Goal: Task Accomplishment & Management: Use online tool/utility

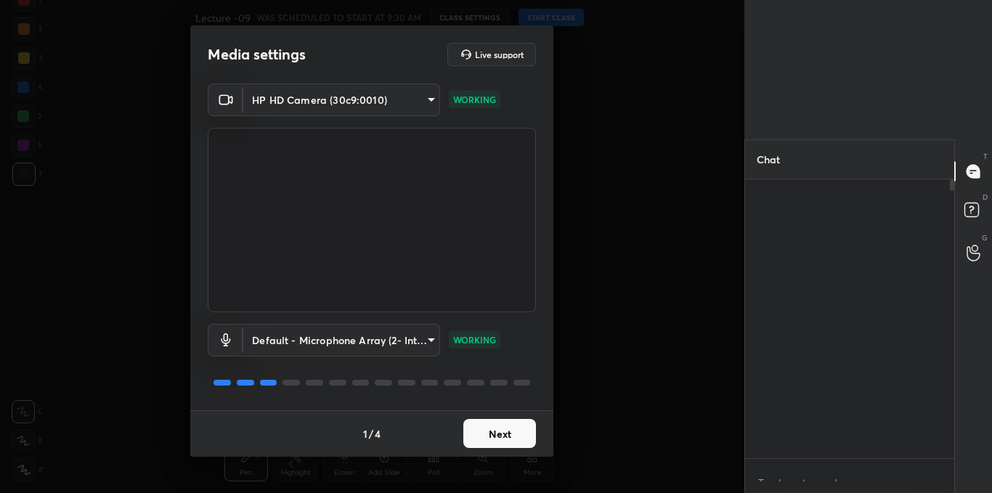
type textarea "x"
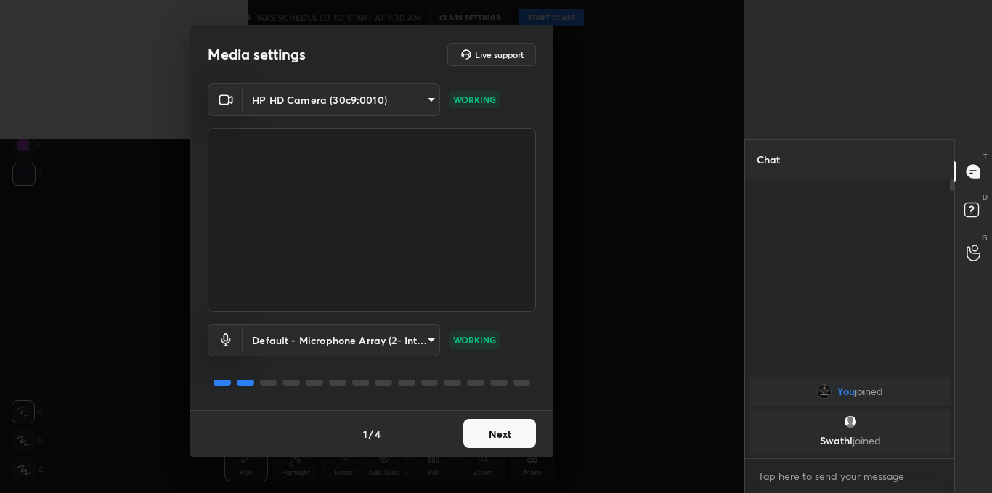
click at [481, 434] on button "Next" at bounding box center [499, 433] width 73 height 29
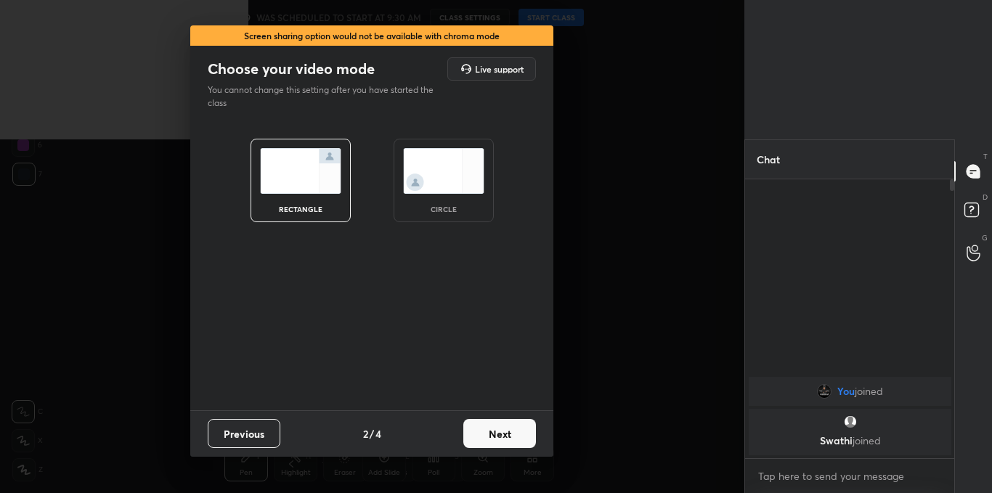
click at [481, 434] on button "Next" at bounding box center [499, 433] width 73 height 29
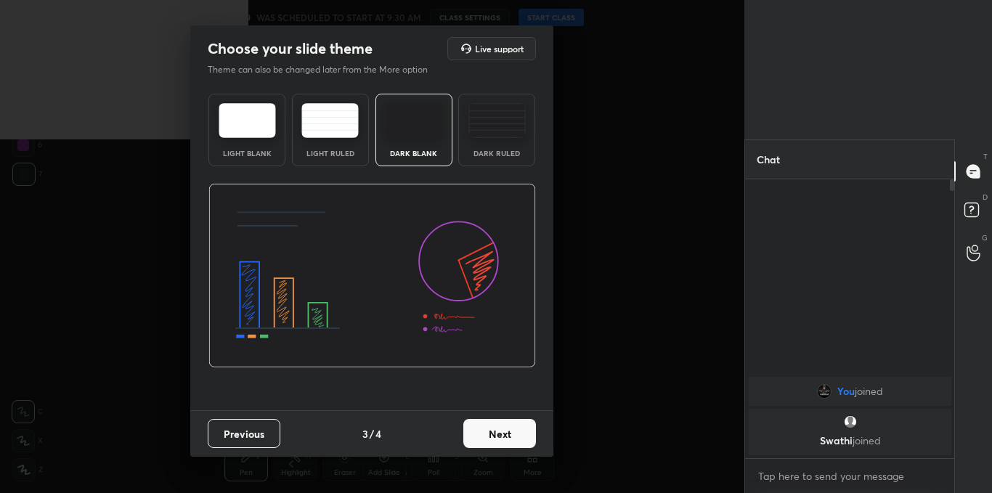
click at [481, 434] on button "Next" at bounding box center [499, 433] width 73 height 29
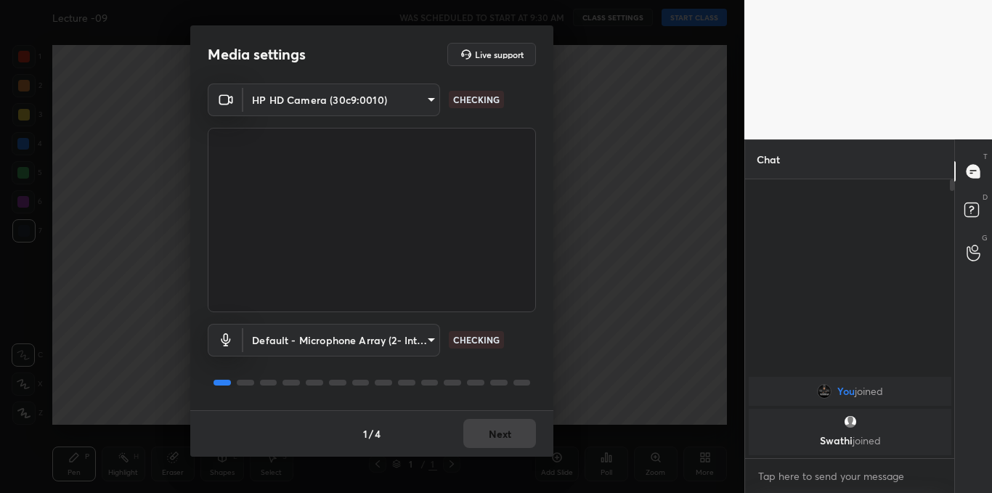
drag, startPoint x: 0, startPoint y: 0, endPoint x: 506, endPoint y: 296, distance: 586.0
click at [506, 296] on div "HP HD Camera (30c9:0010) 462362fa5e15daf9531ce28b89e34dc954ff392b8747408f0aa5d8…" at bounding box center [371, 247] width 363 height 327
click at [486, 429] on button "Next" at bounding box center [499, 433] width 73 height 29
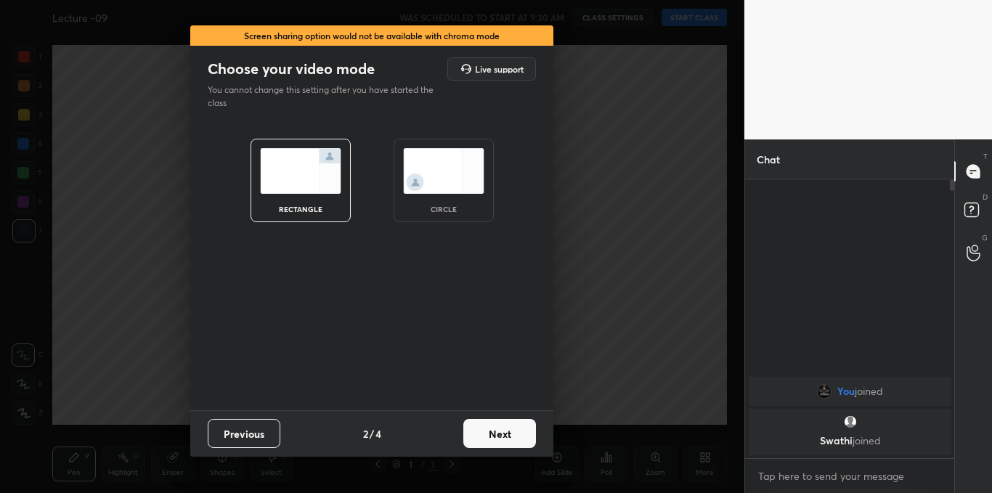
click at [486, 429] on button "Next" at bounding box center [499, 433] width 73 height 29
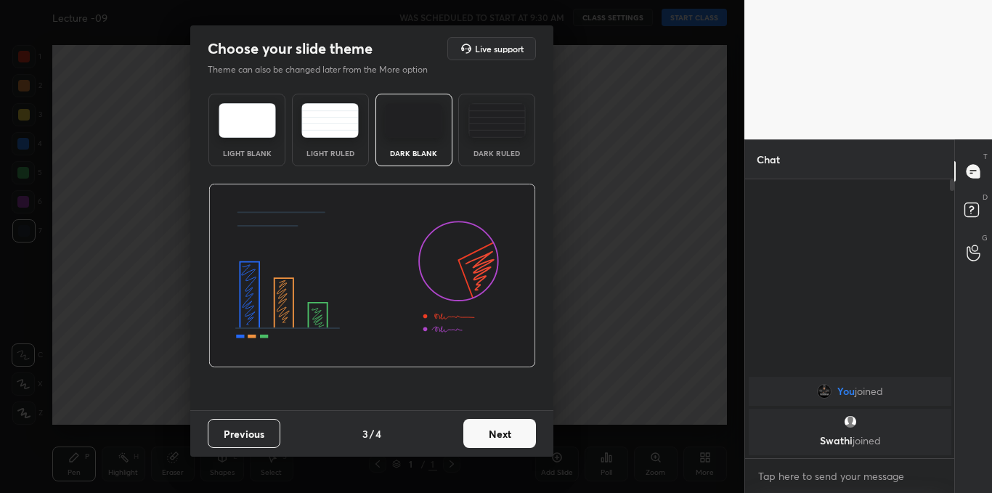
click at [486, 429] on button "Next" at bounding box center [499, 433] width 73 height 29
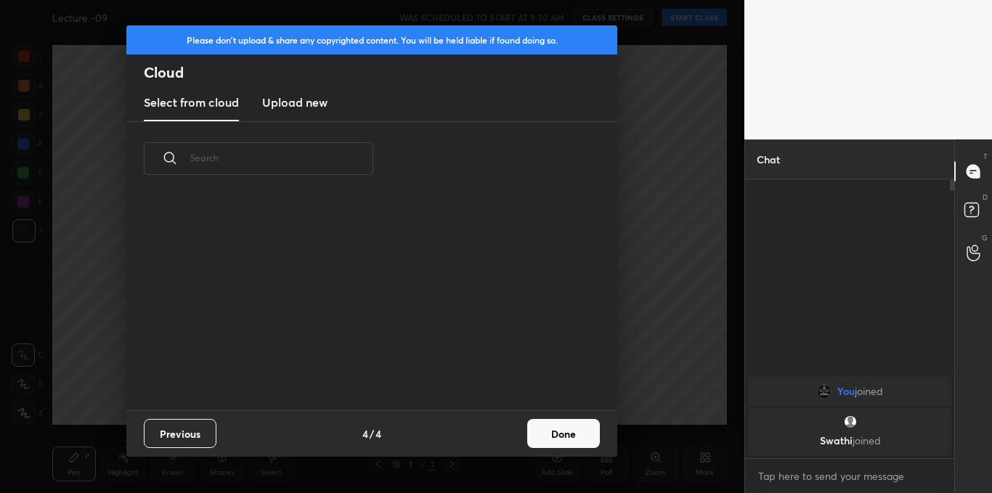
scroll to position [214, 466]
click at [309, 105] on h3 "Upload new" at bounding box center [294, 102] width 65 height 17
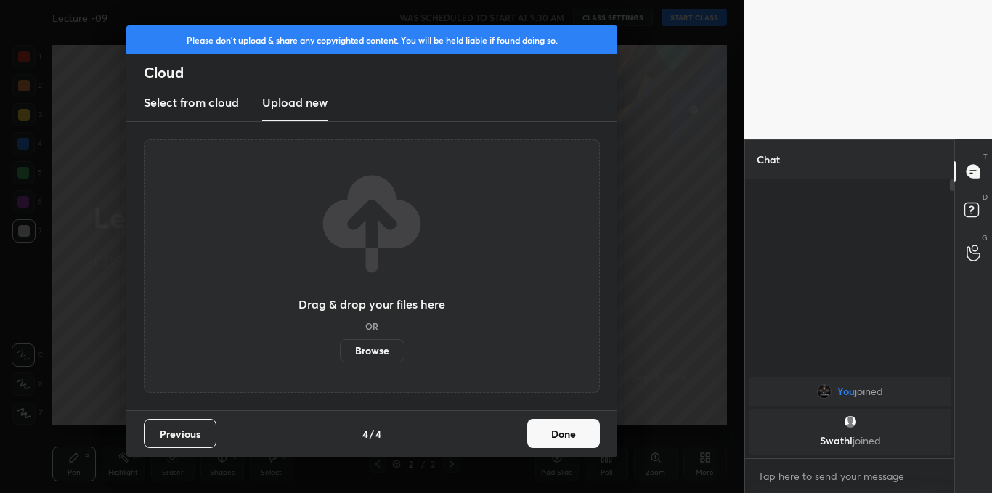
click at [359, 345] on label "Browse" at bounding box center [372, 350] width 65 height 23
click at [340, 345] on input "Browse" at bounding box center [340, 350] width 0 height 23
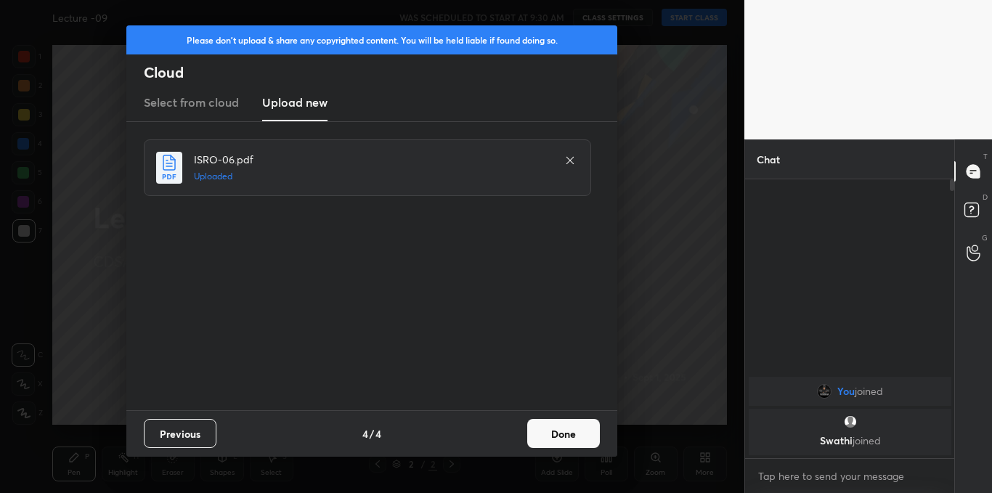
click at [547, 434] on button "Done" at bounding box center [563, 433] width 73 height 29
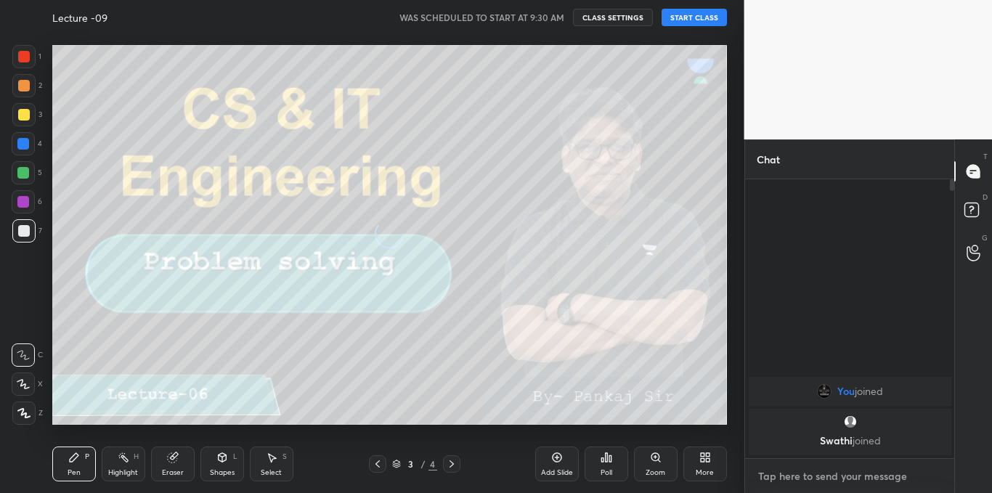
type textarea "x"
click at [779, 474] on textarea at bounding box center [850, 476] width 187 height 23
type textarea "c"
type textarea "x"
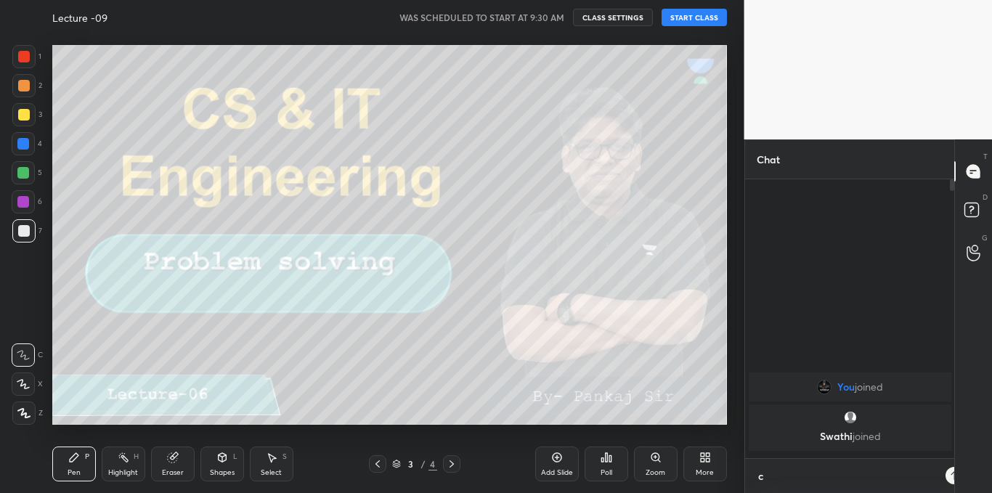
type textarea "co"
type textarea "x"
type textarea "com"
type textarea "x"
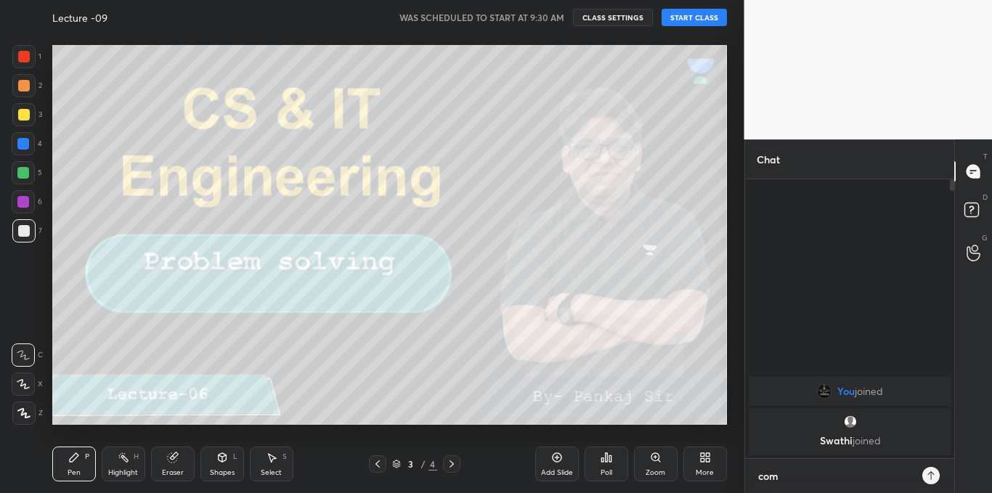
type textarea "comi"
type textarea "x"
type textarea "comin"
type textarea "x"
type textarea "coming"
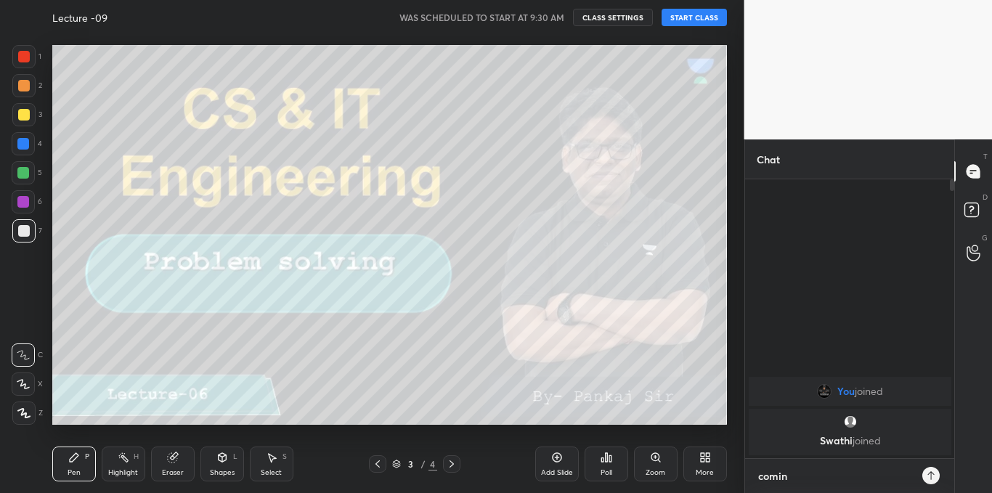
type textarea "x"
type textarea "coming"
type textarea "x"
type textarea "coming i"
type textarea "x"
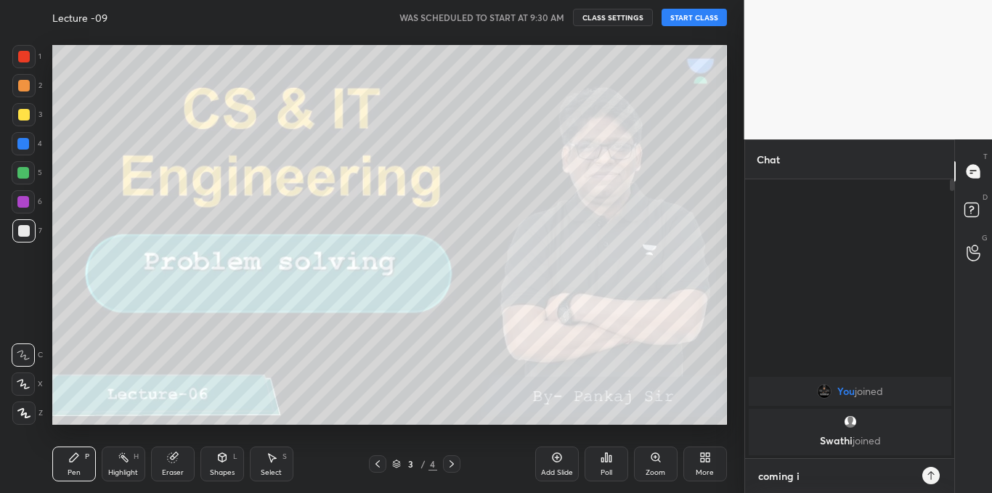
type textarea "coming in"
type textarea "x"
type textarea "coming in"
type textarea "x"
type textarea "coming in 2"
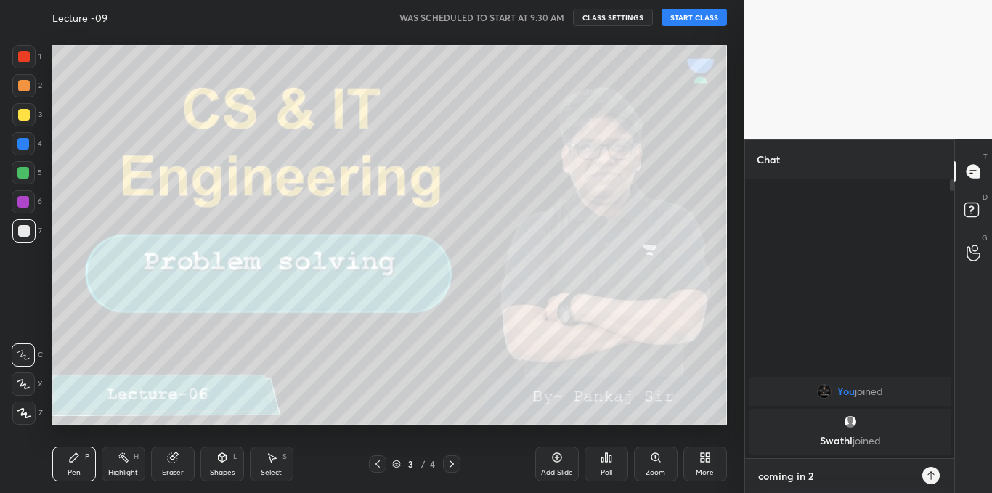
type textarea "x"
type textarea "coming in 2"
type textarea "x"
type textarea "coming in 2 m"
type textarea "x"
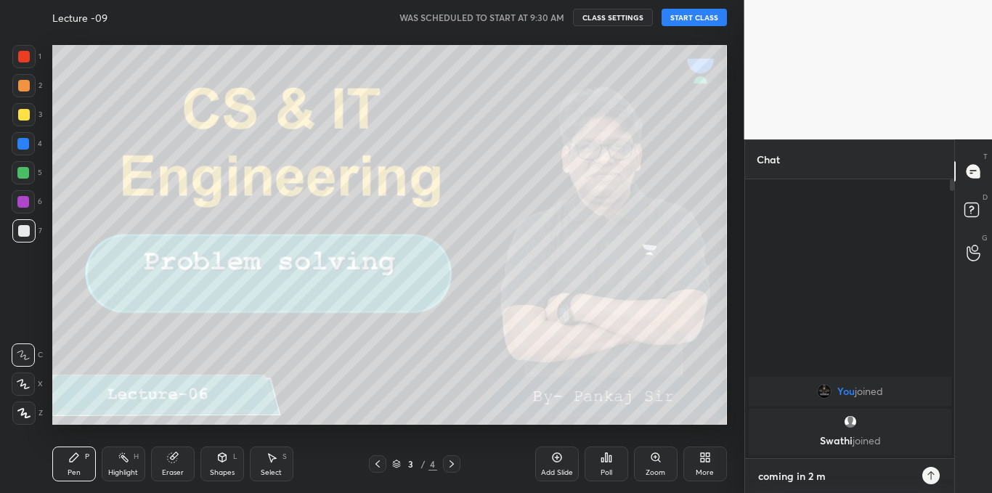
type textarea "coming in 2 mi"
type textarea "x"
type textarea "coming in 2 min"
type textarea "x"
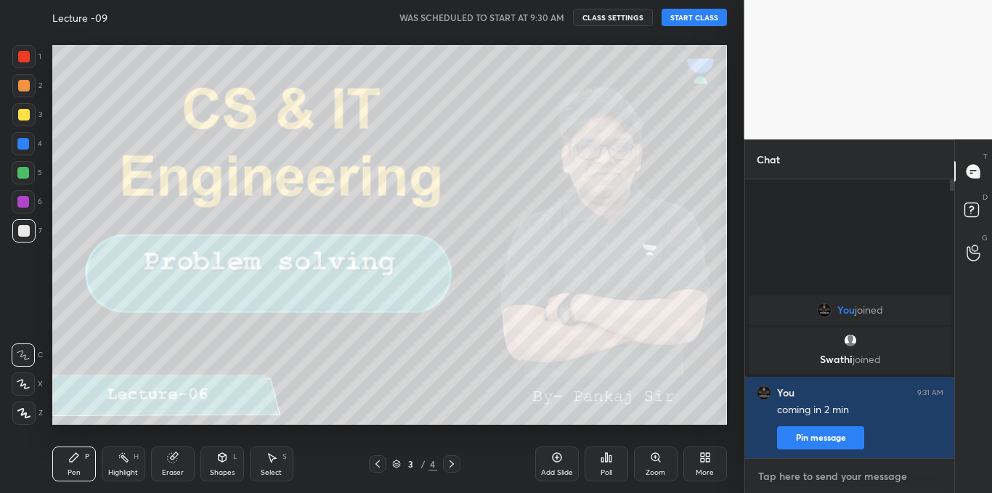
type textarea "p"
type textarea "x"
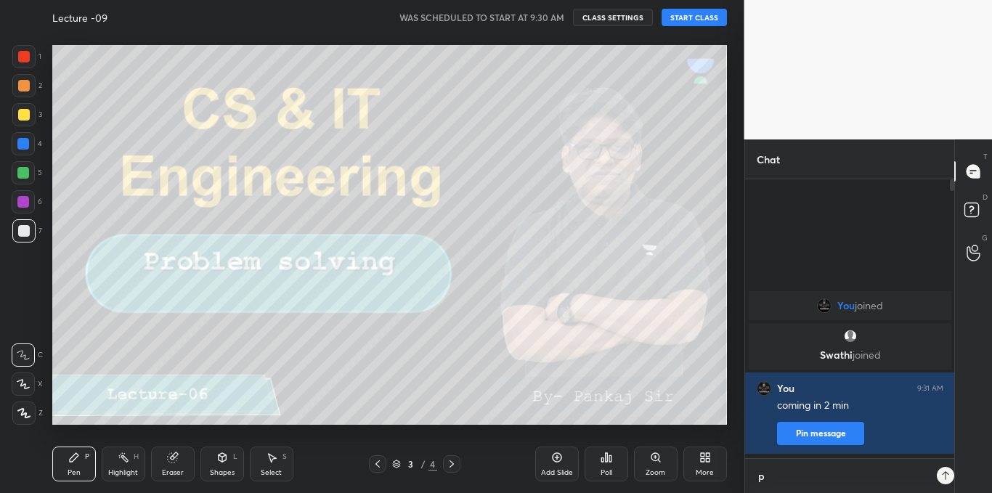
scroll to position [149, 205]
type textarea "pl"
type textarea "x"
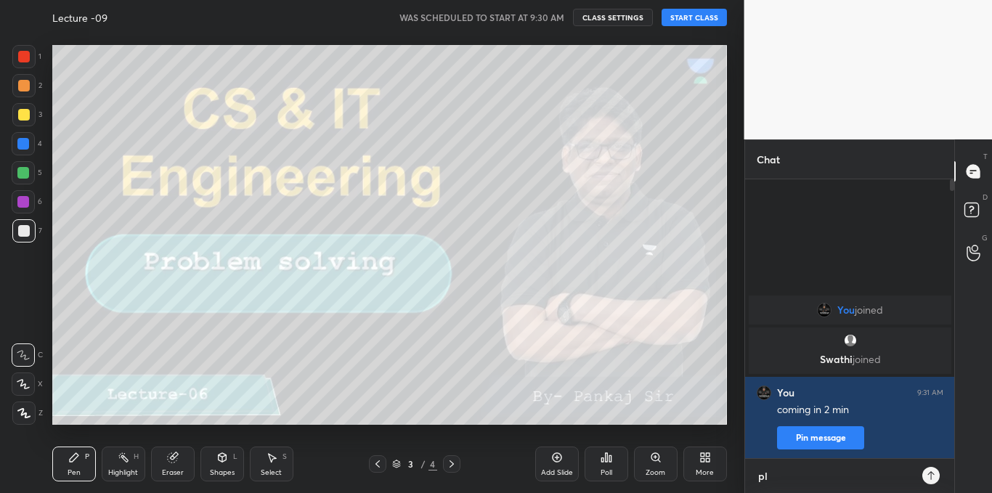
type textarea "ple"
type textarea "x"
type textarea "ple"
type textarea "x"
type textarea "ple w"
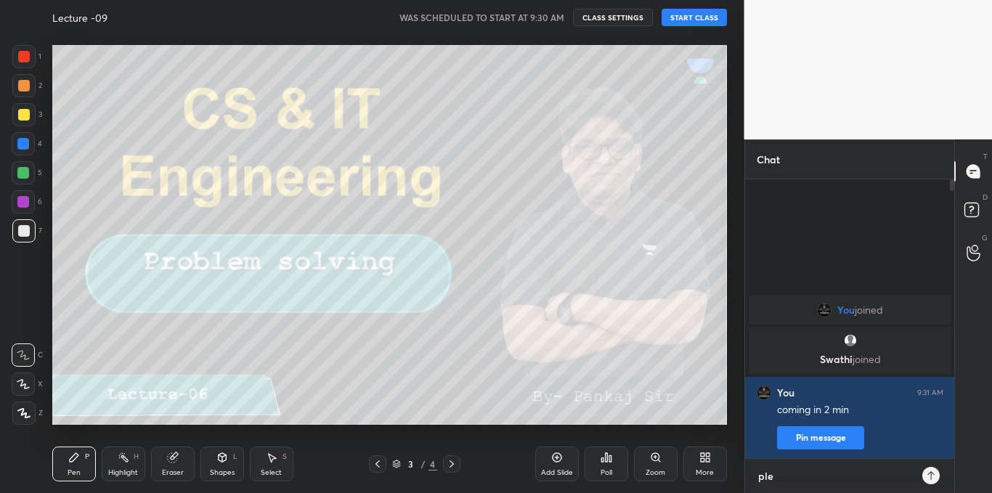
type textarea "x"
type textarea "ple wa"
type textarea "x"
type textarea "ple wai"
type textarea "x"
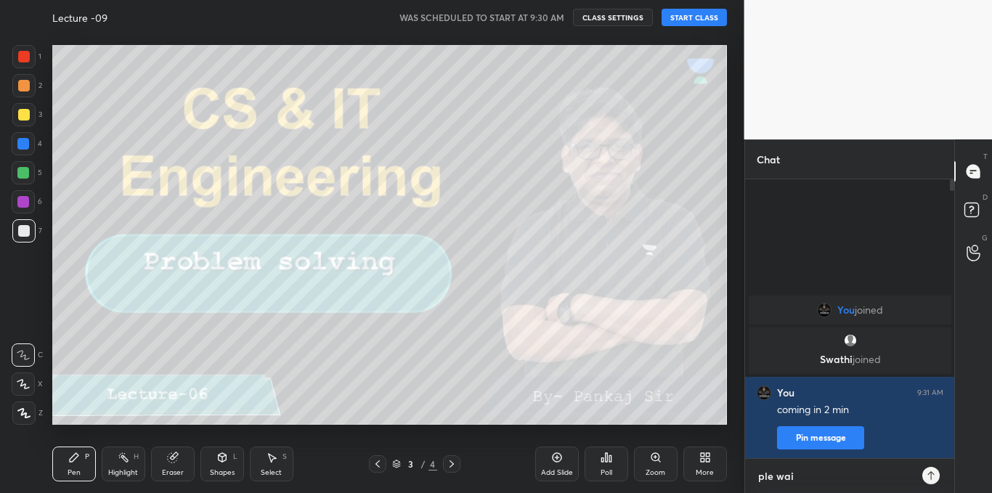
type textarea "ple wait"
type textarea "x"
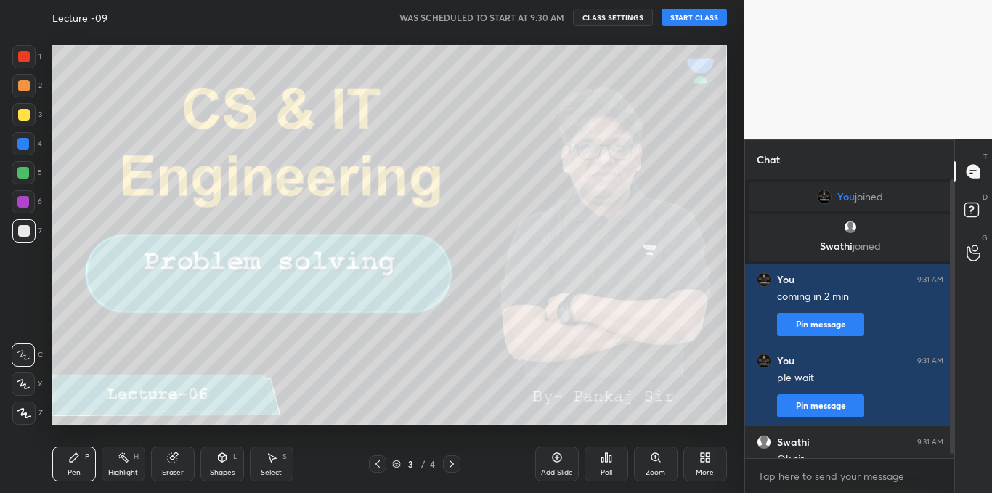
scroll to position [17, 0]
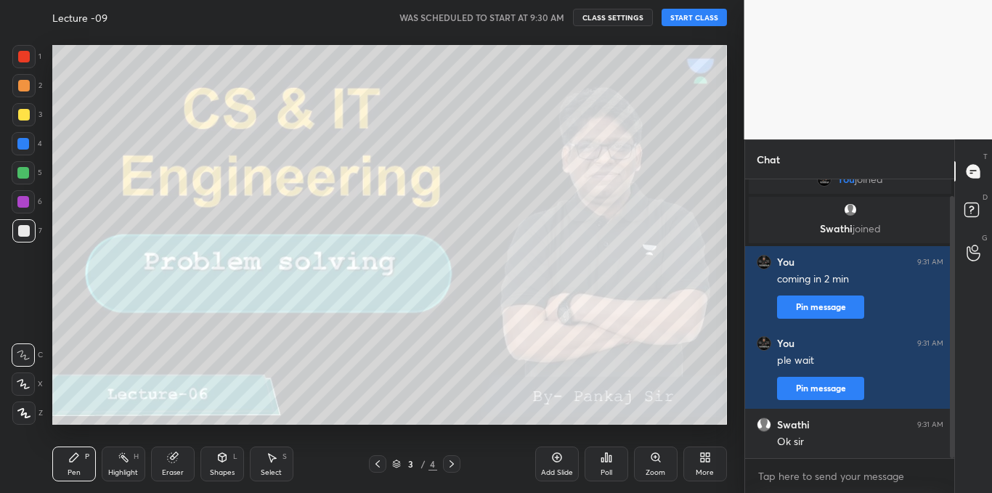
drag, startPoint x: 950, startPoint y: 390, endPoint x: 952, endPoint y: 435, distance: 45.1
click at [952, 435] on div at bounding box center [952, 327] width 4 height 262
click at [828, 476] on textarea at bounding box center [850, 476] width 187 height 23
click at [447, 460] on icon at bounding box center [452, 464] width 12 height 12
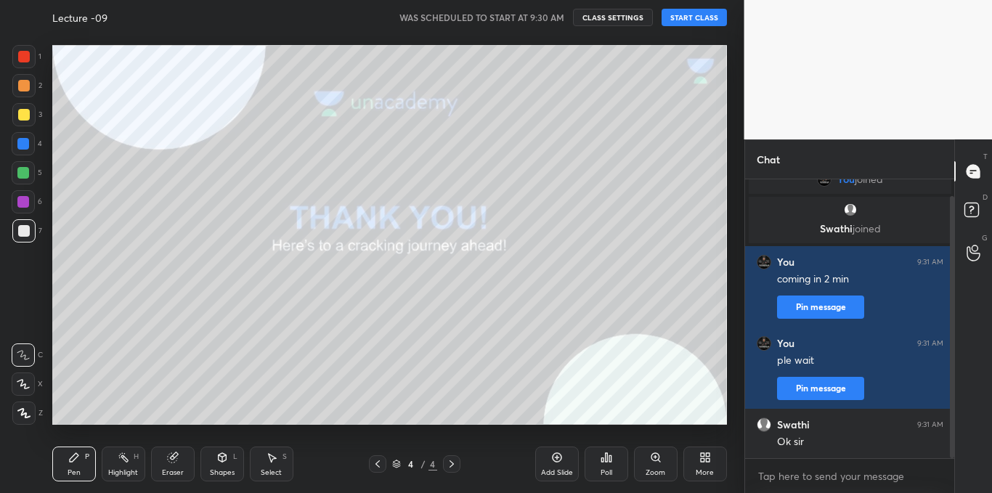
click at [379, 461] on icon at bounding box center [378, 464] width 12 height 12
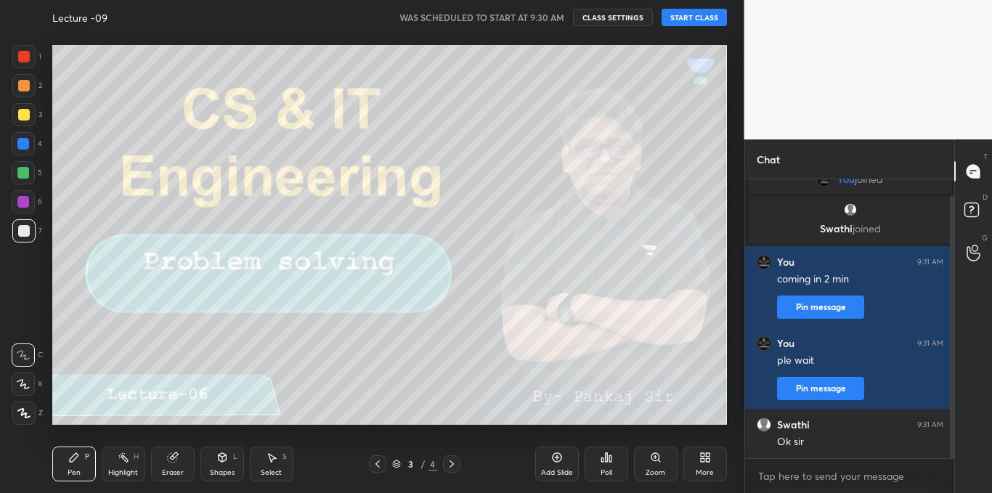
click at [556, 460] on icon at bounding box center [557, 458] width 12 height 12
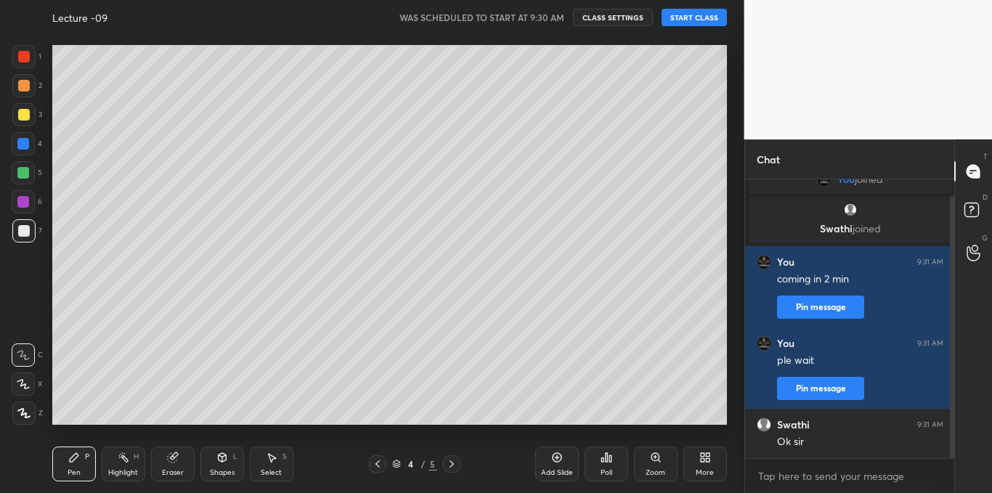
click at [378, 464] on icon at bounding box center [378, 464] width 12 height 12
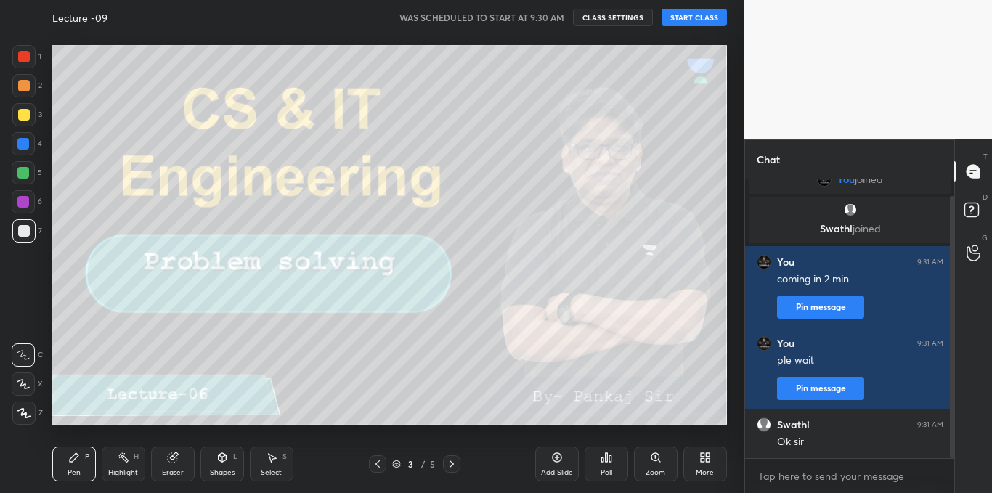
click at [685, 23] on button "START CLASS" at bounding box center [694, 17] width 65 height 17
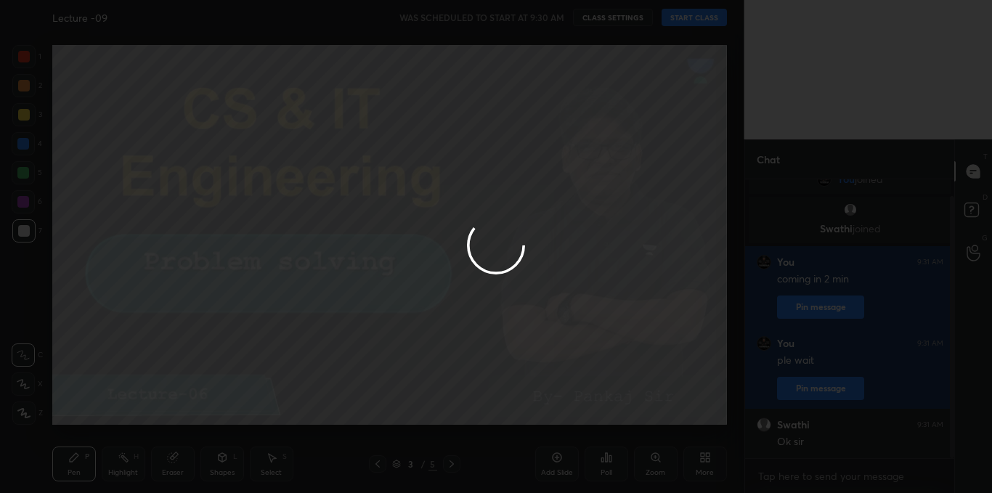
type textarea "x"
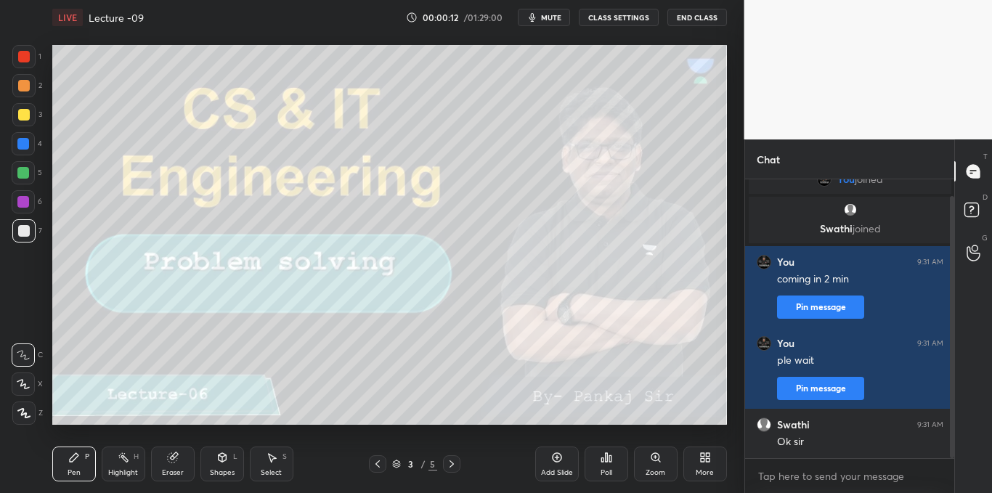
click at [453, 461] on icon at bounding box center [452, 464] width 12 height 12
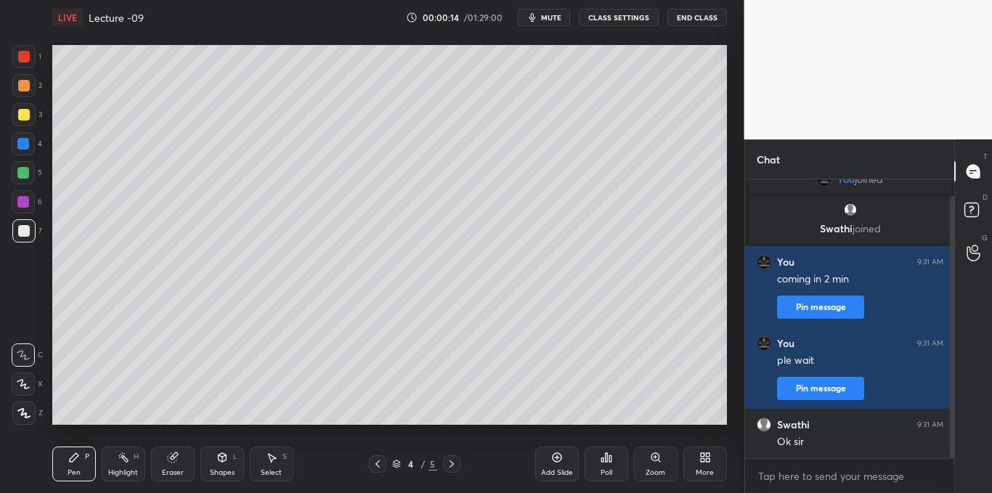
click at [25, 389] on icon at bounding box center [23, 384] width 12 height 9
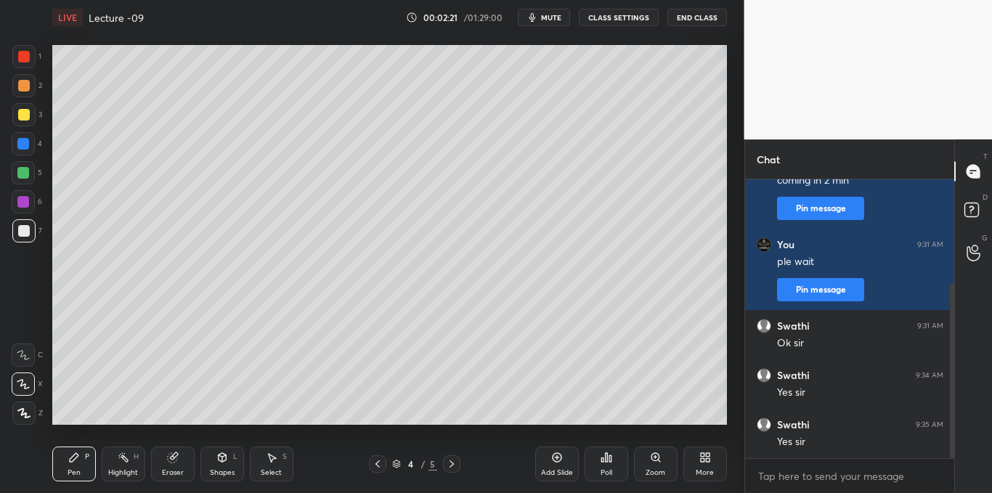
scroll to position [166, 0]
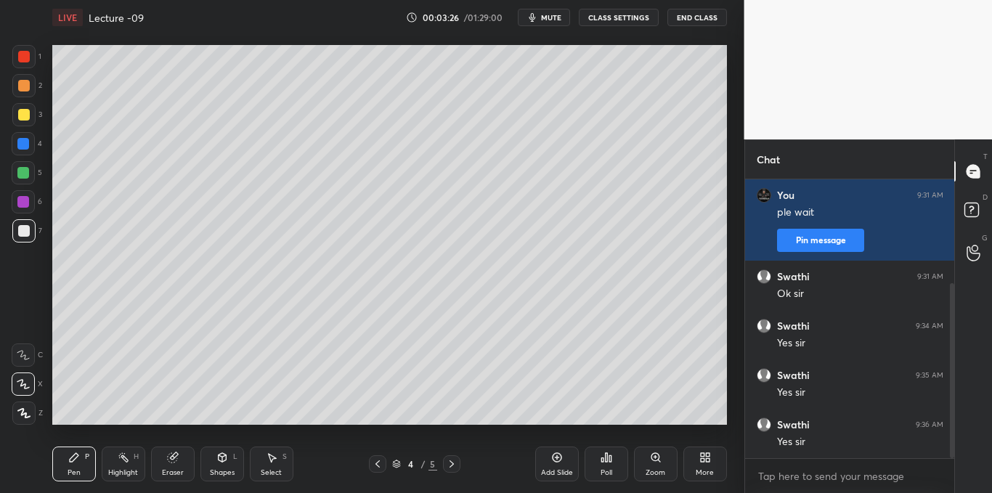
click at [267, 466] on div "Select S" at bounding box center [272, 464] width 44 height 35
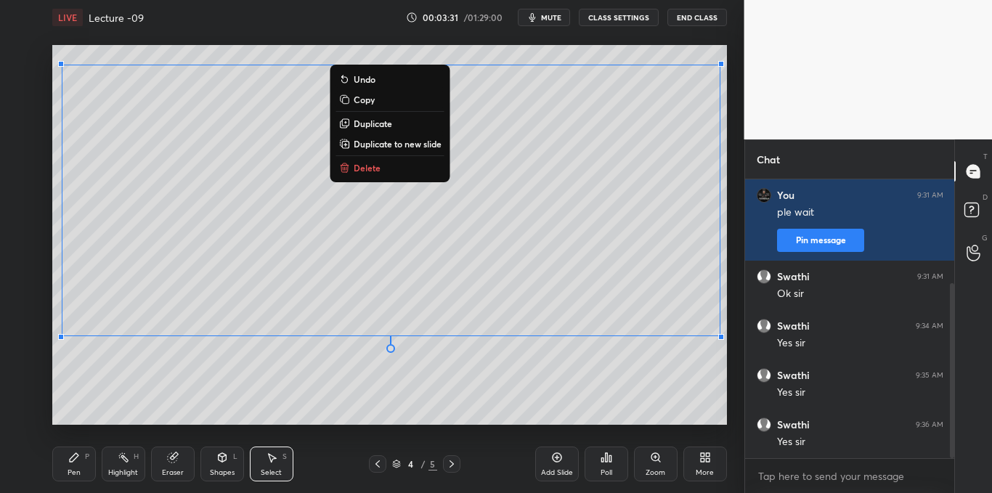
click at [70, 462] on icon at bounding box center [74, 457] width 9 height 9
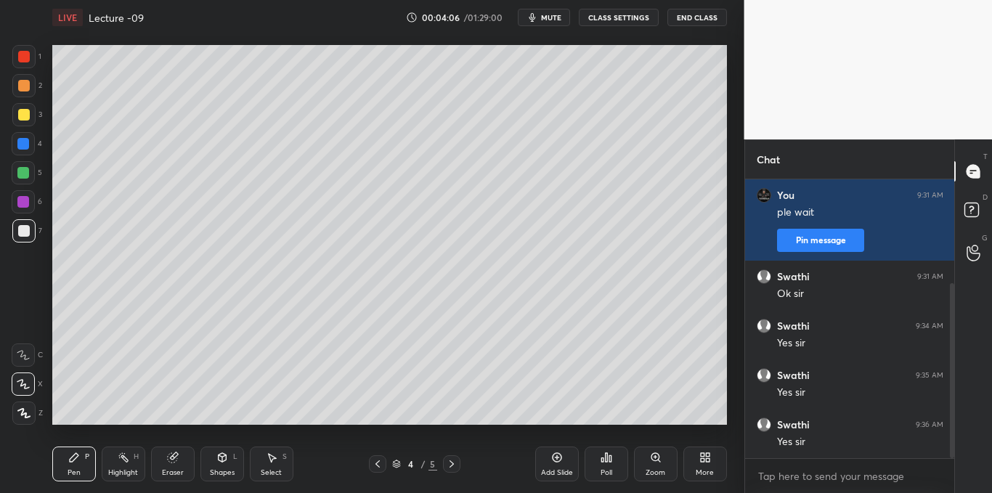
click at [612, 462] on div "Poll" at bounding box center [607, 464] width 44 height 35
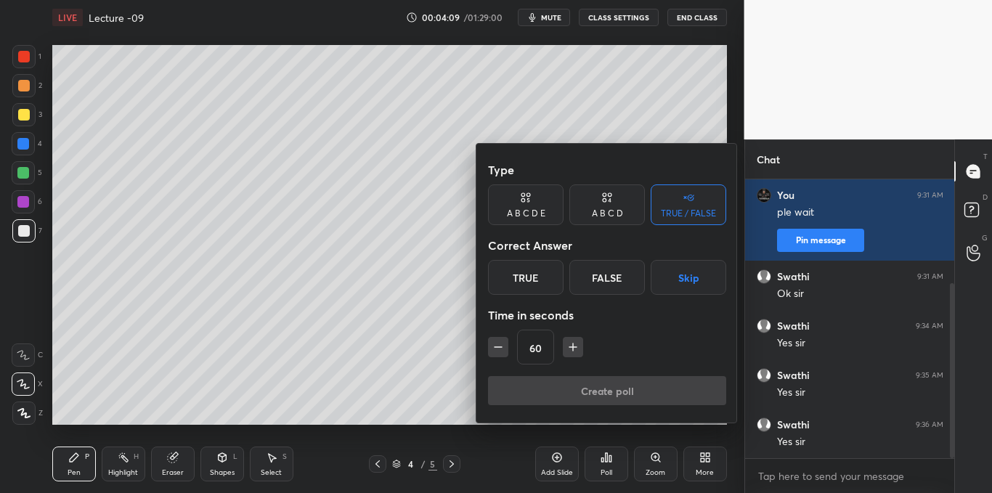
click at [600, 209] on div "A B C D" at bounding box center [607, 213] width 31 height 9
click at [596, 279] on div "C" at bounding box center [606, 277] width 43 height 35
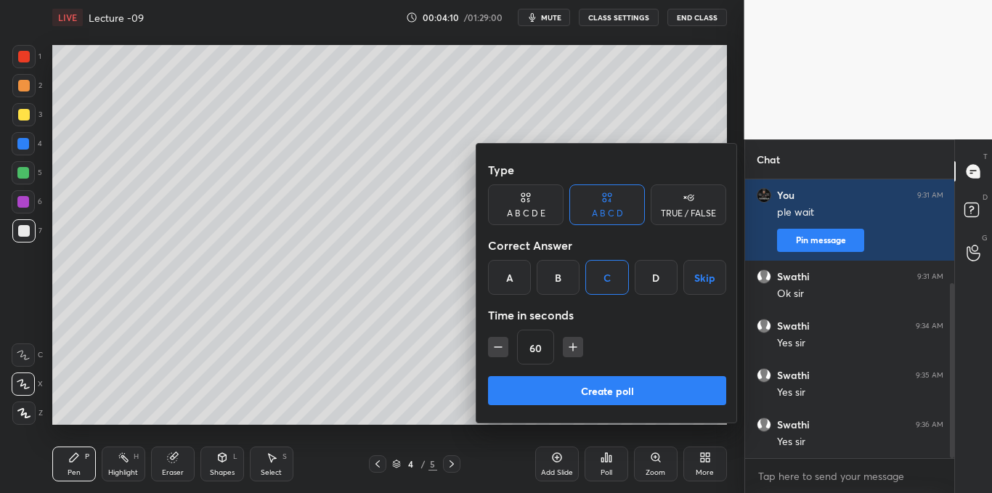
click at [567, 345] on icon "button" at bounding box center [573, 347] width 15 height 15
click at [568, 344] on icon "button" at bounding box center [573, 347] width 15 height 15
click at [571, 344] on icon "button" at bounding box center [573, 347] width 15 height 15
click at [573, 344] on icon "button" at bounding box center [573, 347] width 15 height 15
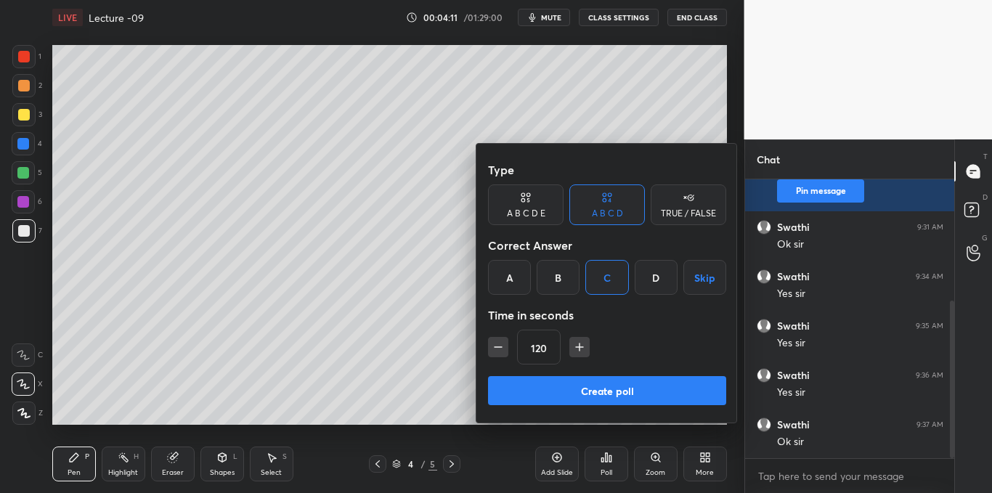
click at [572, 344] on icon "button" at bounding box center [579, 347] width 15 height 15
click at [574, 344] on icon "button" at bounding box center [579, 347] width 15 height 15
click at [575, 346] on icon "button" at bounding box center [579, 347] width 15 height 15
type input "165"
click at [577, 384] on button "Create poll" at bounding box center [607, 390] width 238 height 29
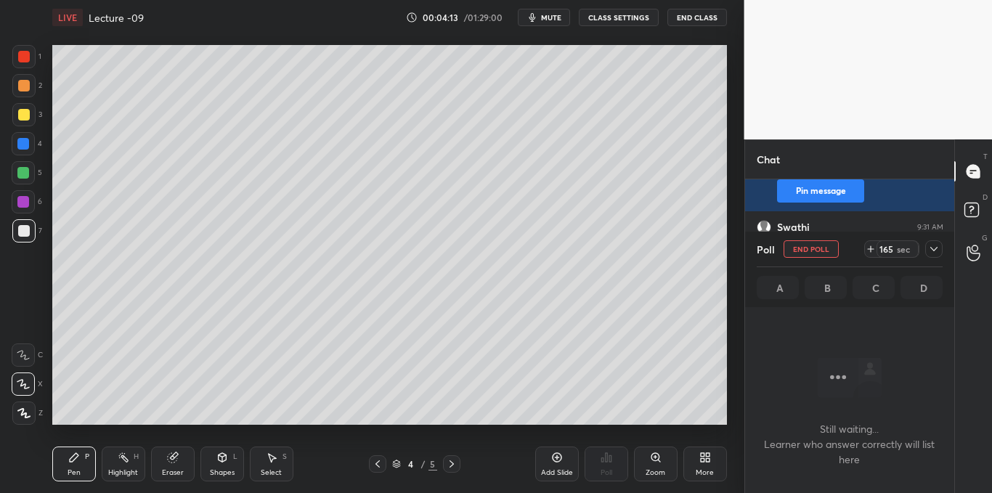
scroll to position [78, 205]
click at [930, 248] on icon at bounding box center [934, 249] width 12 height 12
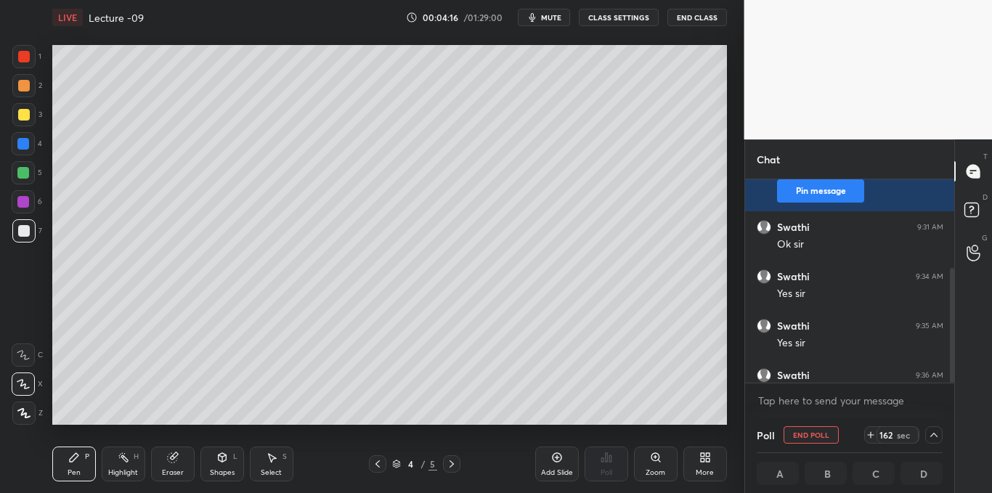
click at [553, 18] on span "mute" at bounding box center [551, 17] width 20 height 10
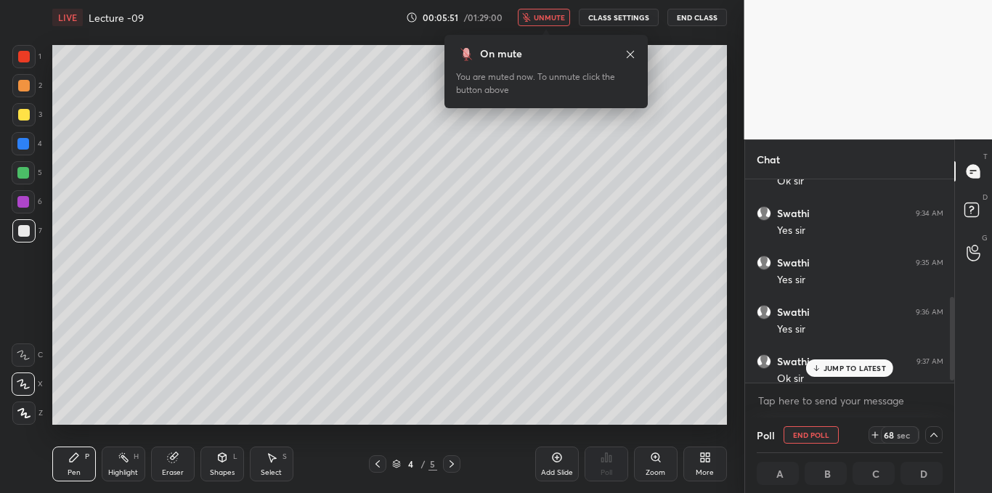
scroll to position [291, 0]
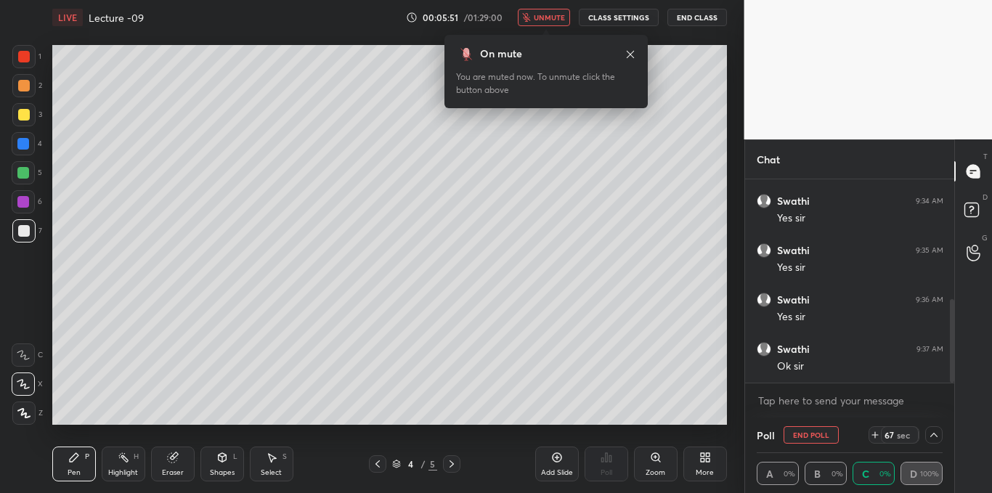
drag, startPoint x: 953, startPoint y: 316, endPoint x: 958, endPoint y: 362, distance: 46.0
click at [958, 362] on div "Chat You 9:31 AM ple wait Pin message Swathi 9:31 AM Ok sir Swathi 9:34 AM Yes …" at bounding box center [869, 316] width 248 height 354
click at [958, 362] on div "T Messages (T) D Doubts (D) G Raise Hand (G)" at bounding box center [973, 316] width 38 height 354
click at [870, 402] on textarea at bounding box center [850, 400] width 187 height 23
click at [811, 410] on textarea at bounding box center [850, 400] width 187 height 23
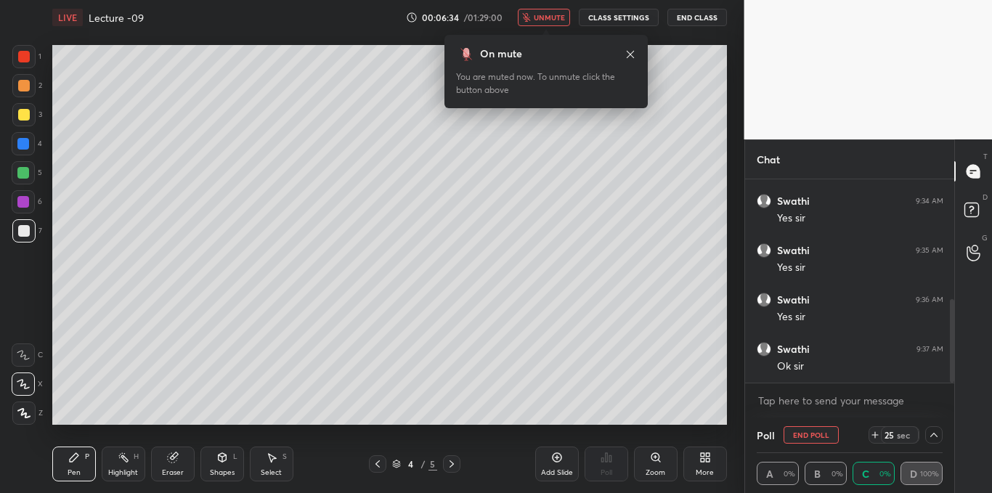
click at [871, 431] on icon at bounding box center [875, 435] width 12 height 12
click at [873, 433] on icon at bounding box center [875, 435] width 12 height 12
click at [852, 395] on textarea at bounding box center [850, 400] width 187 height 23
click at [871, 434] on icon at bounding box center [875, 435] width 12 height 12
click at [851, 400] on textarea at bounding box center [850, 400] width 187 height 23
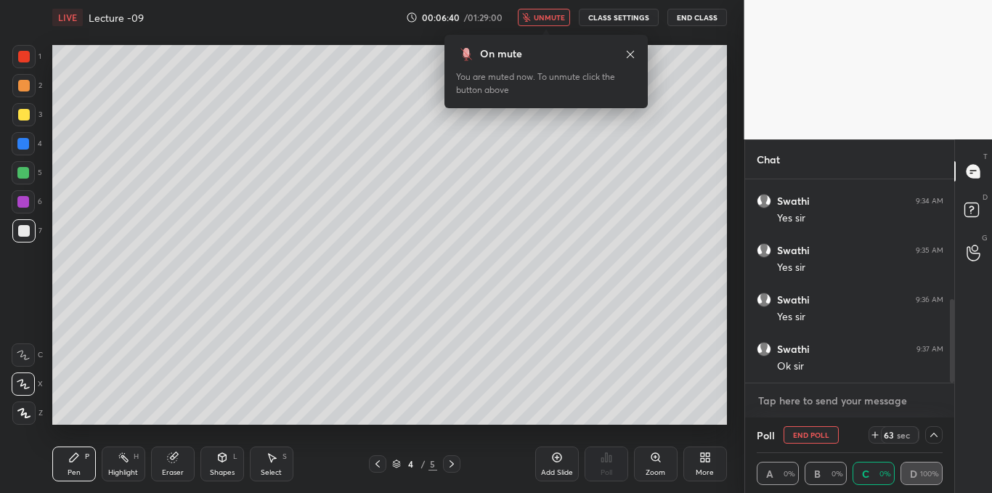
click at [855, 399] on textarea at bounding box center [850, 400] width 187 height 23
click at [827, 400] on textarea at bounding box center [850, 400] width 187 height 23
click at [852, 393] on textarea at bounding box center [850, 400] width 187 height 23
click at [824, 399] on textarea at bounding box center [850, 400] width 187 height 23
click at [817, 398] on textarea at bounding box center [850, 400] width 187 height 23
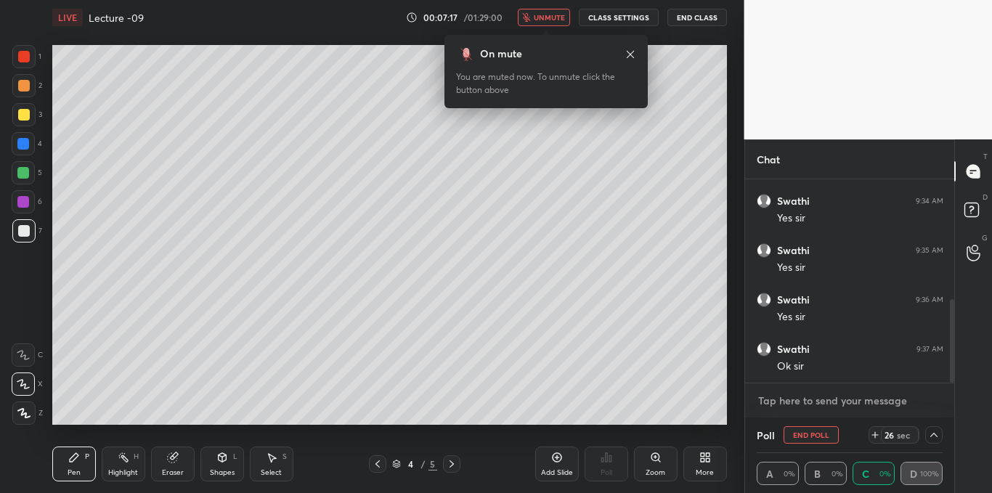
click at [819, 399] on textarea at bounding box center [850, 400] width 187 height 23
click at [800, 402] on textarea at bounding box center [850, 400] width 187 height 23
click at [876, 433] on icon at bounding box center [875, 435] width 12 height 12
click at [835, 392] on textarea at bounding box center [850, 400] width 187 height 23
type textarea "x"
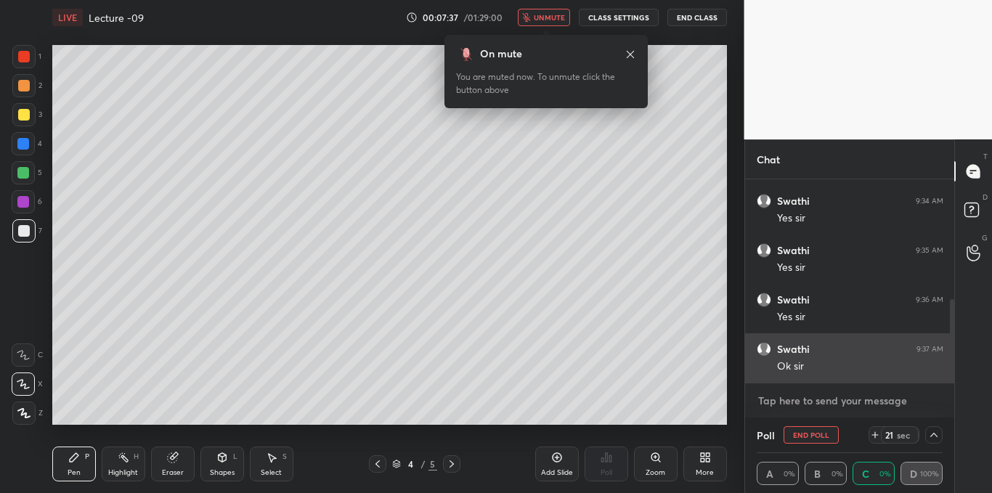
type textarea "s"
type textarea "x"
type textarea "sw"
type textarea "x"
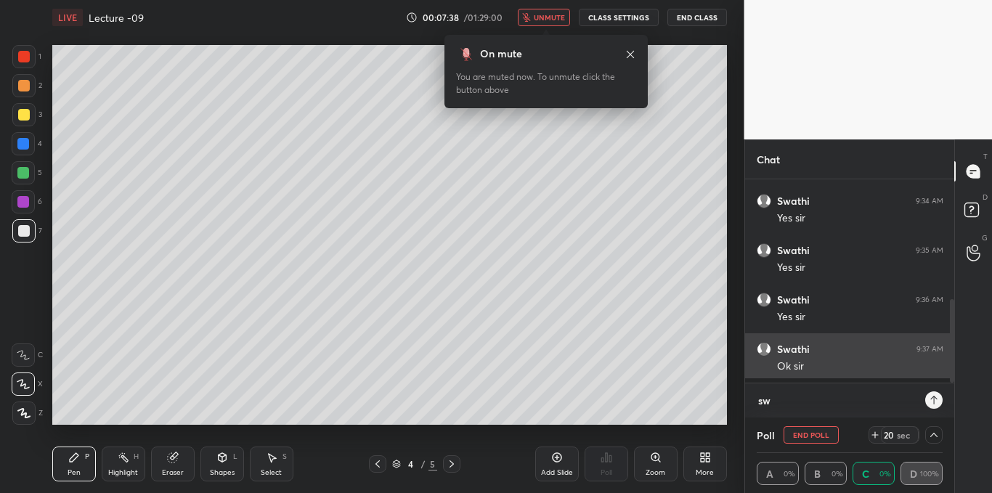
type textarea "swa"
type textarea "x"
type textarea "swat"
type textarea "x"
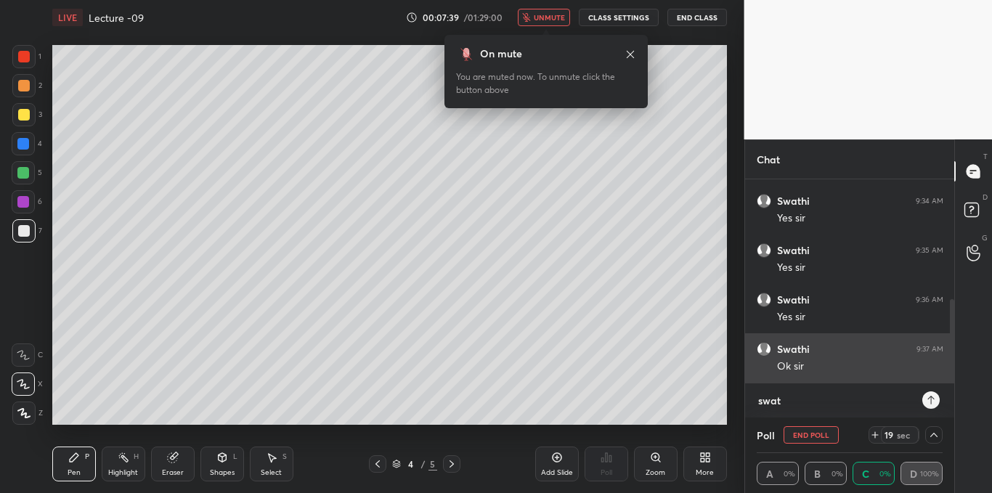
type textarea "swati"
type textarea "x"
type textarea "swati"
type textarea "x"
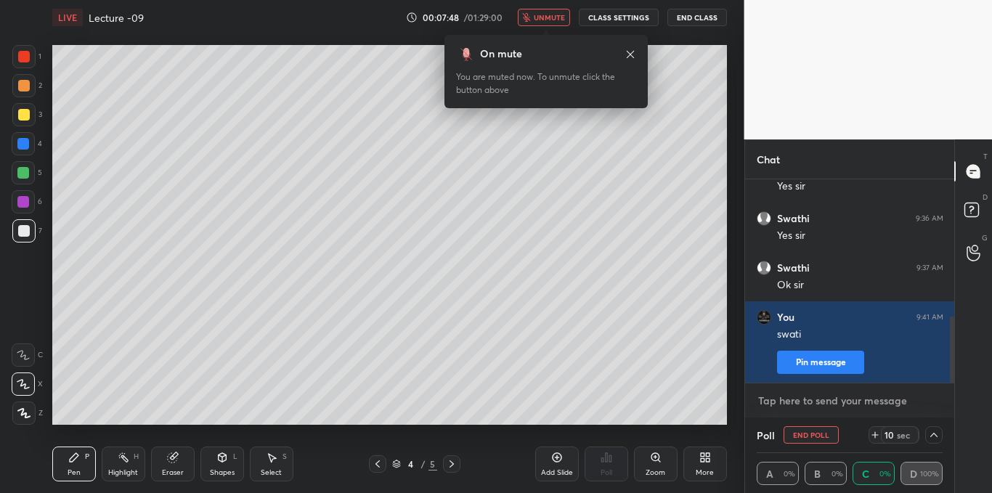
scroll to position [421, 0]
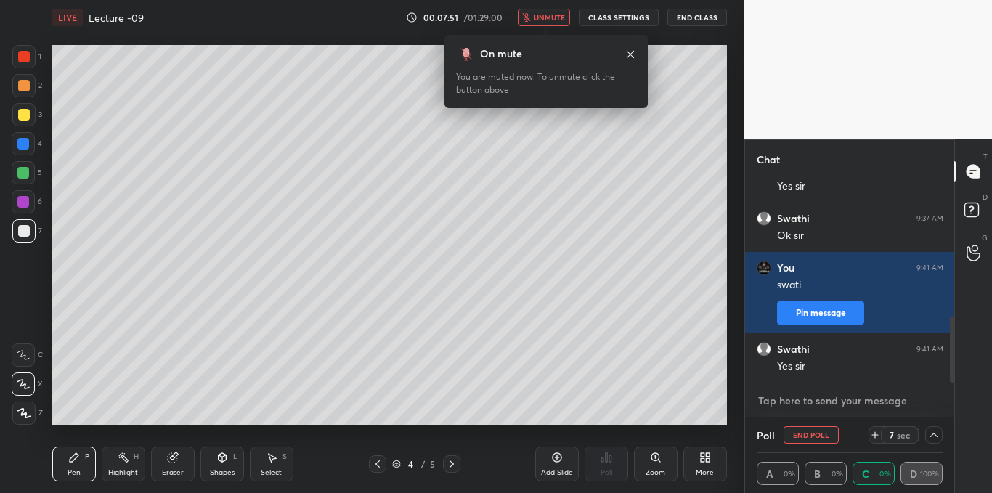
type textarea "h"
type textarea "x"
type textarea "hu"
type textarea "x"
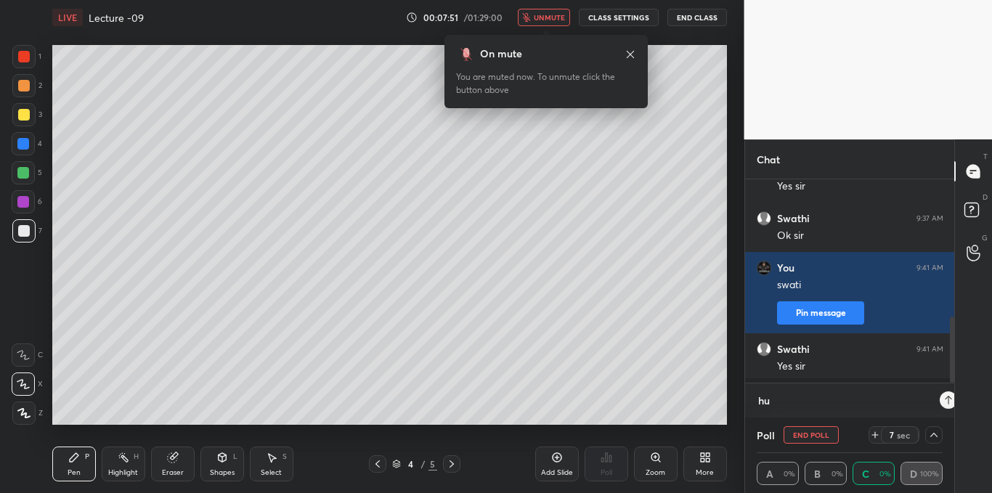
type textarea "hua"
type textarea "x"
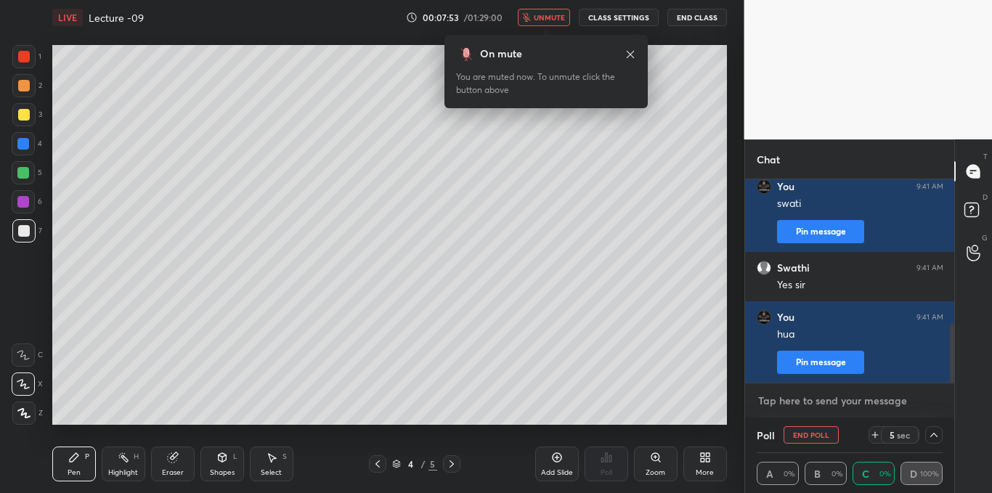
type textarea "t"
type textarea "x"
type textarea "tr"
type textarea "x"
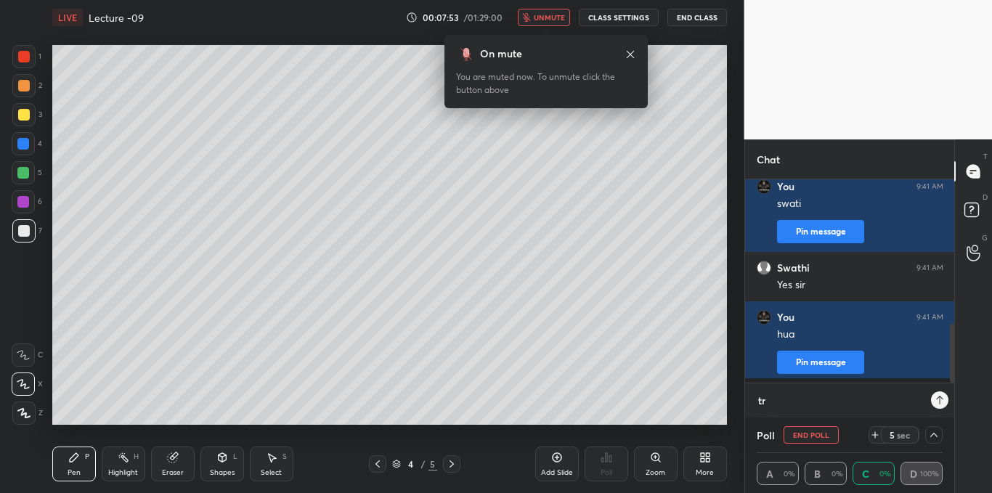
type textarea "try"
type textarea "x"
type textarea "try"
click at [539, 17] on span "unmute" at bounding box center [549, 17] width 31 height 10
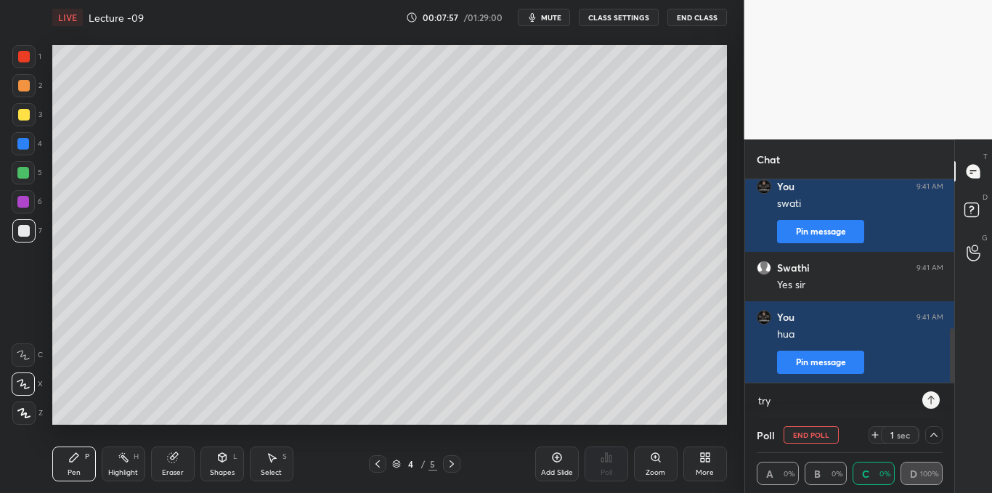
scroll to position [552, 0]
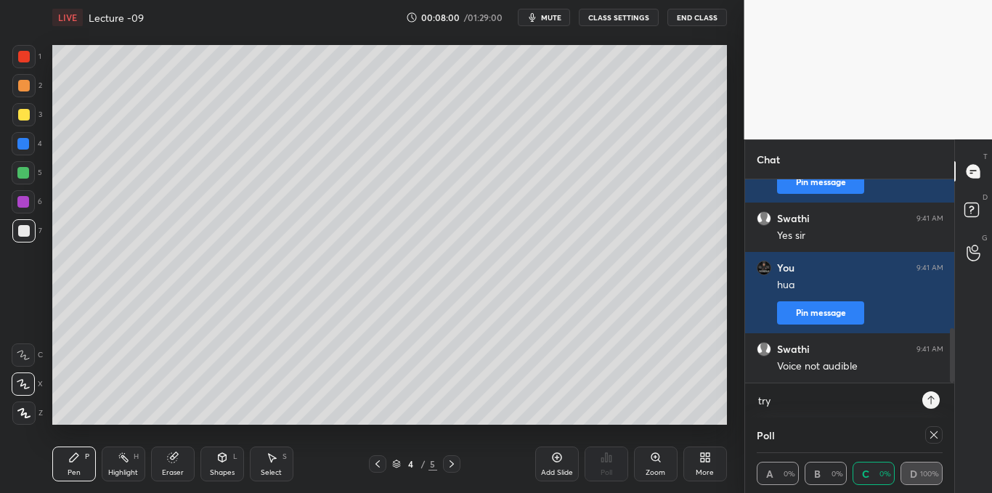
click at [934, 433] on icon at bounding box center [934, 435] width 12 height 12
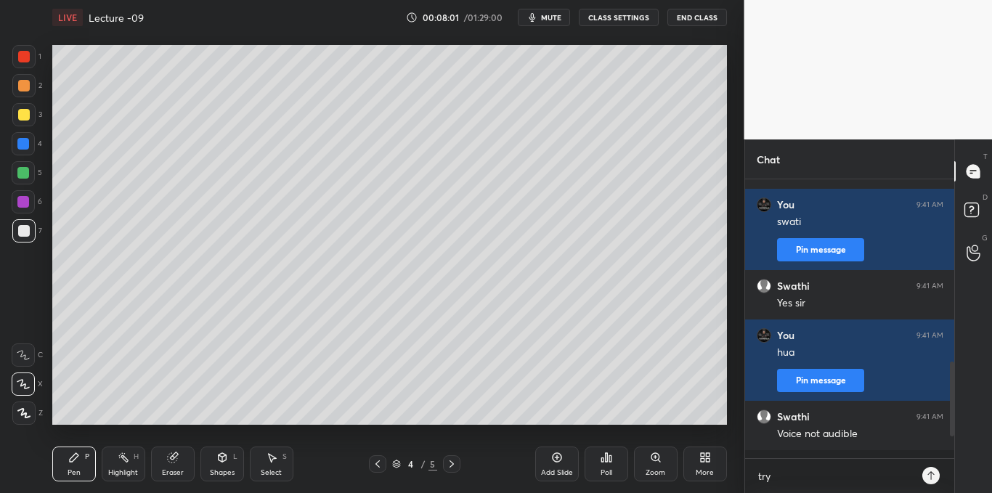
scroll to position [476, 0]
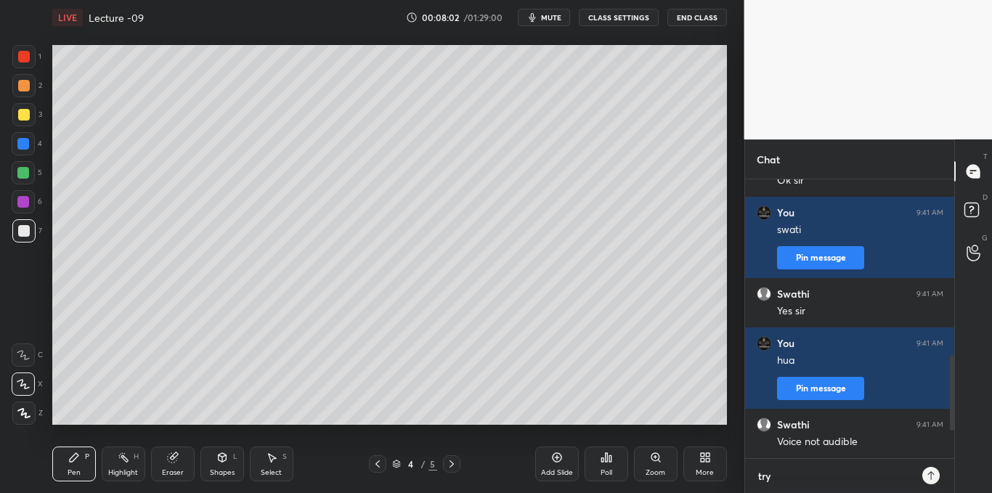
type textarea "x"
click at [808, 476] on textarea "try" at bounding box center [836, 476] width 158 height 23
type textarea "tr"
type textarea "x"
type textarea "t"
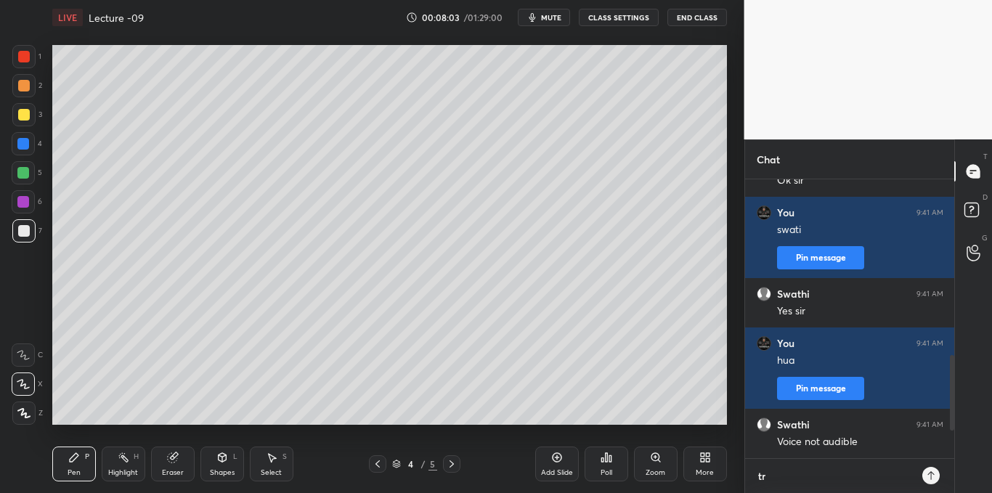
type textarea "x"
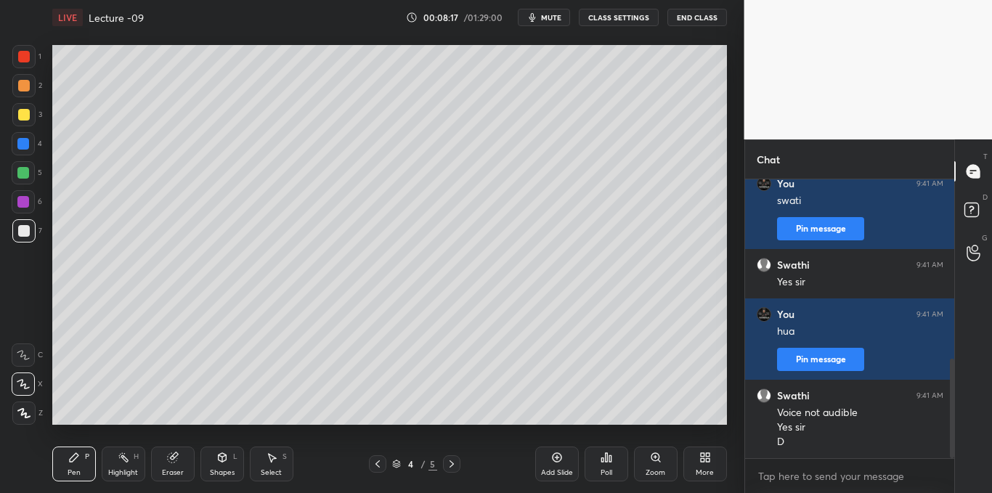
click at [553, 461] on icon at bounding box center [557, 458] width 12 height 12
type textarea "x"
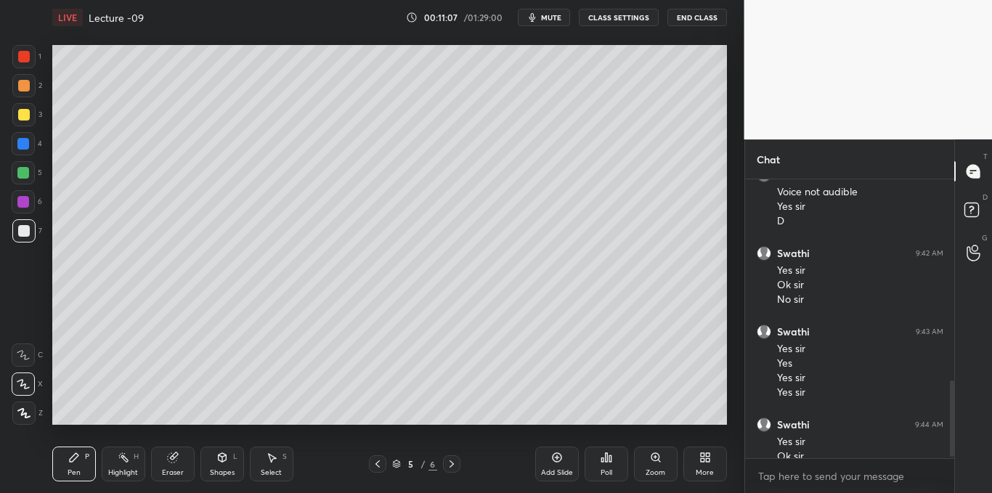
scroll to position [741, 0]
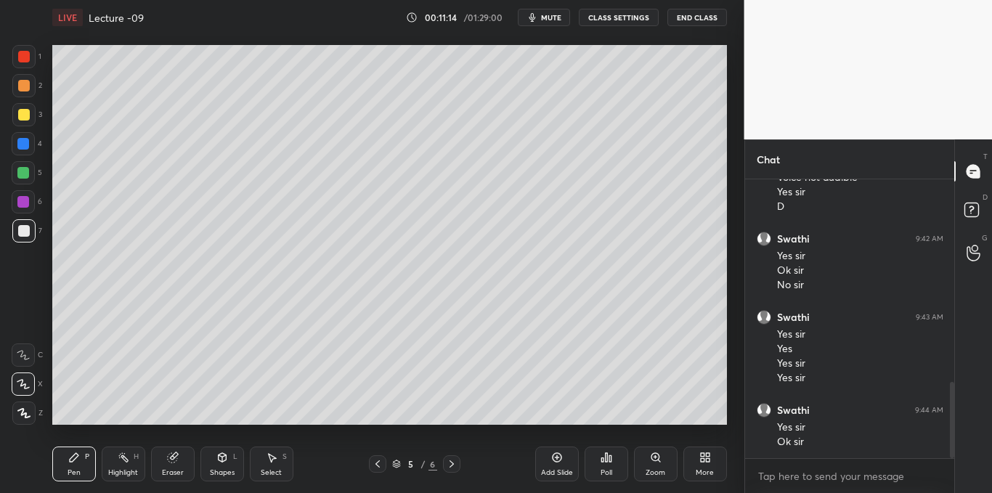
click at [376, 461] on icon at bounding box center [378, 464] width 12 height 12
click at [25, 117] on div at bounding box center [24, 115] width 12 height 12
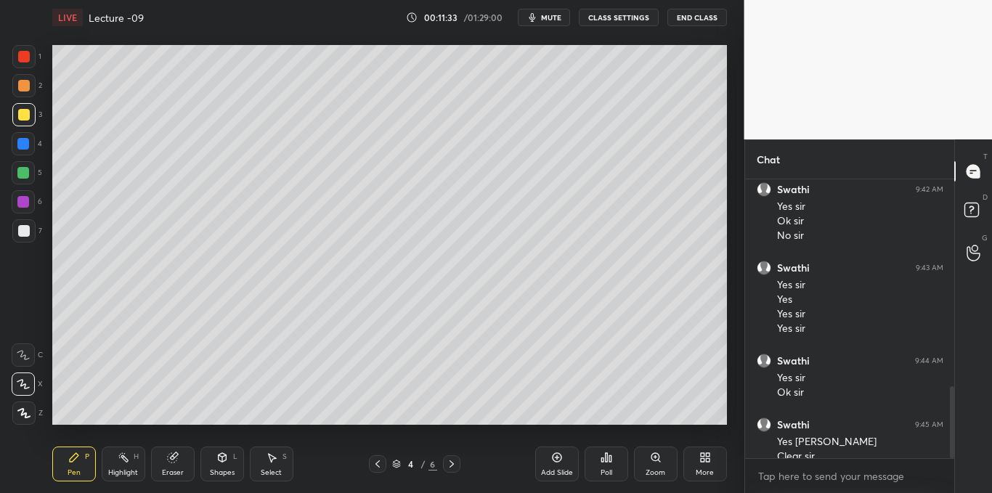
scroll to position [805, 0]
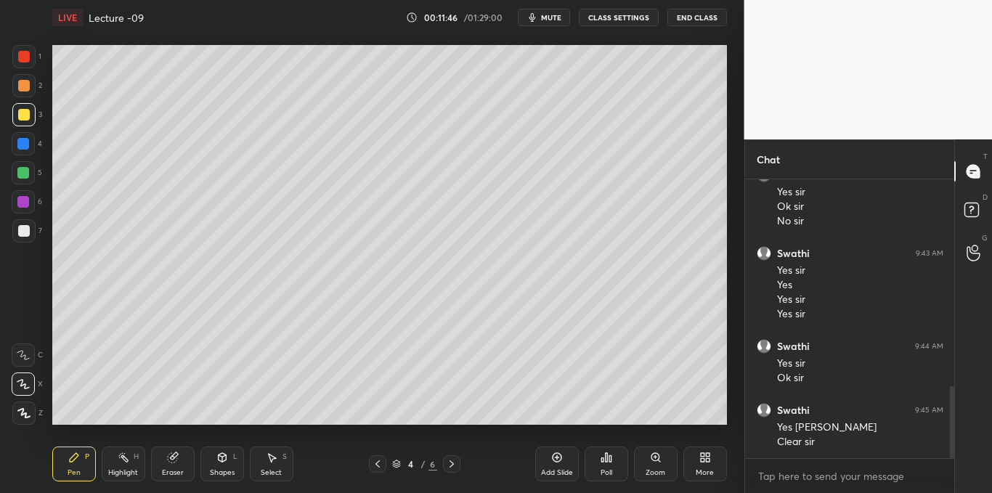
click at [556, 465] on div "Add Slide" at bounding box center [557, 464] width 44 height 35
click at [271, 469] on div "Select" at bounding box center [271, 472] width 21 height 7
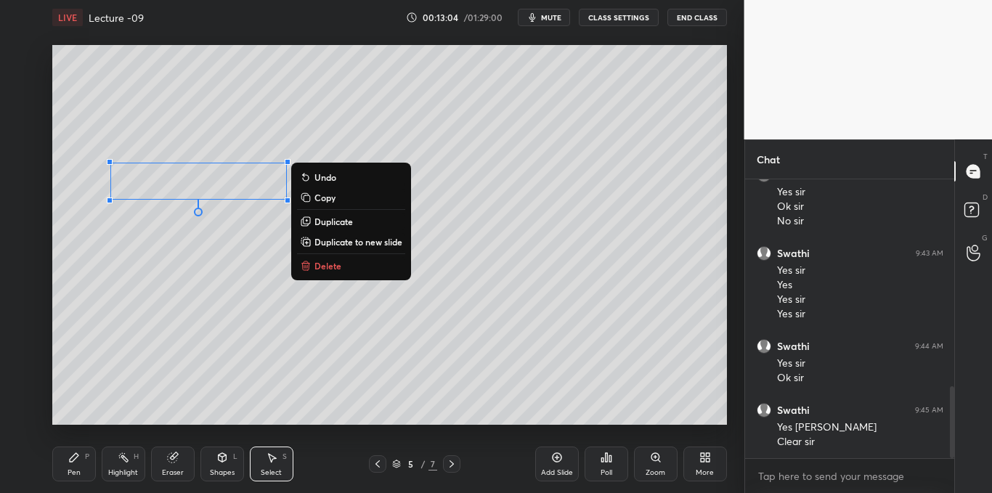
click at [317, 255] on div "0 ° Undo Copy Duplicate Duplicate to new slide Delete" at bounding box center [389, 235] width 675 height 380
click at [324, 265] on p "Delete" at bounding box center [328, 266] width 27 height 12
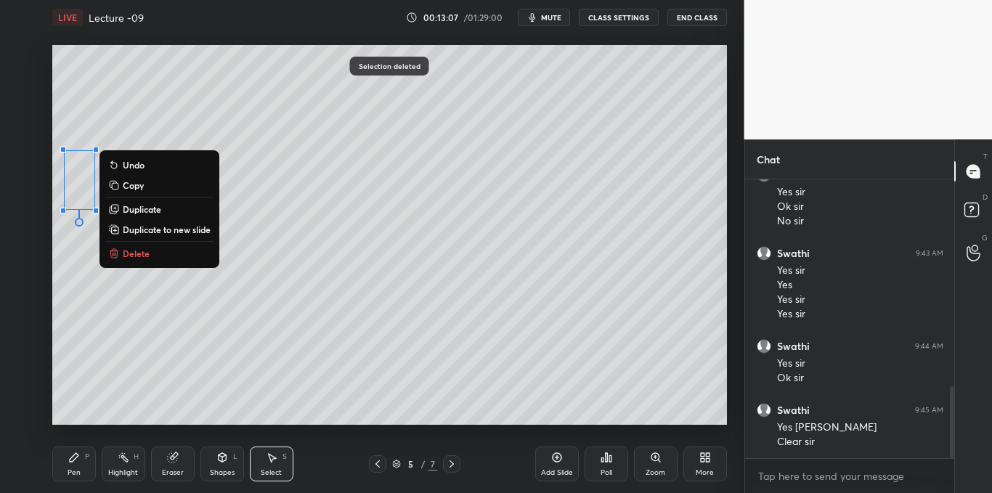
click at [137, 255] on p "Delete" at bounding box center [136, 254] width 27 height 12
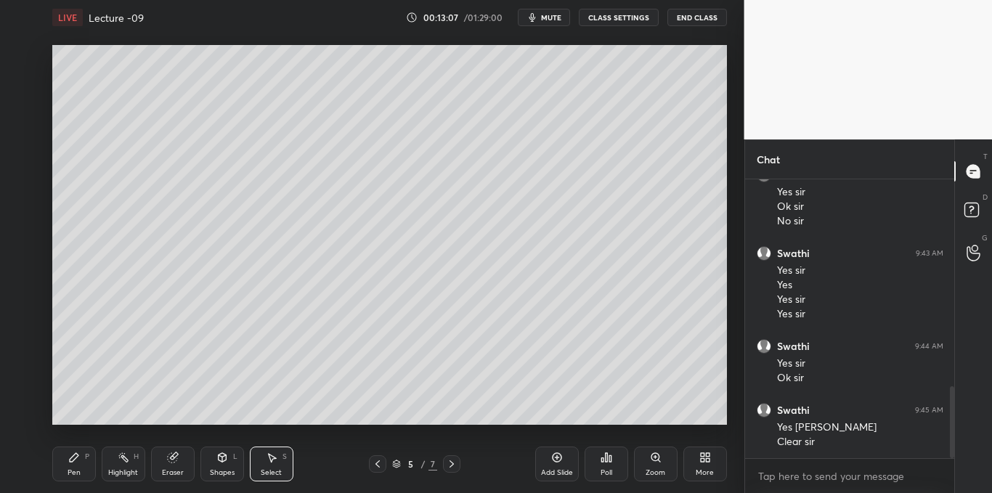
click at [76, 456] on icon at bounding box center [74, 457] width 9 height 9
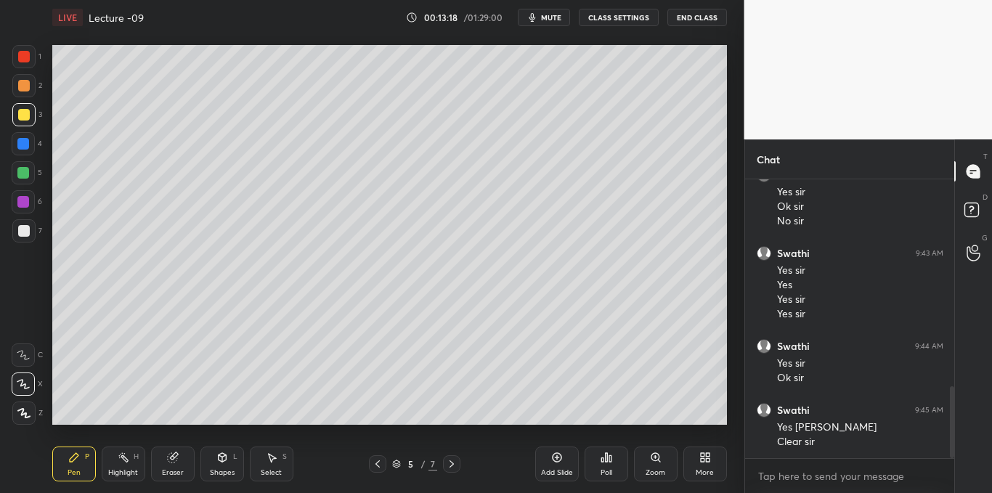
click at [281, 474] on div "Select" at bounding box center [271, 472] width 21 height 7
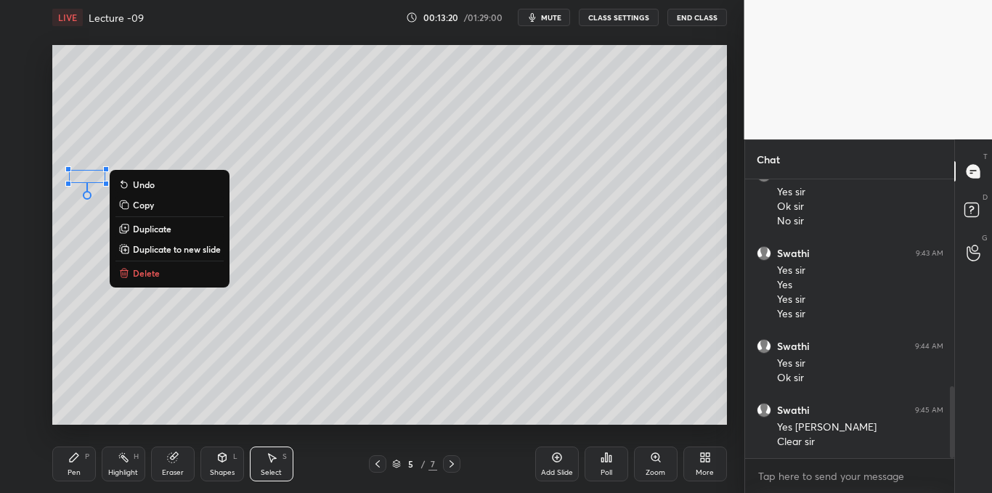
click at [143, 277] on p "Delete" at bounding box center [146, 273] width 27 height 12
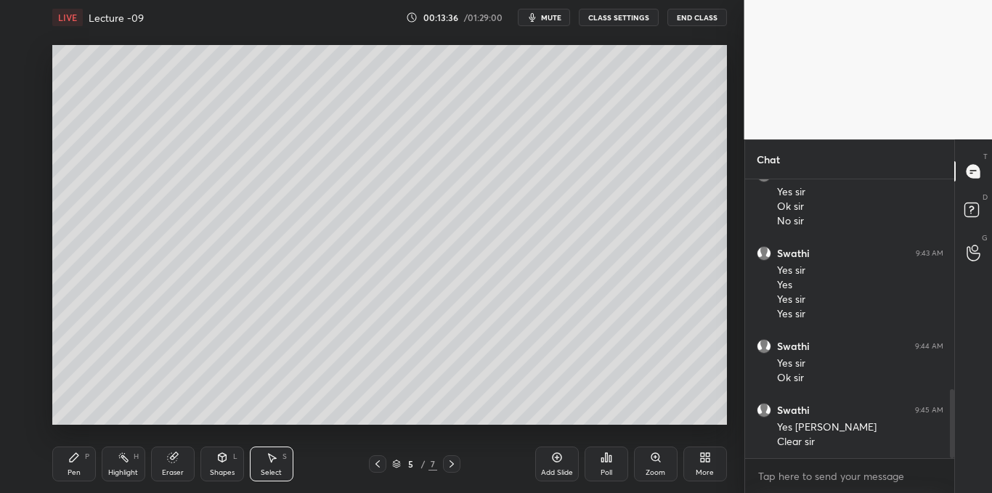
scroll to position [854, 0]
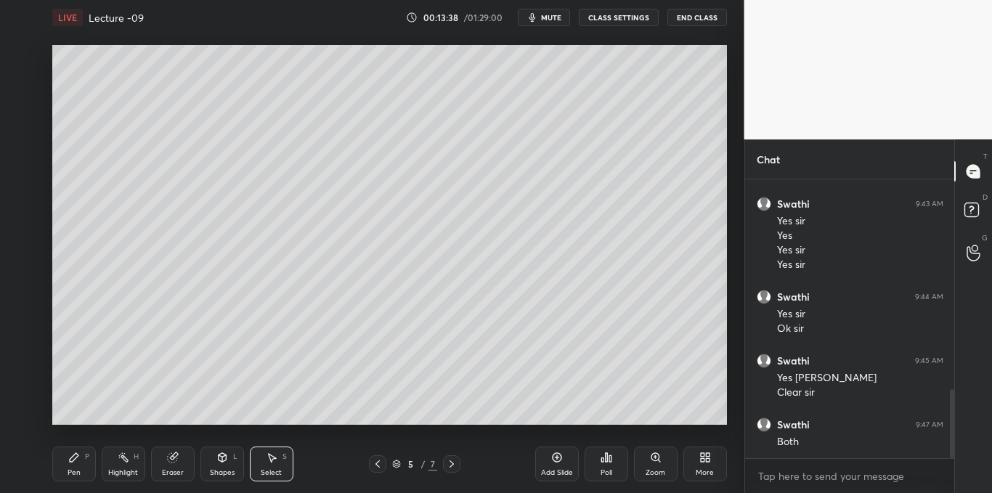
click at [78, 464] on div "Pen P" at bounding box center [74, 464] width 44 height 35
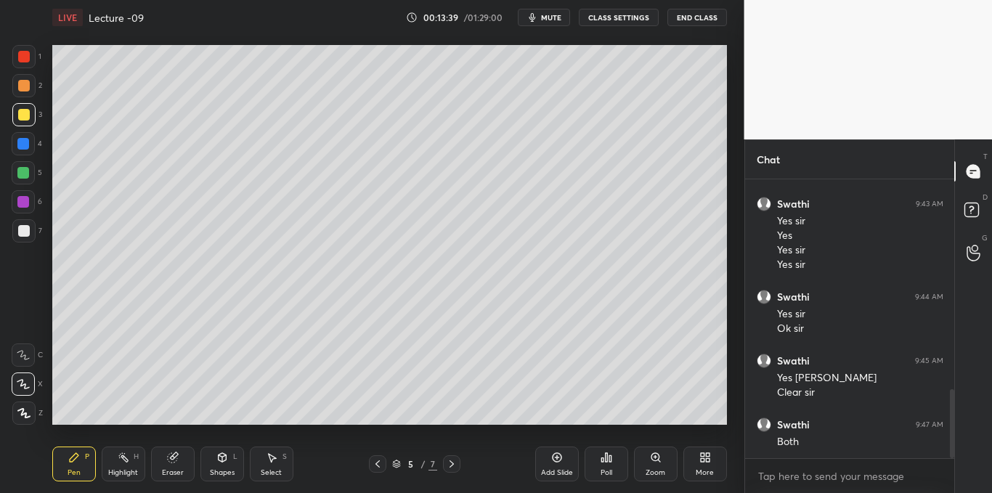
click at [23, 227] on div at bounding box center [24, 231] width 12 height 12
click at [551, 461] on icon at bounding box center [557, 458] width 12 height 12
click at [607, 458] on icon at bounding box center [607, 457] width 2 height 9
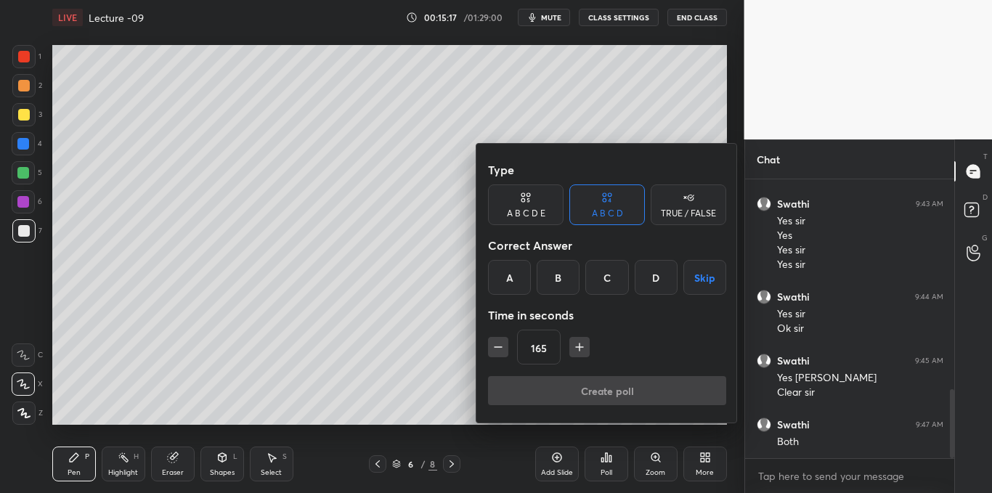
click at [503, 351] on icon "button" at bounding box center [498, 347] width 15 height 15
click at [496, 346] on icon "button" at bounding box center [498, 347] width 15 height 15
click at [500, 349] on icon "button" at bounding box center [498, 347] width 15 height 15
type input "120"
click at [698, 277] on button "Skip" at bounding box center [704, 277] width 43 height 35
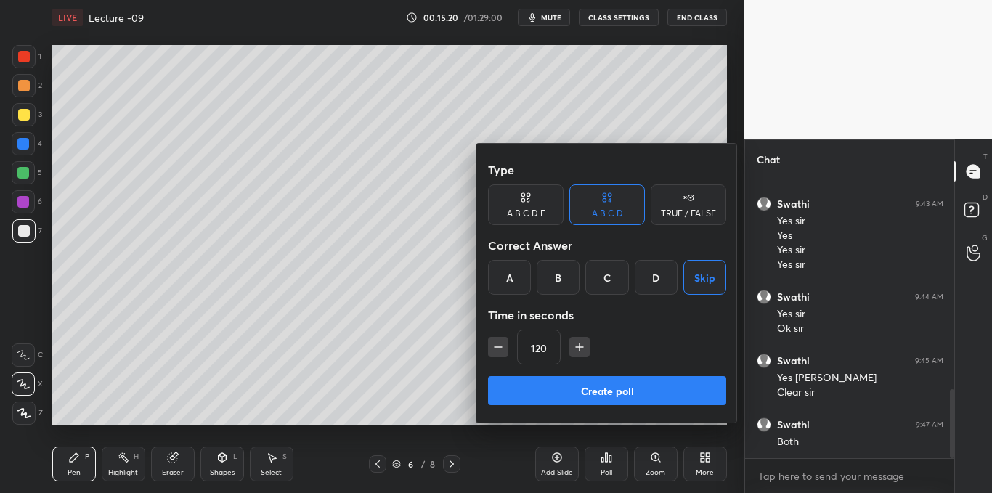
click at [583, 392] on button "Create poll" at bounding box center [607, 390] width 238 height 29
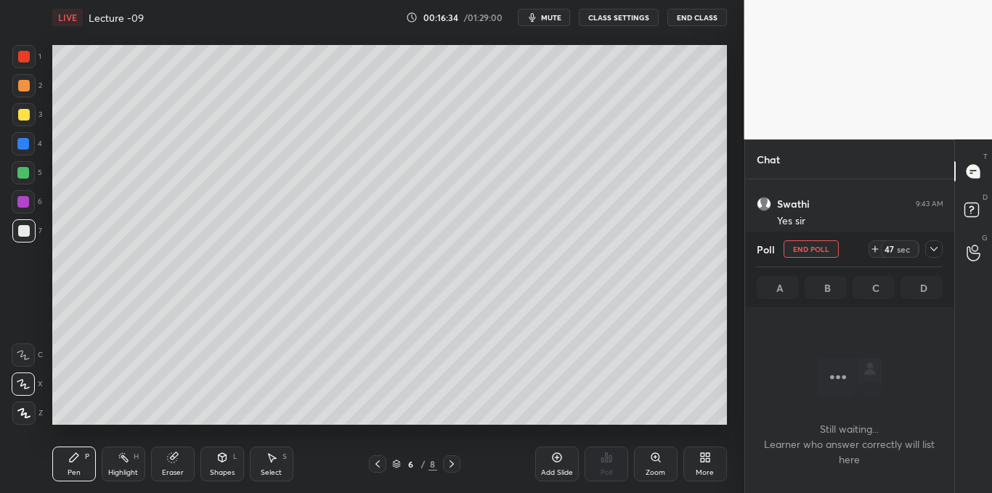
scroll to position [979, 0]
click at [936, 248] on icon at bounding box center [934, 249] width 12 height 12
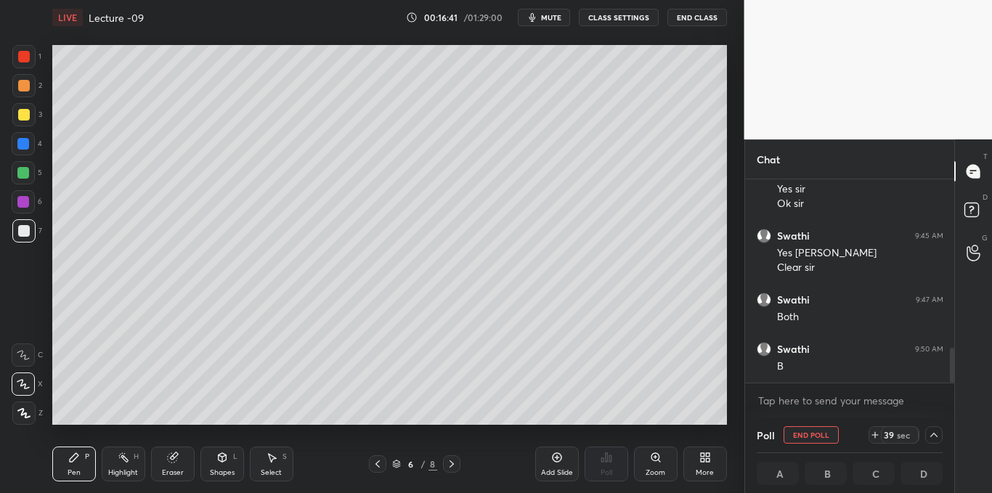
click at [21, 118] on div at bounding box center [24, 115] width 12 height 12
click at [933, 432] on icon at bounding box center [934, 435] width 12 height 12
type textarea "x"
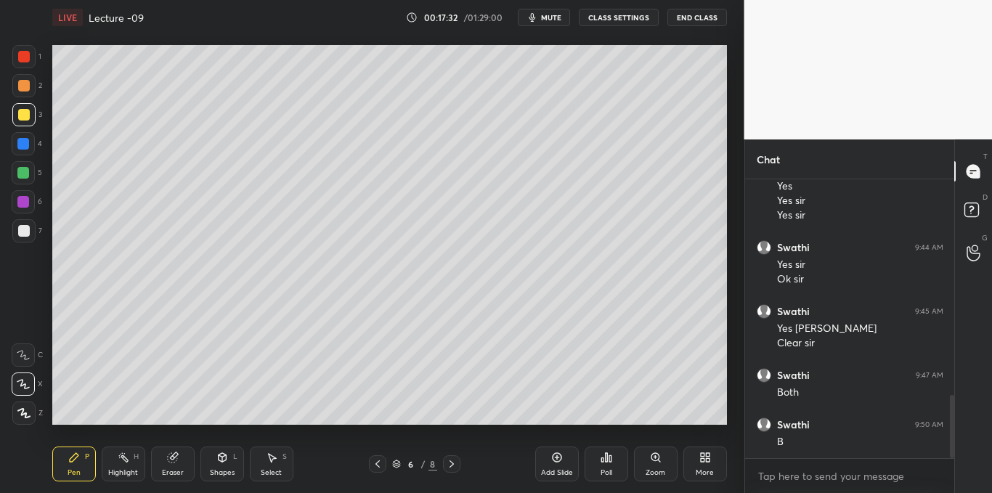
scroll to position [953, 0]
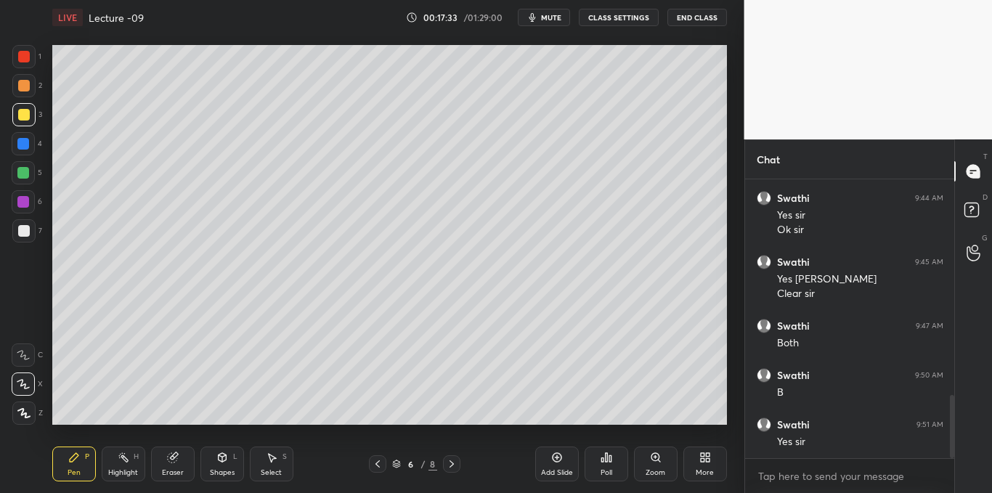
click at [559, 464] on div "Add Slide" at bounding box center [557, 464] width 44 height 35
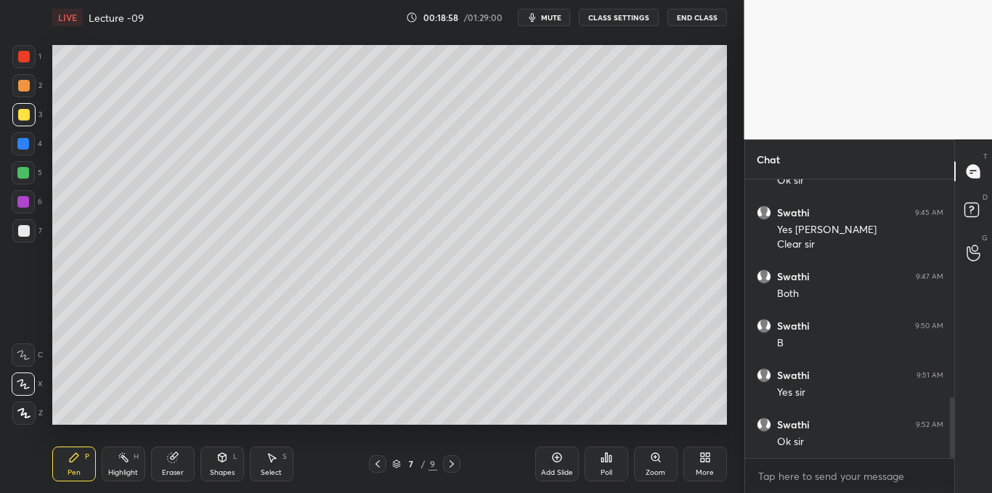
click at [607, 465] on div "Poll" at bounding box center [607, 464] width 44 height 35
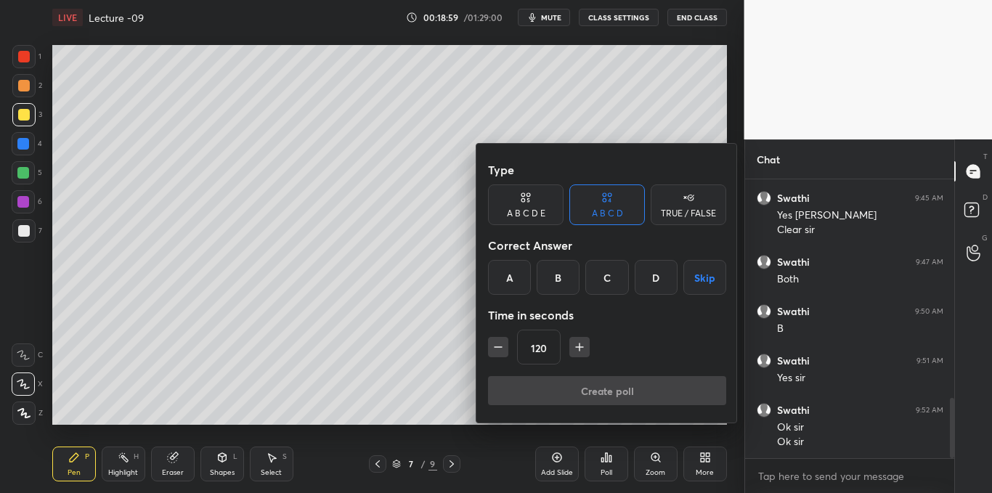
click at [583, 352] on icon "button" at bounding box center [579, 347] width 15 height 15
click at [580, 346] on icon "button" at bounding box center [579, 347] width 15 height 15
click at [577, 346] on icon "button" at bounding box center [579, 347] width 15 height 15
click at [578, 346] on icon "button" at bounding box center [579, 347] width 15 height 15
click at [577, 346] on icon "button" at bounding box center [579, 347] width 15 height 15
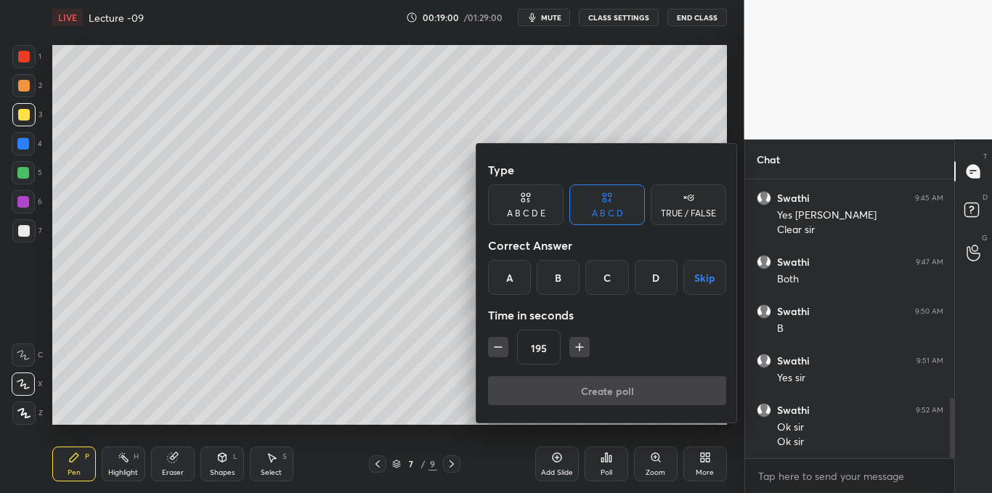
click at [575, 348] on icon "button" at bounding box center [579, 347] width 15 height 15
click at [575, 349] on icon "button" at bounding box center [579, 347] width 15 height 15
type input "240"
click at [694, 277] on button "Skip" at bounding box center [704, 277] width 43 height 35
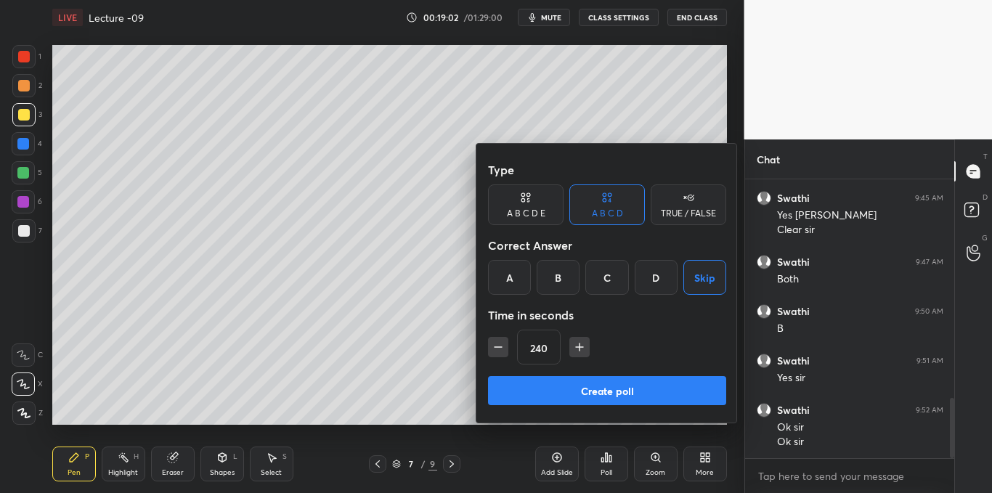
click at [620, 386] on button "Create poll" at bounding box center [607, 390] width 238 height 29
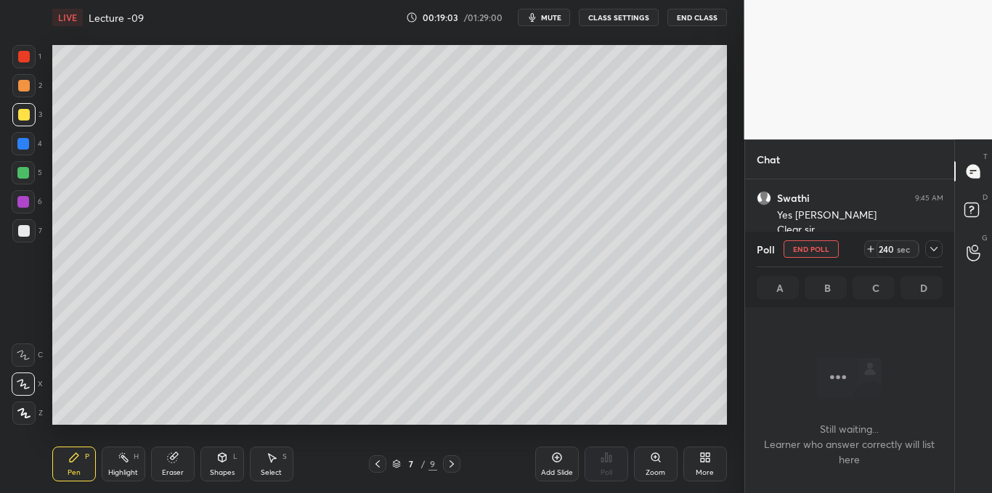
scroll to position [199, 205]
click at [545, 17] on span "mute" at bounding box center [551, 17] width 20 height 10
click at [938, 241] on div at bounding box center [933, 248] width 17 height 17
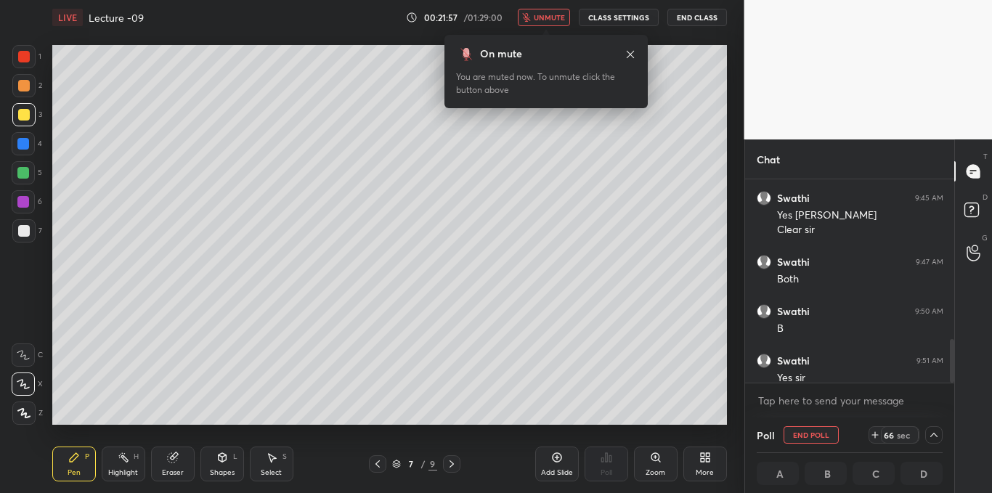
click at [556, 20] on span "unmute" at bounding box center [549, 17] width 31 height 10
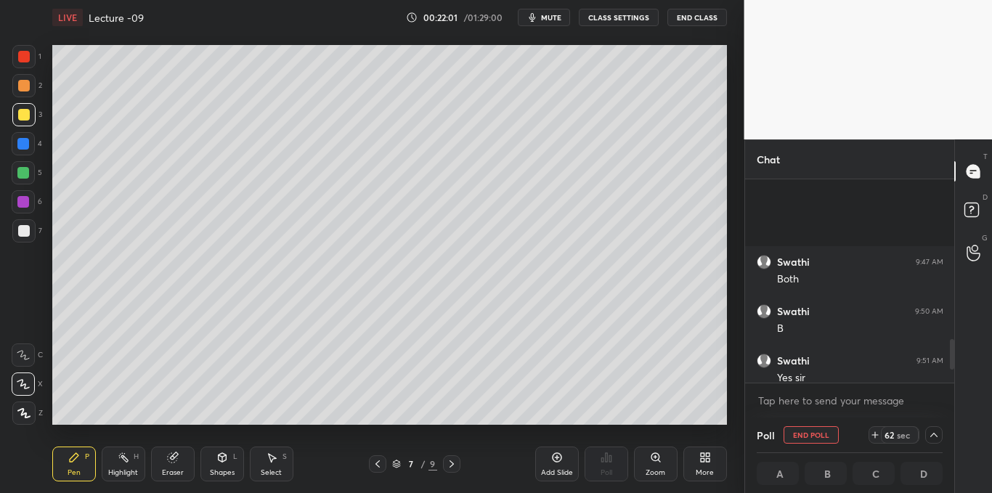
scroll to position [1142, 0]
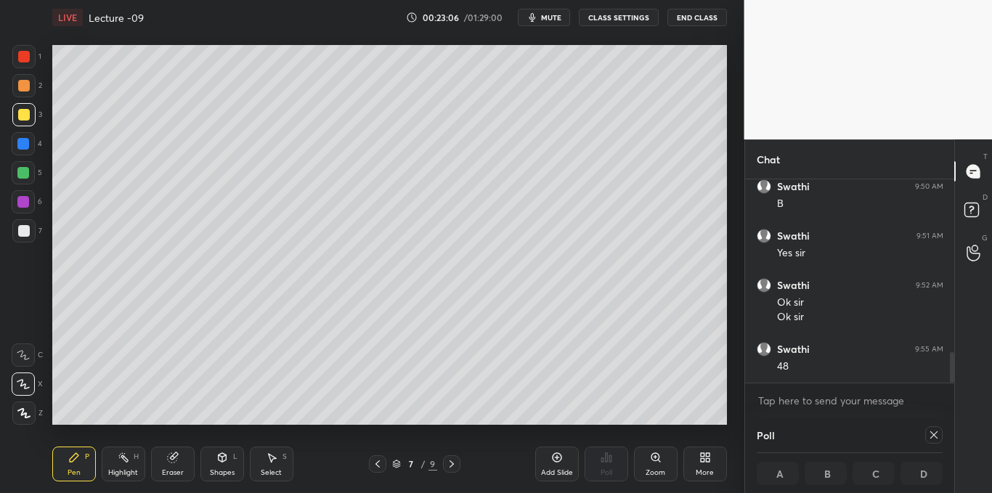
click at [932, 437] on icon at bounding box center [933, 434] width 7 height 7
type textarea "x"
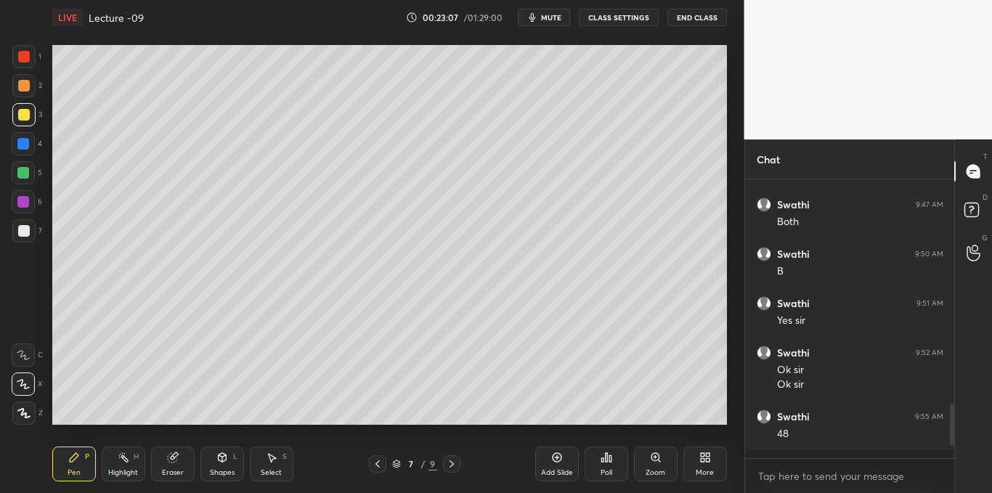
scroll to position [5, 5]
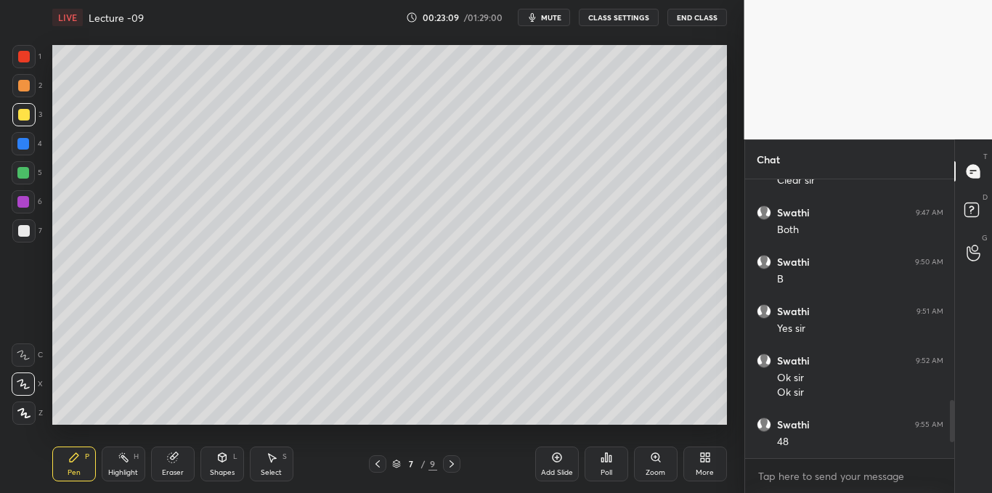
click at [23, 226] on div at bounding box center [24, 231] width 12 height 12
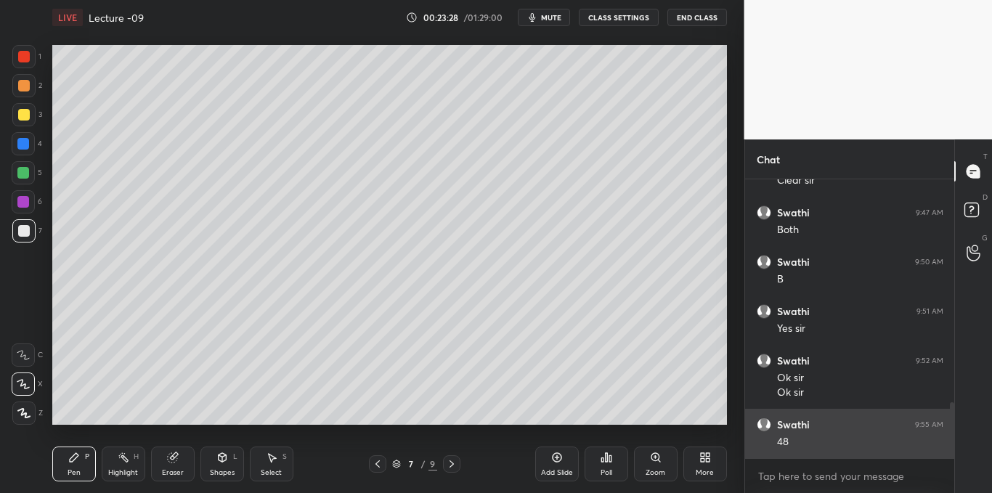
scroll to position [1116, 0]
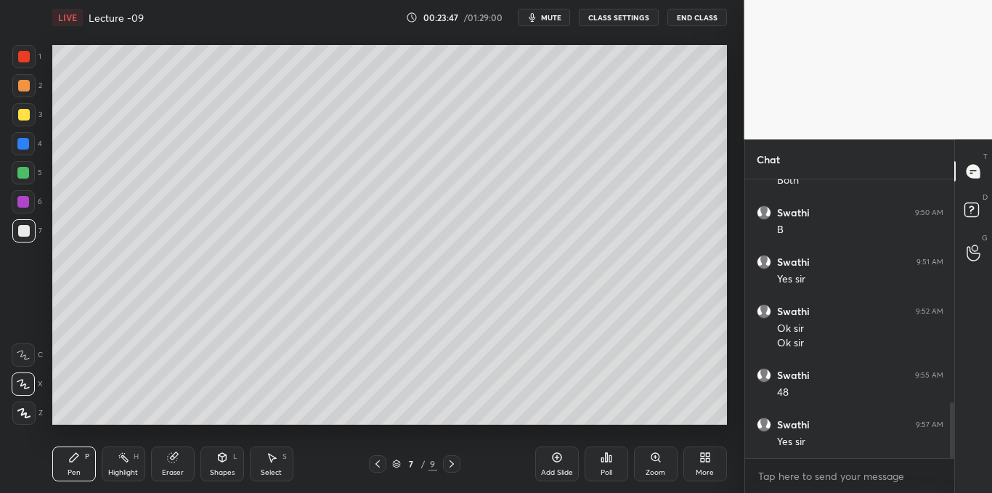
click at [554, 454] on icon at bounding box center [556, 457] width 9 height 9
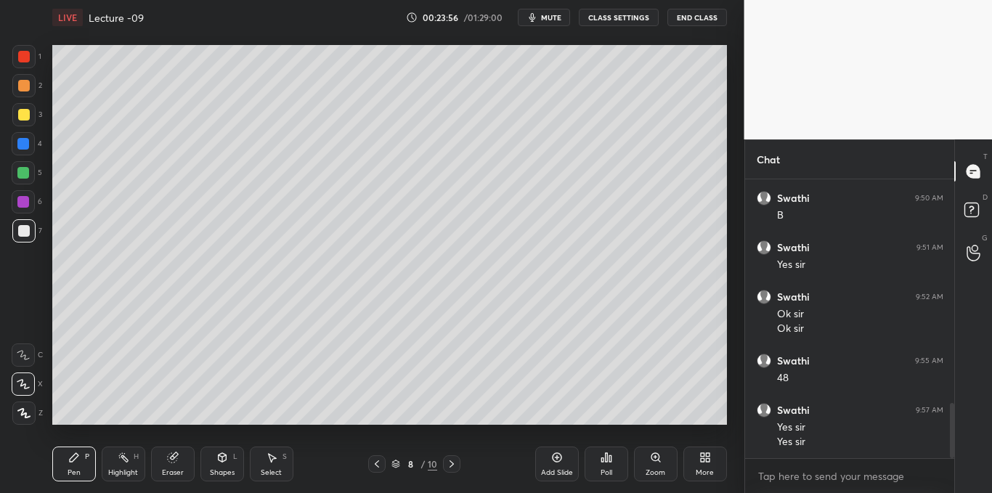
click at [271, 463] on icon at bounding box center [272, 458] width 8 height 9
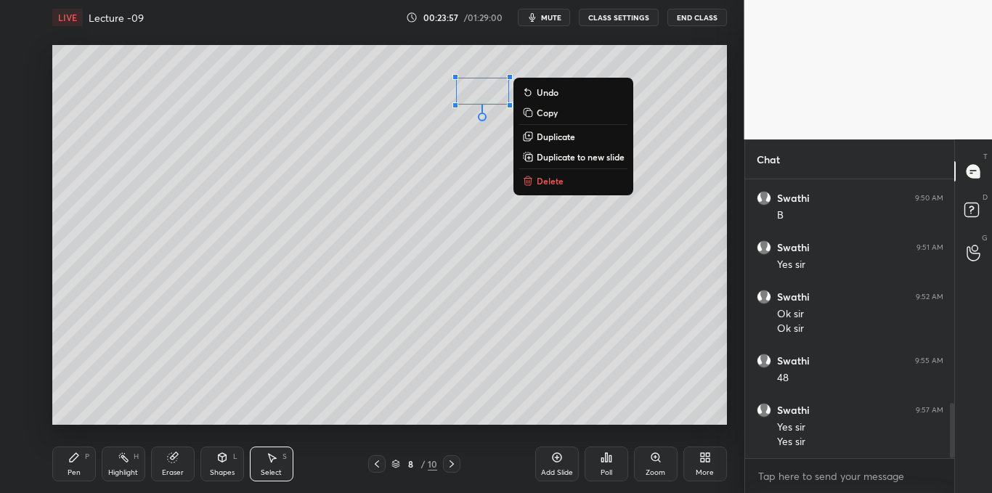
click at [543, 182] on p "Delete" at bounding box center [550, 181] width 27 height 12
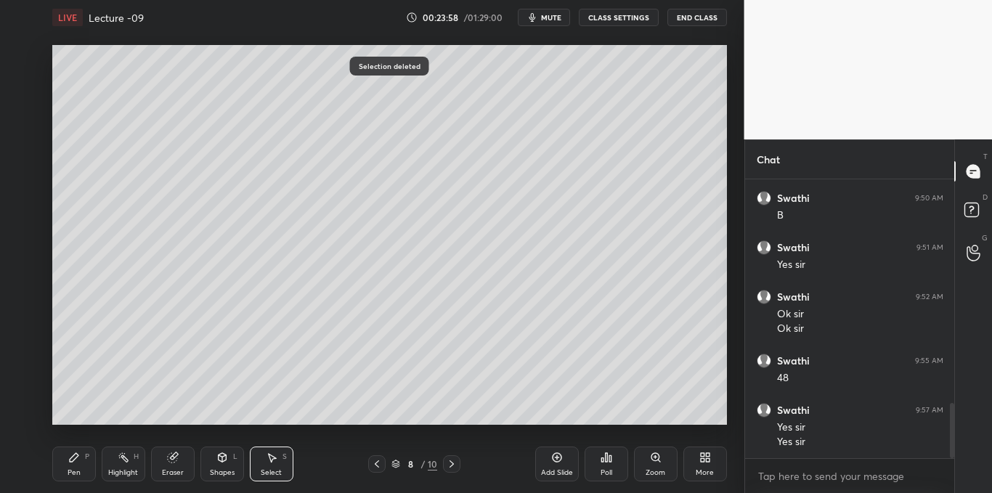
click at [76, 466] on div "Pen P" at bounding box center [74, 464] width 44 height 35
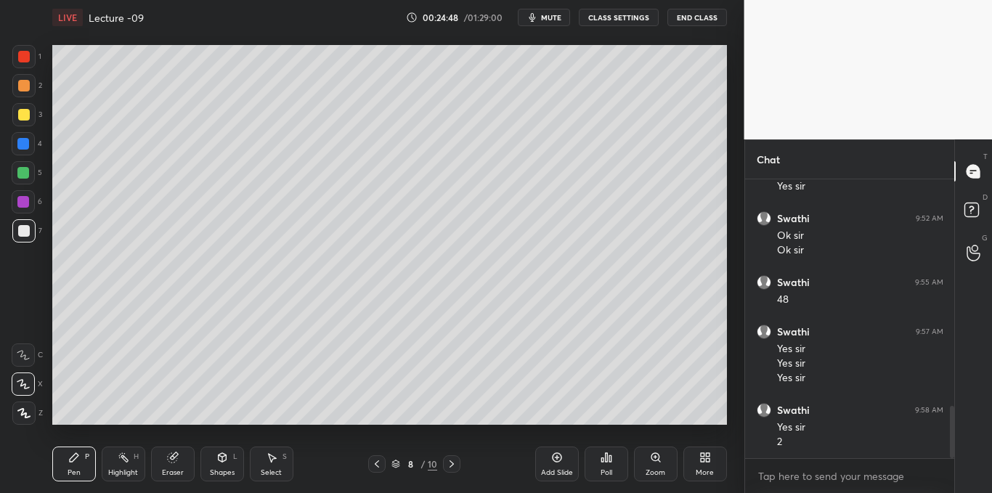
scroll to position [1223, 0]
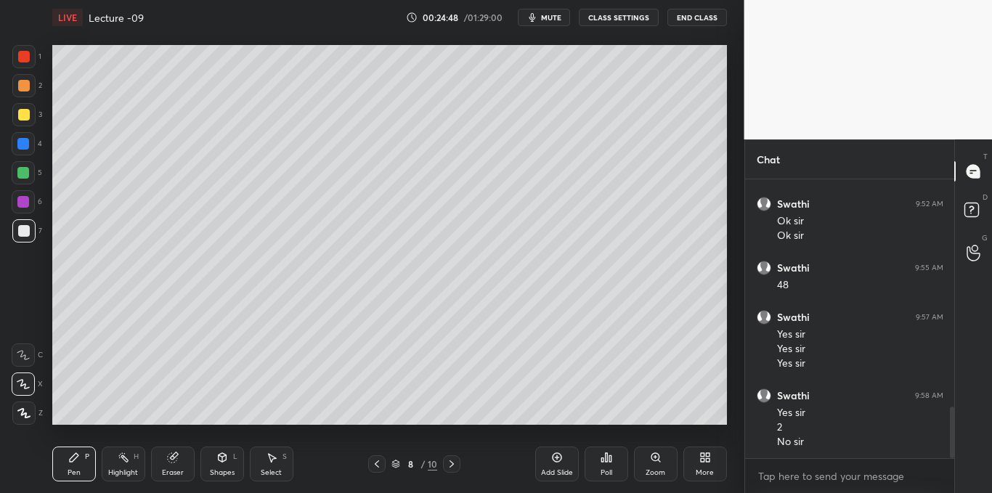
click at [545, 445] on div "Add Slide Poll Zoom More" at bounding box center [631, 463] width 192 height 81
click at [563, 455] on div "Add Slide" at bounding box center [557, 464] width 44 height 35
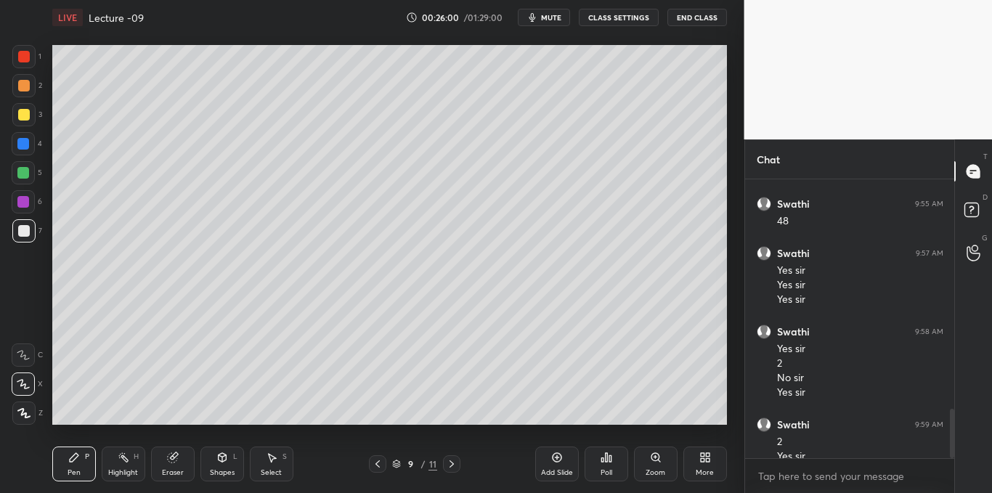
scroll to position [1302, 0]
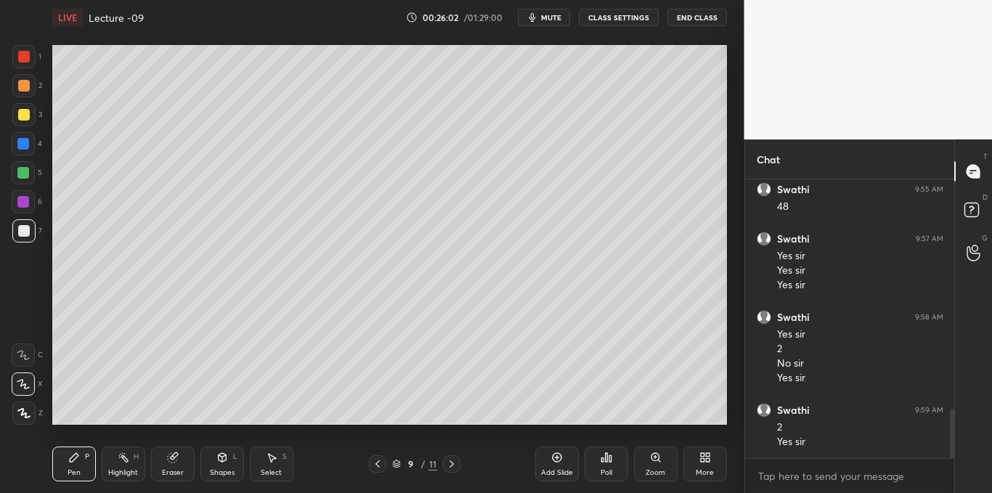
click at [556, 451] on div "Add Slide" at bounding box center [557, 464] width 44 height 35
click at [556, 469] on div "Add Slide" at bounding box center [557, 472] width 32 height 7
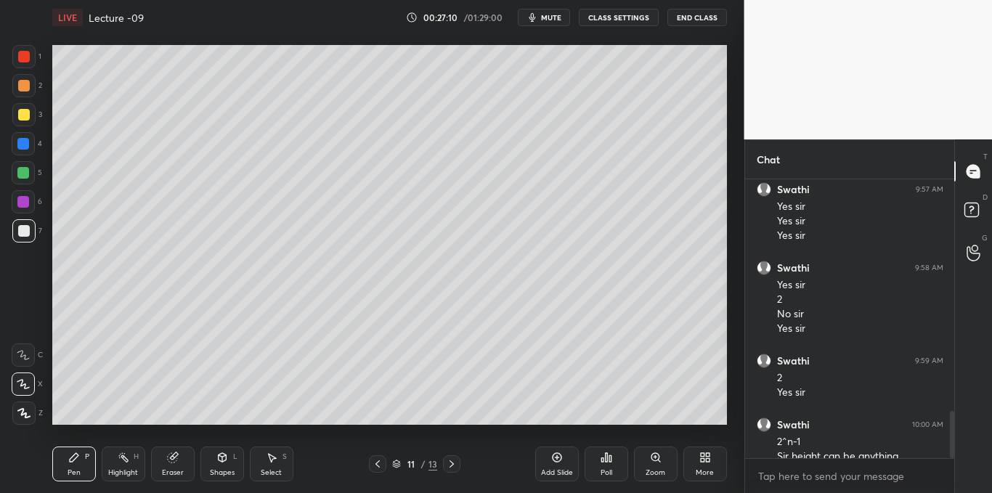
scroll to position [1366, 0]
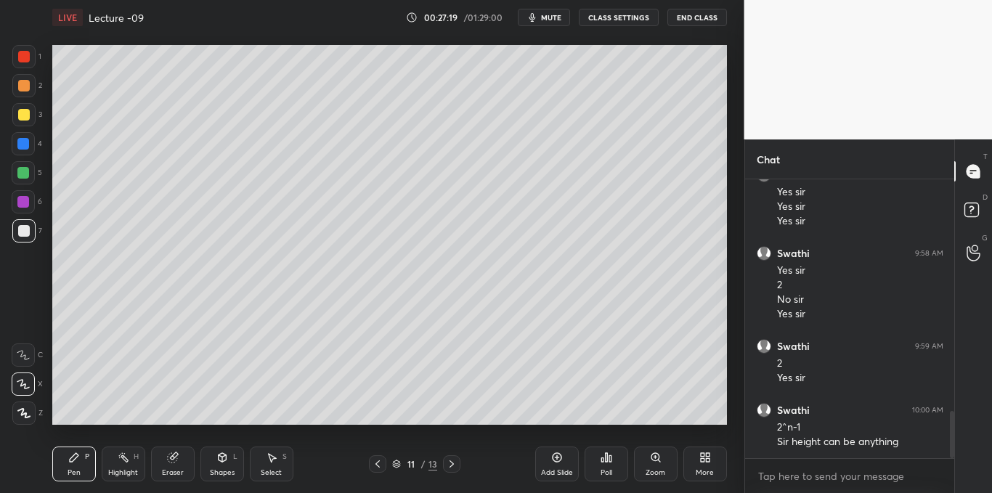
click at [269, 456] on icon at bounding box center [272, 458] width 8 height 9
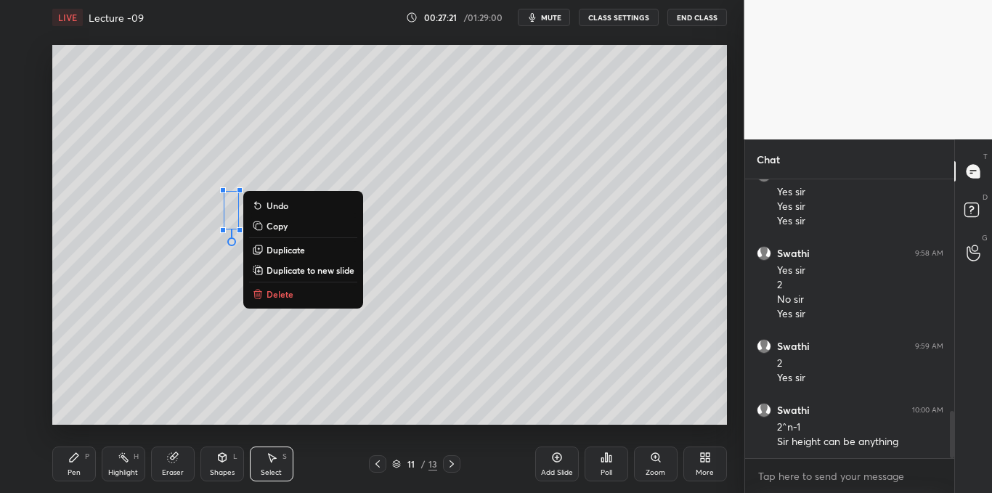
click at [285, 297] on p "Delete" at bounding box center [280, 294] width 27 height 12
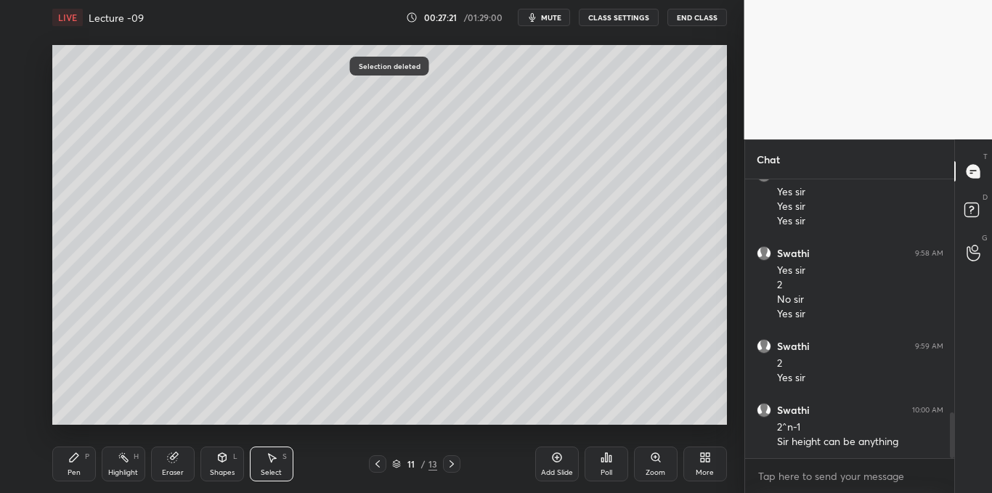
scroll to position [1415, 0]
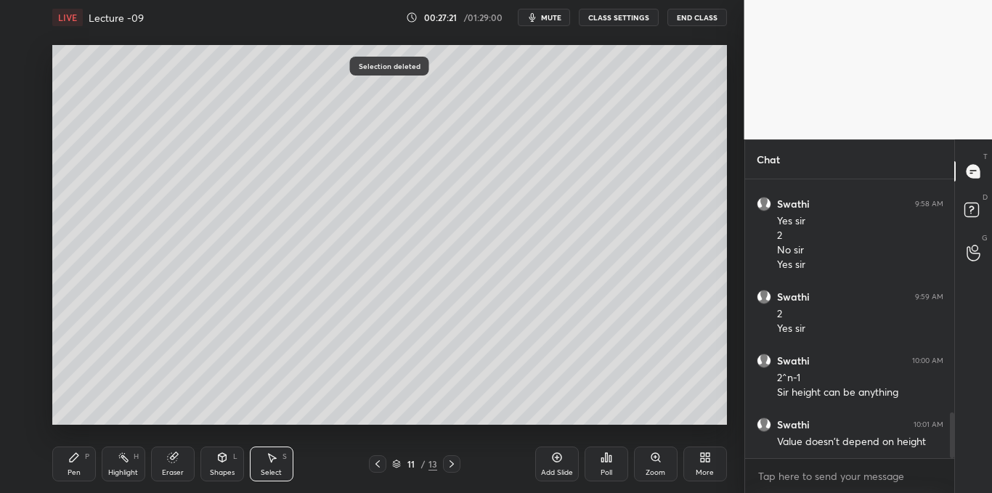
click at [66, 469] on div "Pen P" at bounding box center [74, 464] width 44 height 35
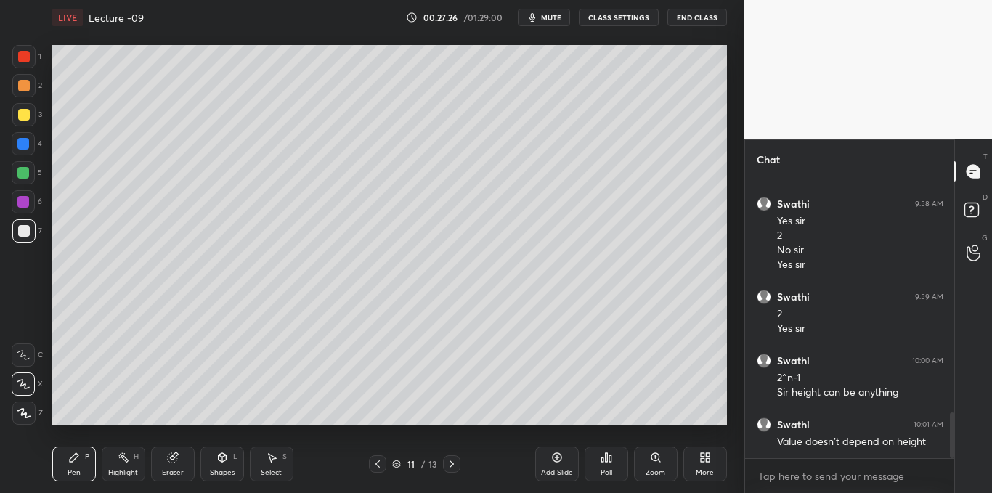
click at [381, 466] on icon at bounding box center [378, 464] width 12 height 12
click at [378, 467] on icon at bounding box center [378, 464] width 12 height 12
click at [378, 471] on div at bounding box center [377, 463] width 17 height 17
click at [378, 468] on icon at bounding box center [378, 464] width 12 height 12
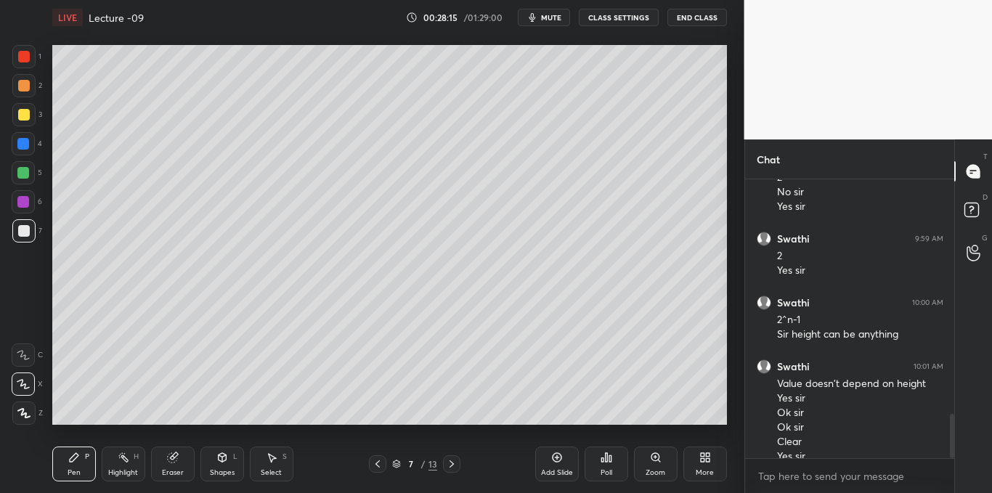
scroll to position [1488, 0]
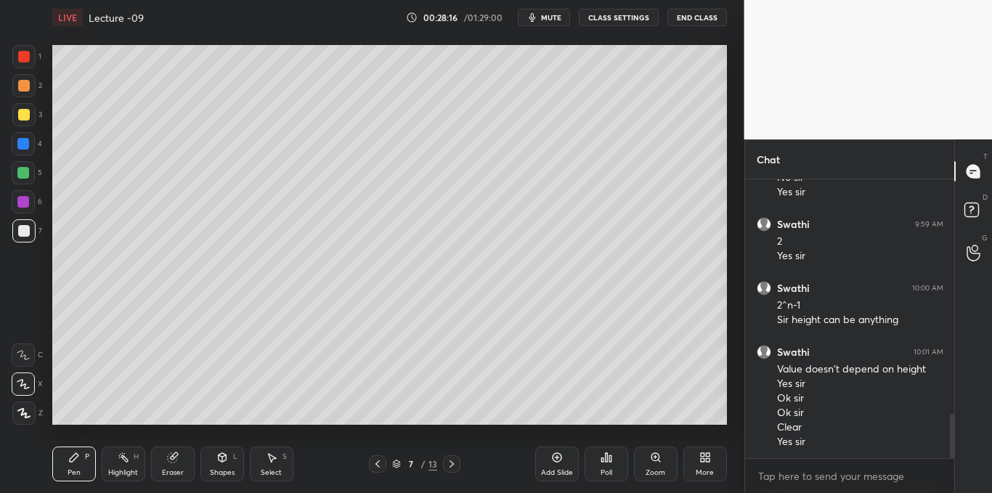
click at [452, 469] on icon at bounding box center [452, 464] width 12 height 12
click at [453, 470] on div at bounding box center [451, 463] width 17 height 17
click at [452, 469] on icon at bounding box center [452, 464] width 12 height 12
click at [455, 468] on icon at bounding box center [452, 464] width 12 height 12
click at [450, 468] on icon at bounding box center [452, 464] width 12 height 12
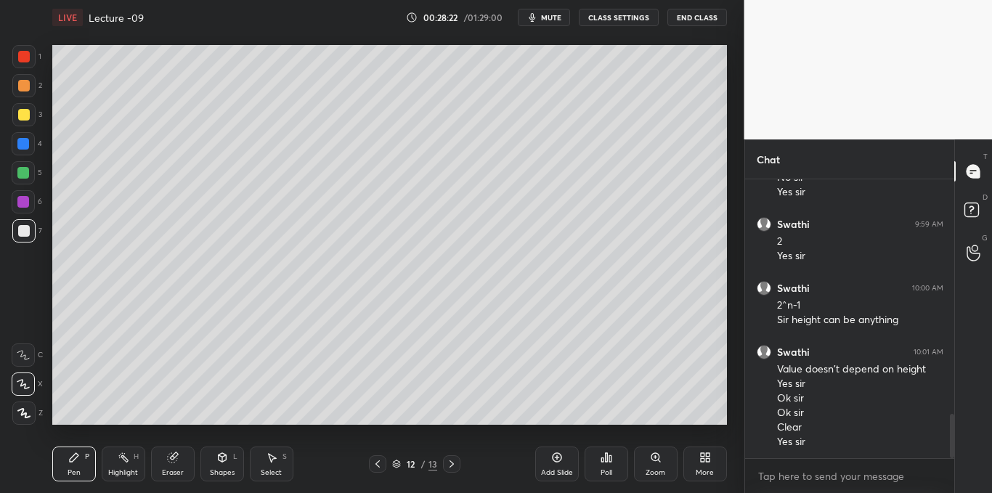
click at [547, 461] on div "Add Slide" at bounding box center [557, 464] width 44 height 35
click at [22, 350] on icon at bounding box center [23, 355] width 13 height 10
click at [606, 458] on icon at bounding box center [607, 457] width 2 height 9
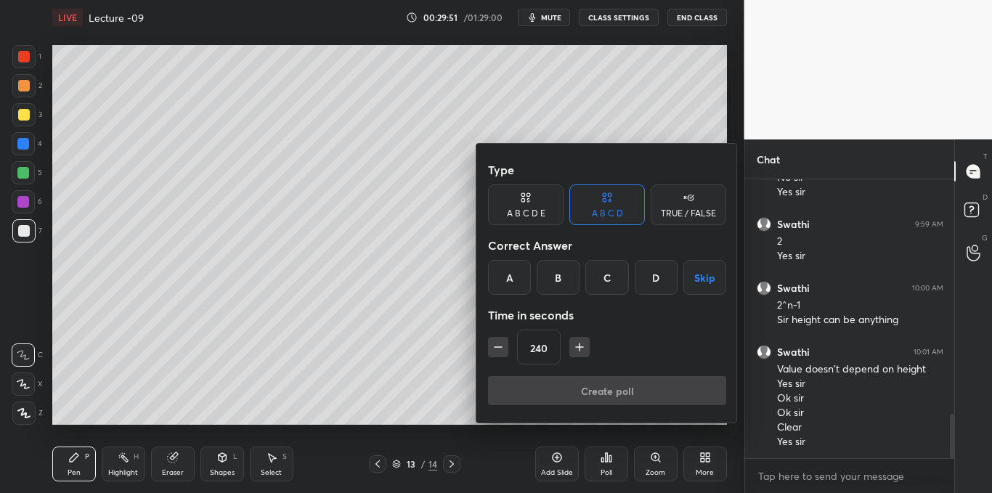
click at [505, 345] on icon "button" at bounding box center [498, 347] width 15 height 15
click at [500, 354] on icon "button" at bounding box center [498, 347] width 15 height 15
click at [501, 354] on button "button" at bounding box center [498, 347] width 20 height 20
click at [500, 354] on button "button" at bounding box center [498, 347] width 20 height 20
type input "180"
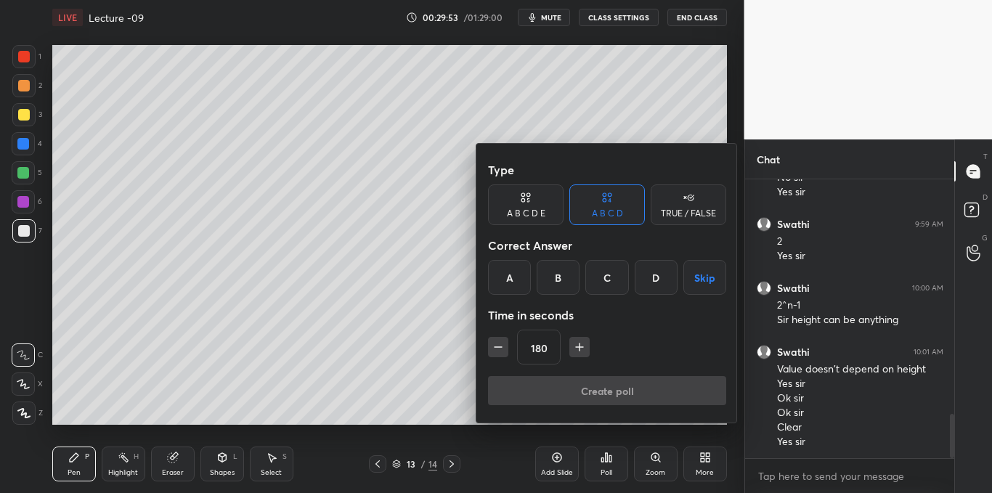
click at [703, 275] on button "Skip" at bounding box center [704, 277] width 43 height 35
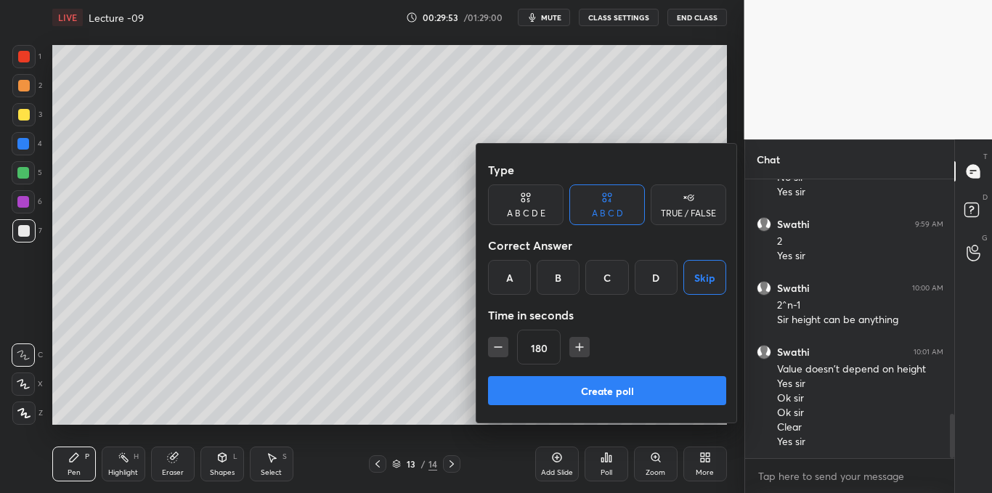
click at [609, 381] on button "Create poll" at bounding box center [607, 390] width 238 height 29
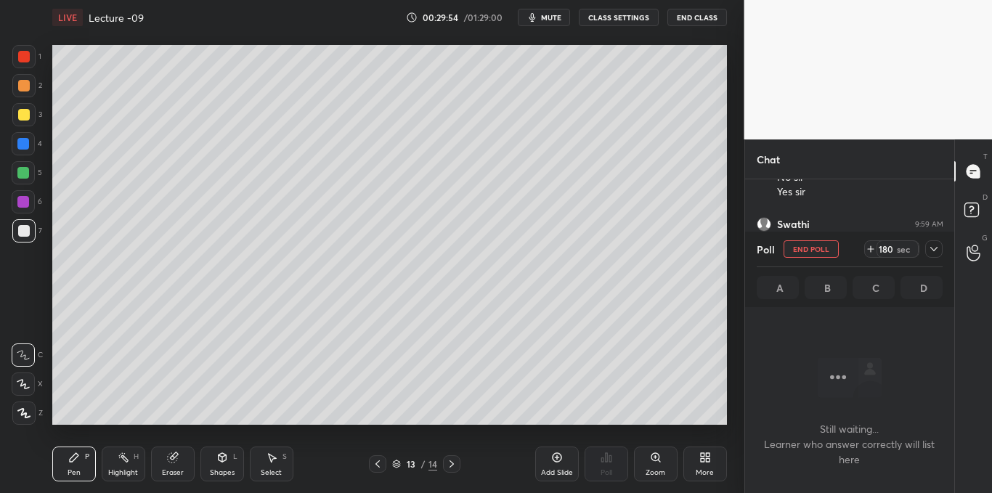
scroll to position [78, 205]
click at [554, 27] on div "LIVE Lecture -09 00:29:56 / 01:29:00 mute CLASS SETTINGS End Class" at bounding box center [389, 17] width 675 height 35
click at [548, 17] on span "mute" at bounding box center [551, 17] width 20 height 10
click at [936, 249] on icon at bounding box center [933, 249] width 7 height 4
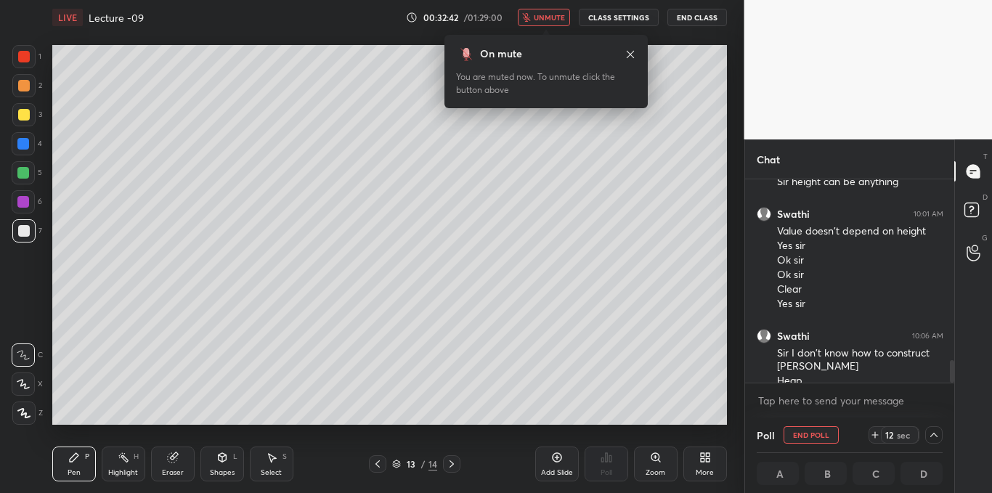
scroll to position [1640, 0]
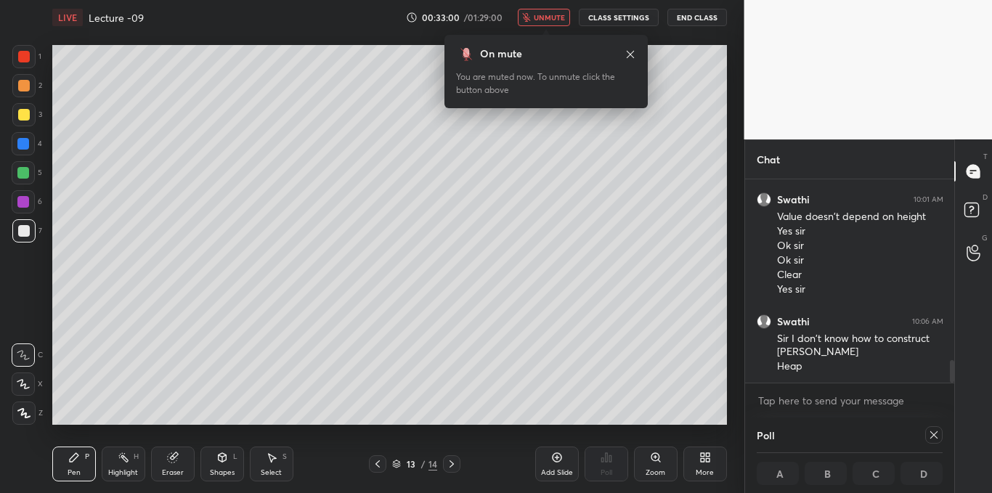
click at [565, 15] on span "unmute" at bounding box center [549, 17] width 31 height 10
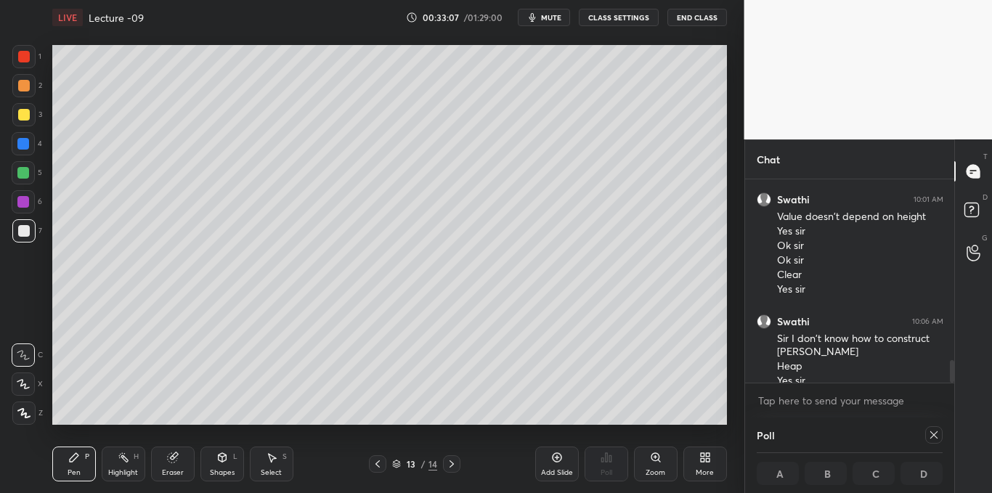
scroll to position [1655, 0]
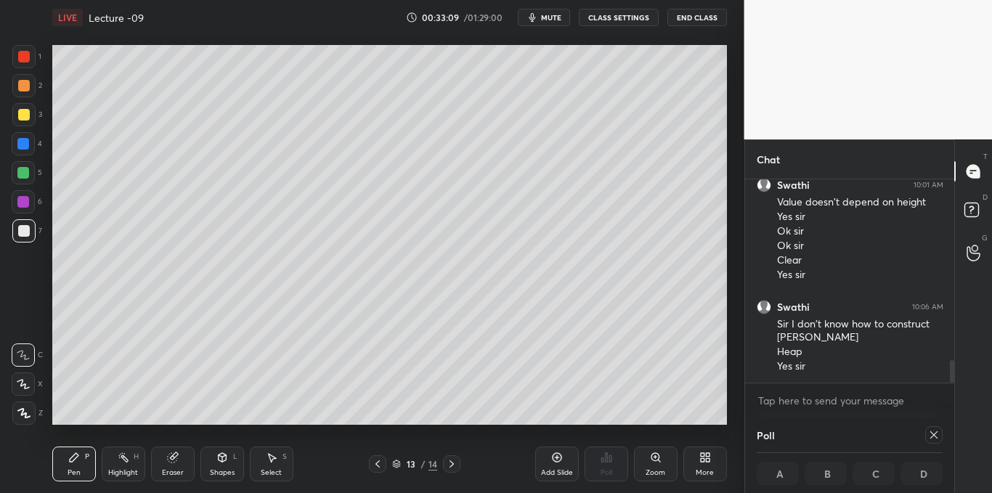
click at [933, 430] on icon at bounding box center [934, 435] width 12 height 12
type textarea "x"
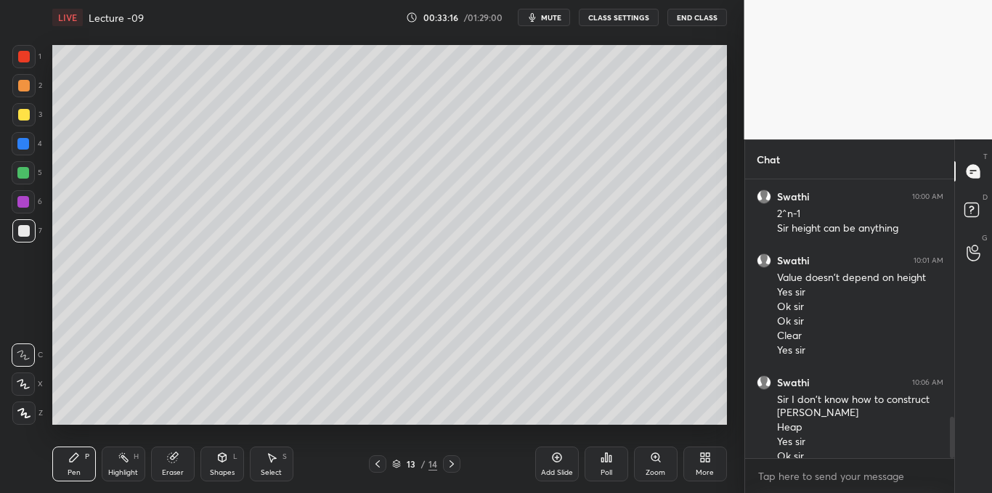
scroll to position [1594, 0]
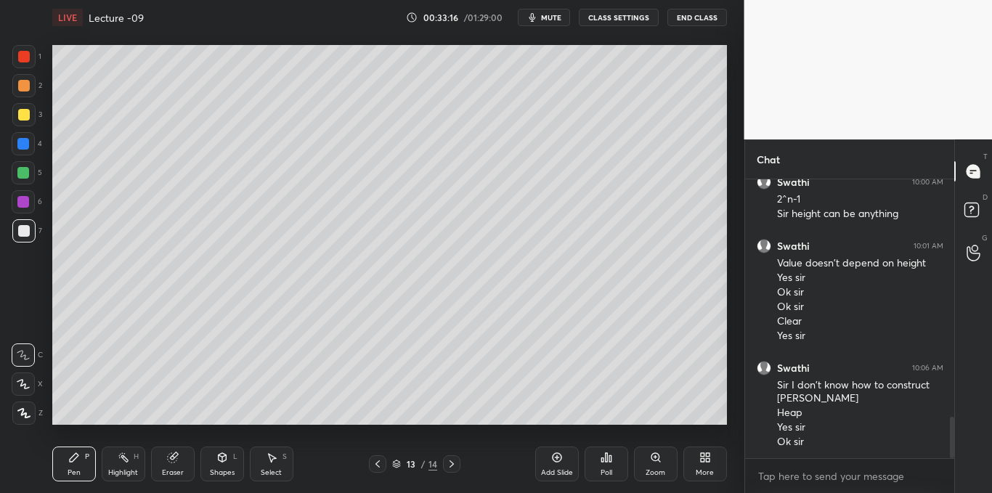
click at [556, 457] on icon at bounding box center [557, 458] width 12 height 12
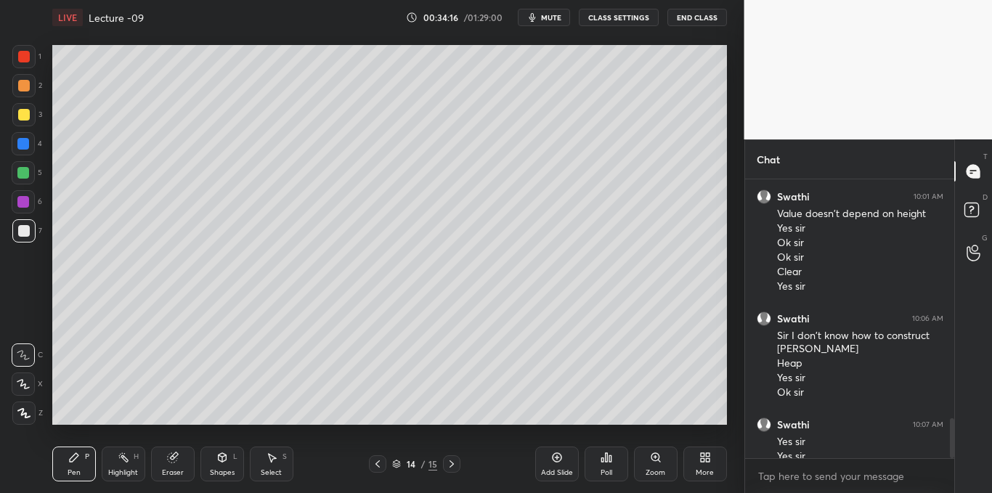
scroll to position [1658, 0]
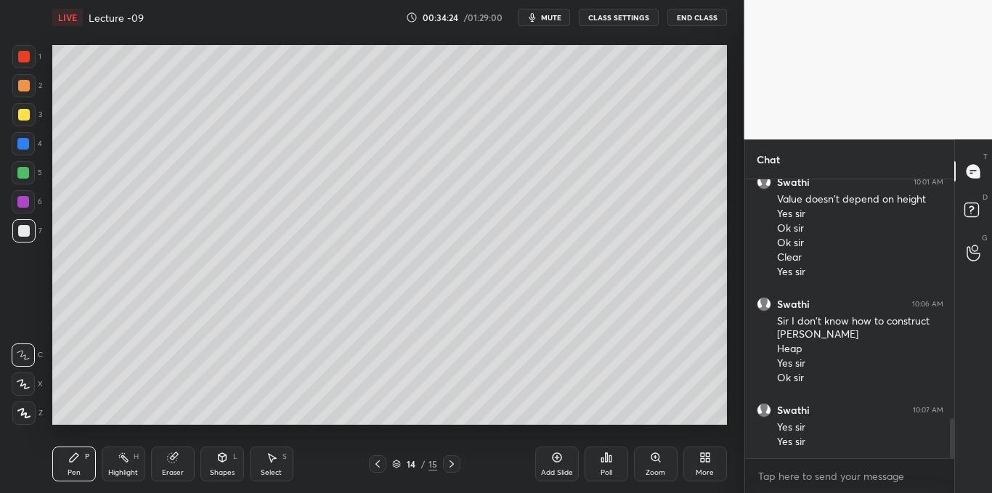
click at [17, 118] on div at bounding box center [23, 114] width 23 height 23
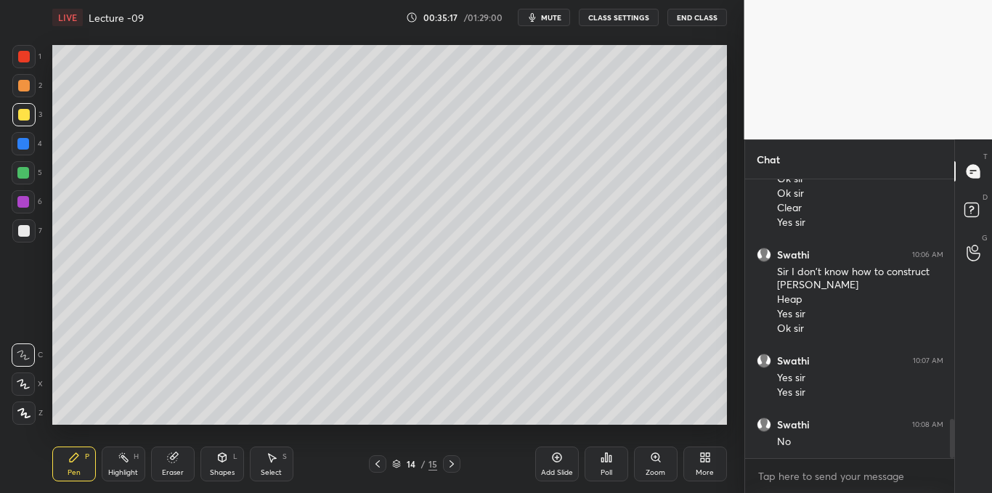
click at [27, 231] on div at bounding box center [24, 231] width 12 height 12
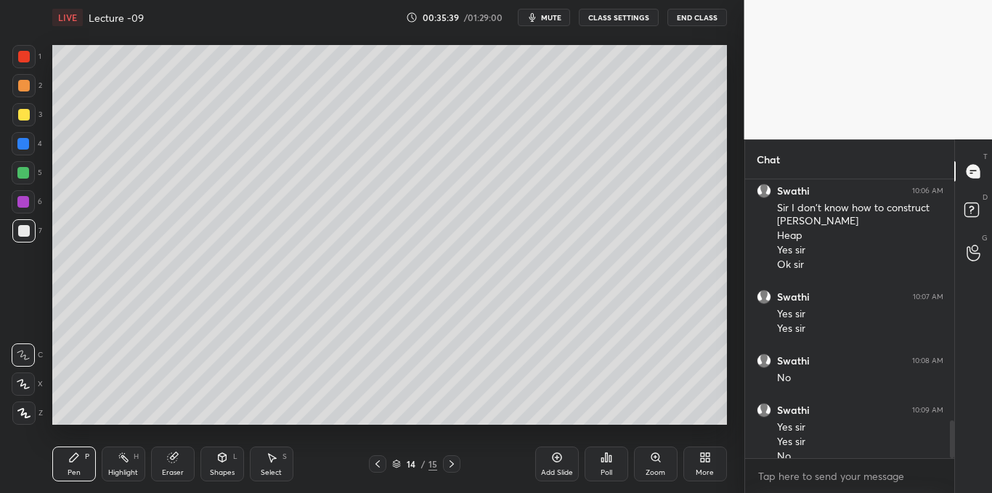
scroll to position [1785, 0]
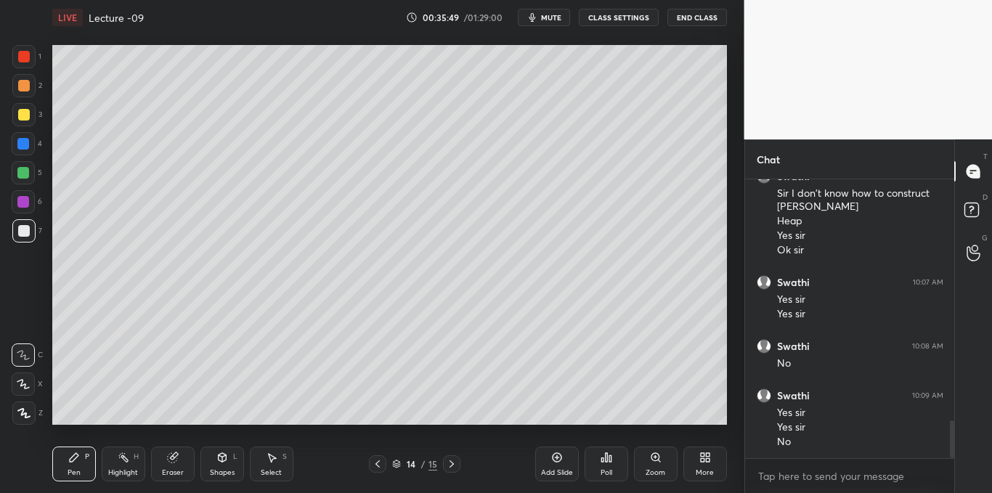
click at [275, 463] on div "Select S" at bounding box center [272, 464] width 44 height 35
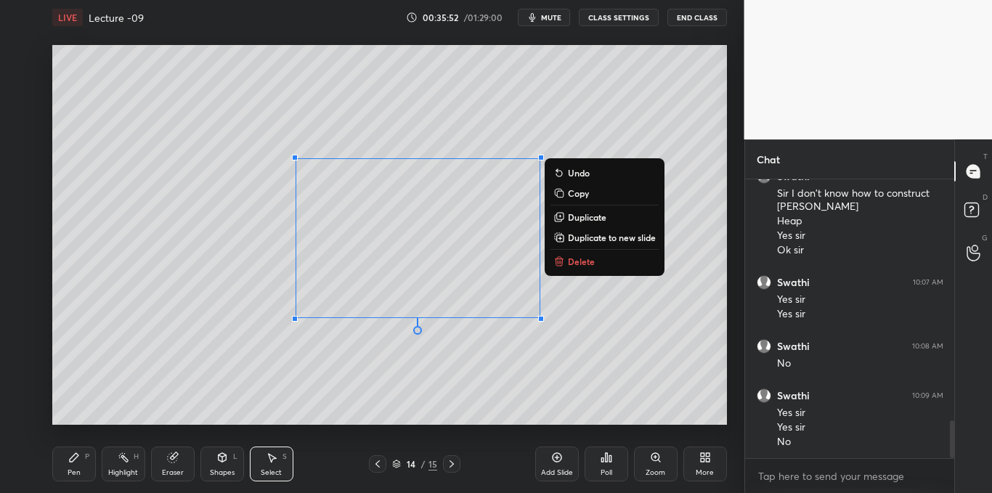
click at [577, 192] on p "Copy" at bounding box center [578, 193] width 21 height 12
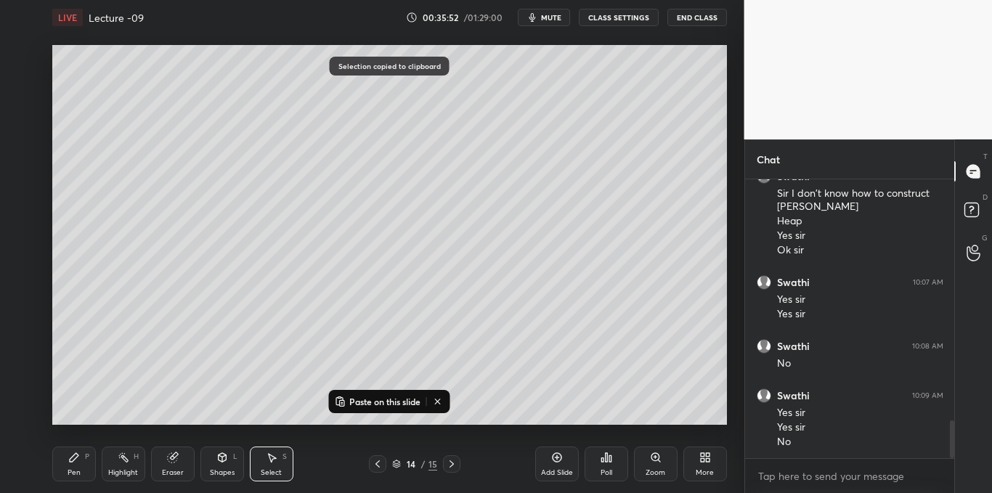
click at [553, 459] on icon at bounding box center [556, 457] width 9 height 9
click at [399, 404] on p "Paste on this slide" at bounding box center [384, 402] width 71 height 12
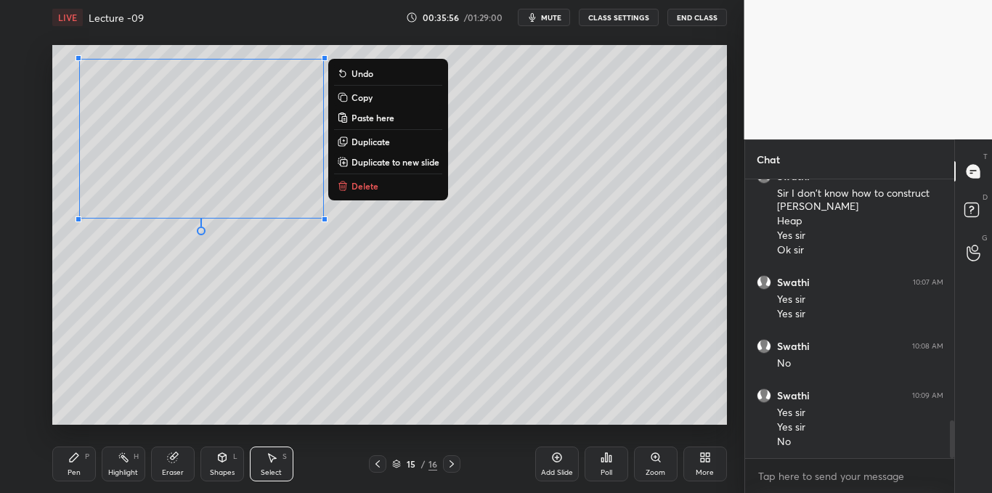
click at [157, 304] on div "0 ° Undo Copy Paste here Duplicate Duplicate to new slide Delete" at bounding box center [389, 235] width 675 height 380
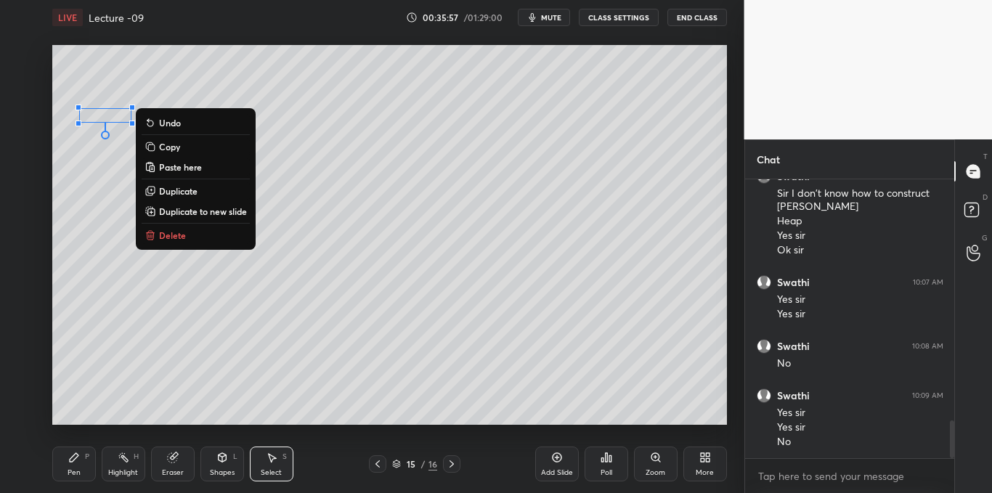
click at [179, 234] on p "Delete" at bounding box center [172, 236] width 27 height 12
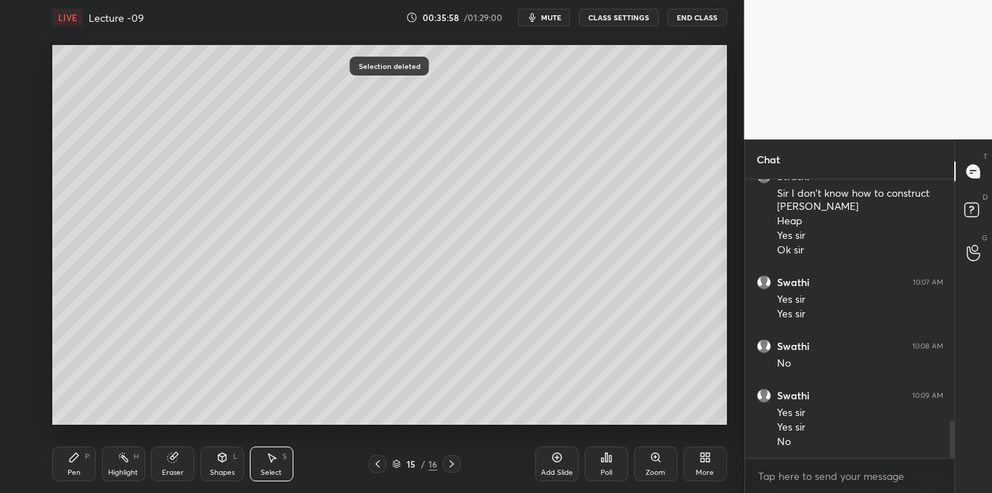
click at [76, 463] on icon at bounding box center [74, 458] width 12 height 12
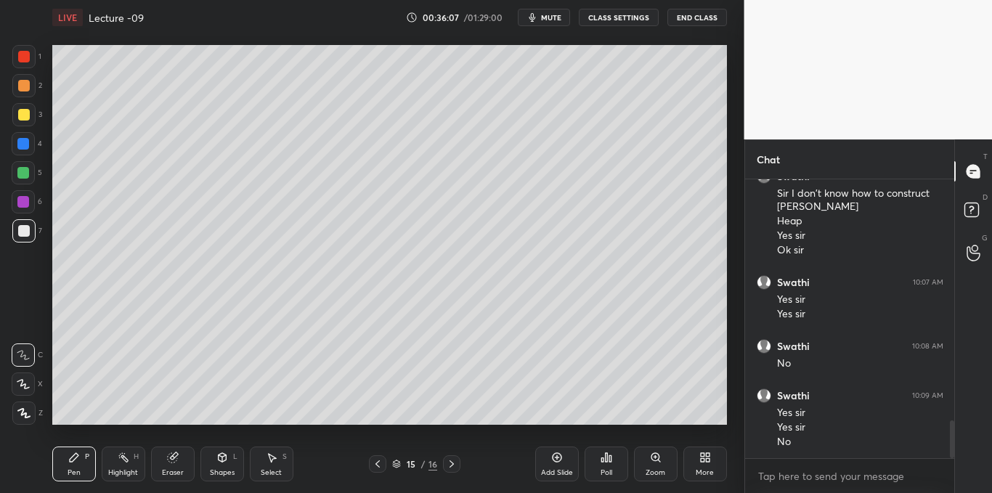
scroll to position [1800, 0]
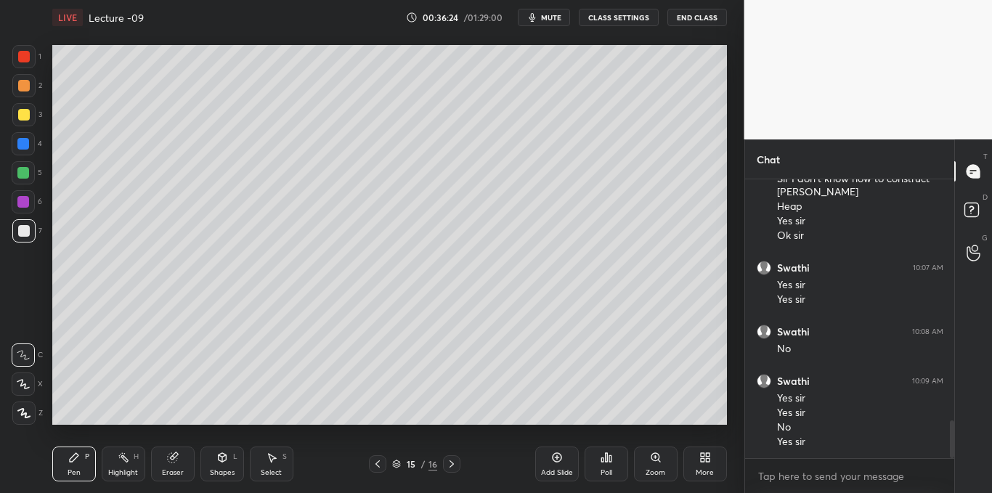
click at [20, 169] on div at bounding box center [23, 173] width 12 height 12
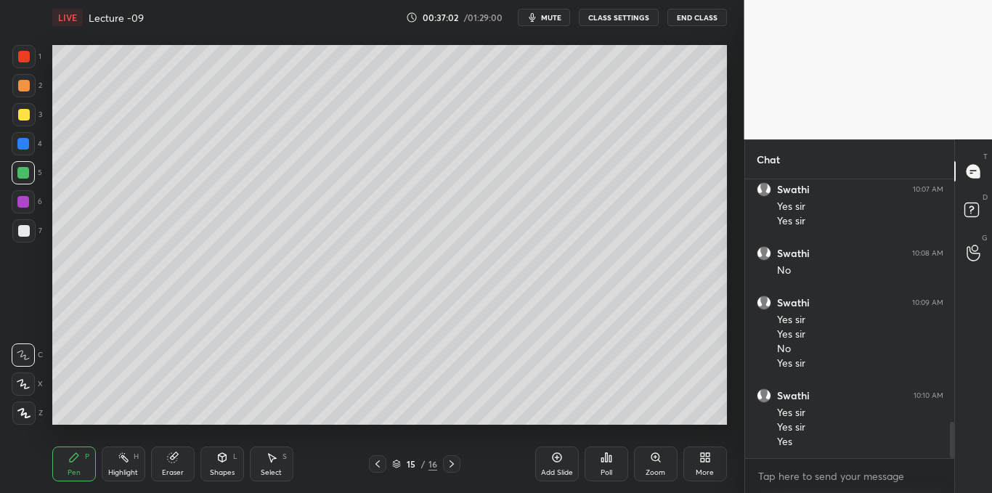
scroll to position [1893, 0]
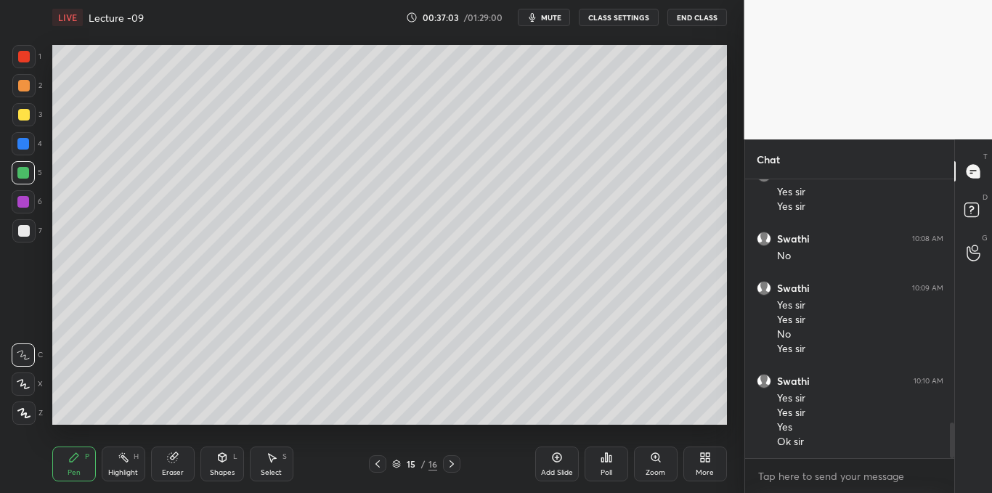
click at [21, 118] on div at bounding box center [24, 115] width 12 height 12
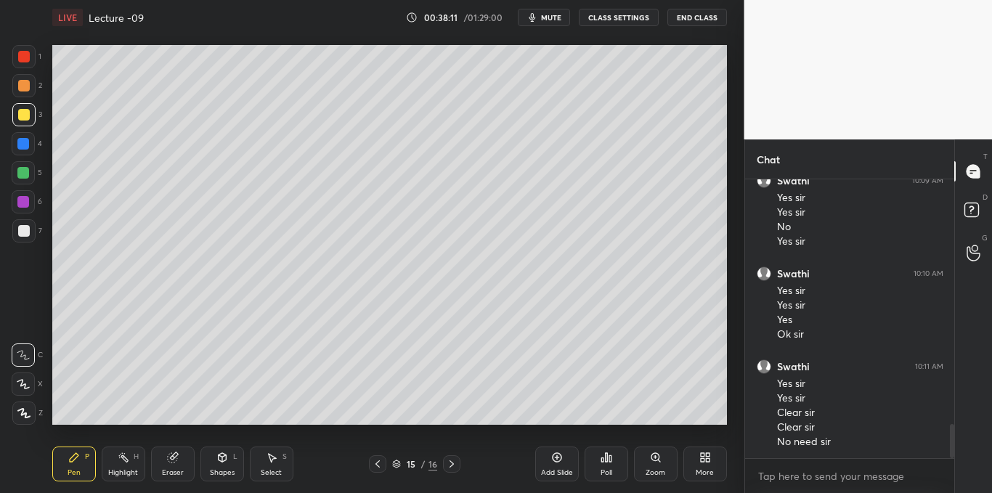
click at [556, 469] on div "Add Slide" at bounding box center [557, 472] width 32 height 7
click at [25, 238] on div at bounding box center [23, 230] width 23 height 23
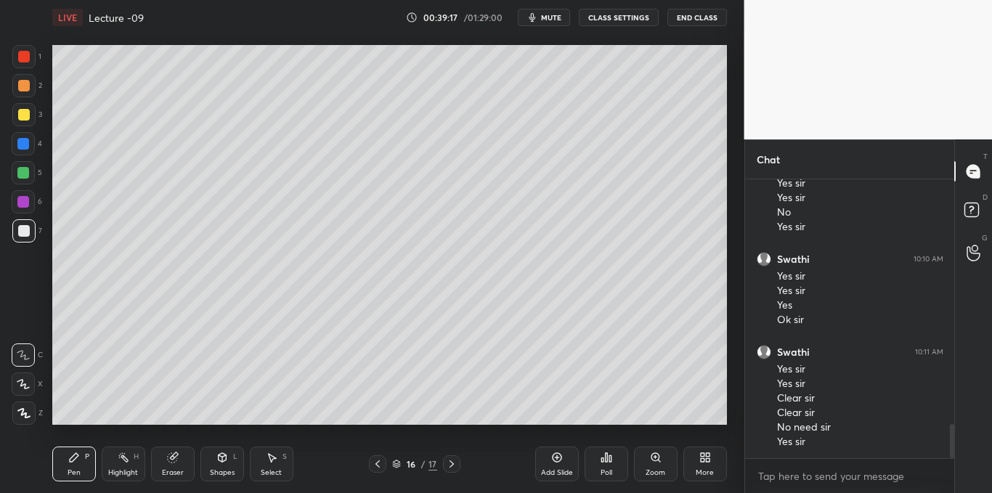
click at [609, 459] on icon at bounding box center [607, 458] width 12 height 12
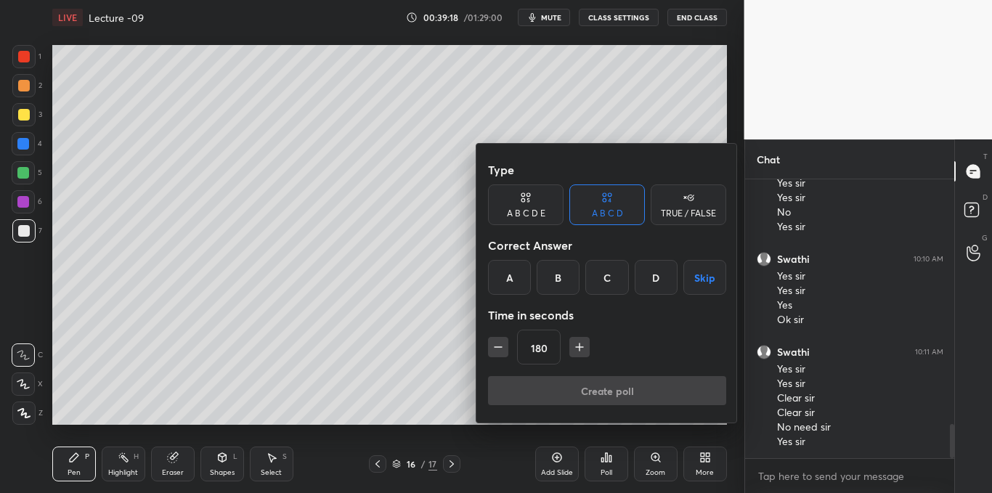
click at [503, 351] on icon "button" at bounding box center [498, 347] width 15 height 15
click at [504, 352] on icon "button" at bounding box center [498, 347] width 15 height 15
click at [501, 353] on icon "button" at bounding box center [498, 347] width 15 height 15
click at [503, 354] on button "button" at bounding box center [498, 347] width 20 height 20
type input "120"
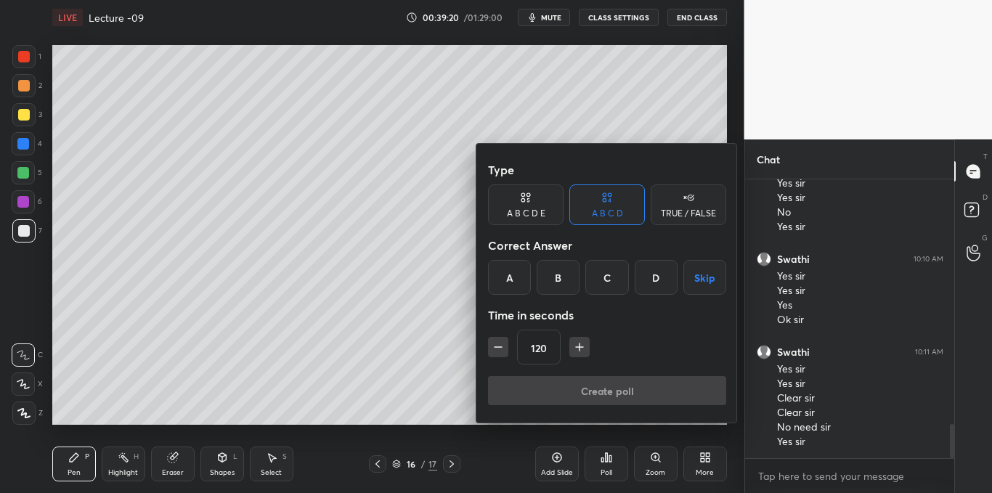
click at [703, 280] on button "Skip" at bounding box center [704, 277] width 43 height 35
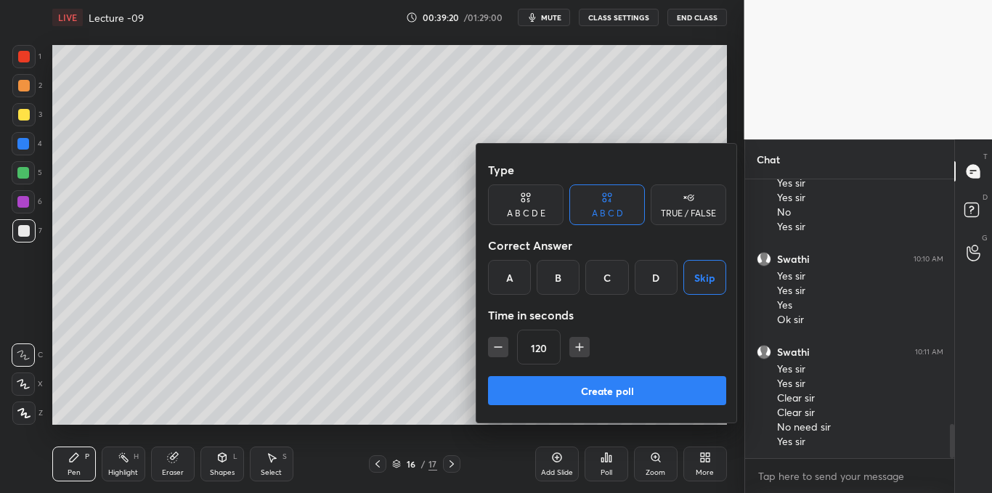
click at [602, 391] on button "Create poll" at bounding box center [607, 390] width 238 height 29
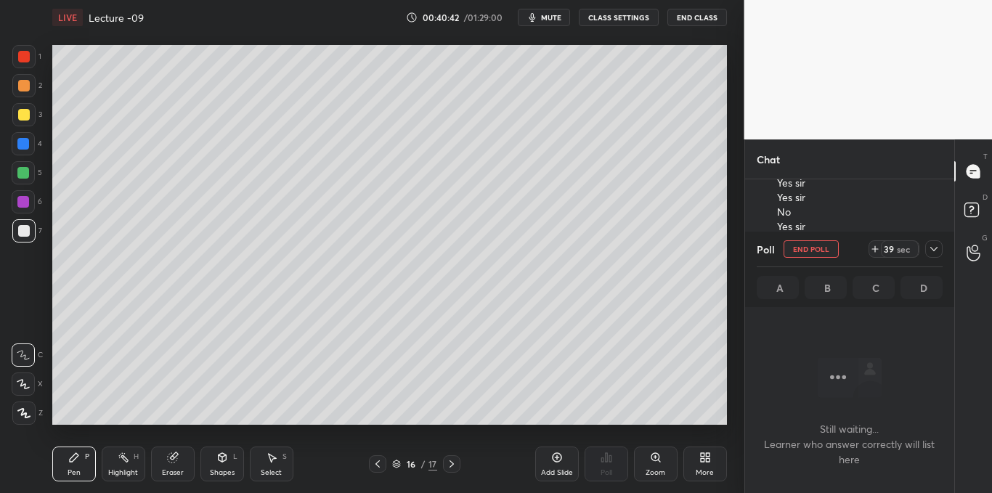
scroll to position [2139, 0]
click at [933, 243] on icon at bounding box center [934, 249] width 12 height 12
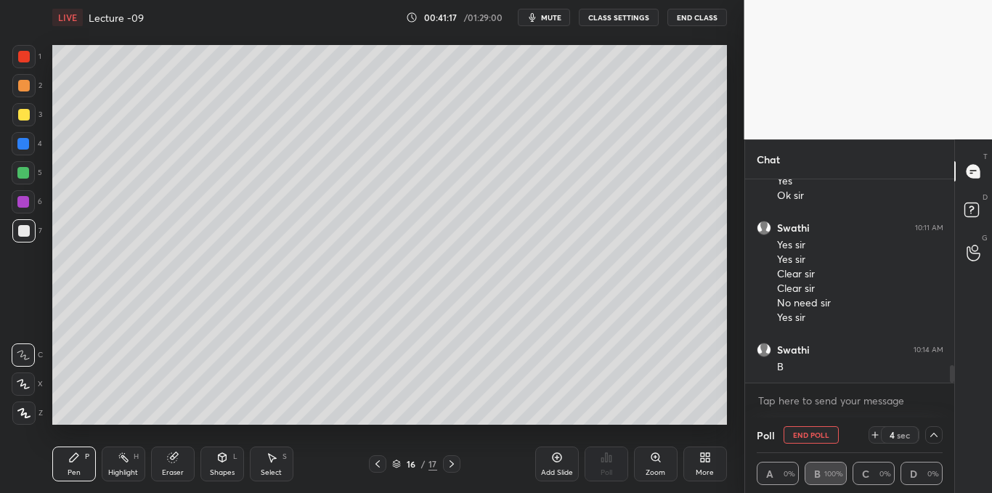
click at [25, 117] on div at bounding box center [24, 115] width 12 height 12
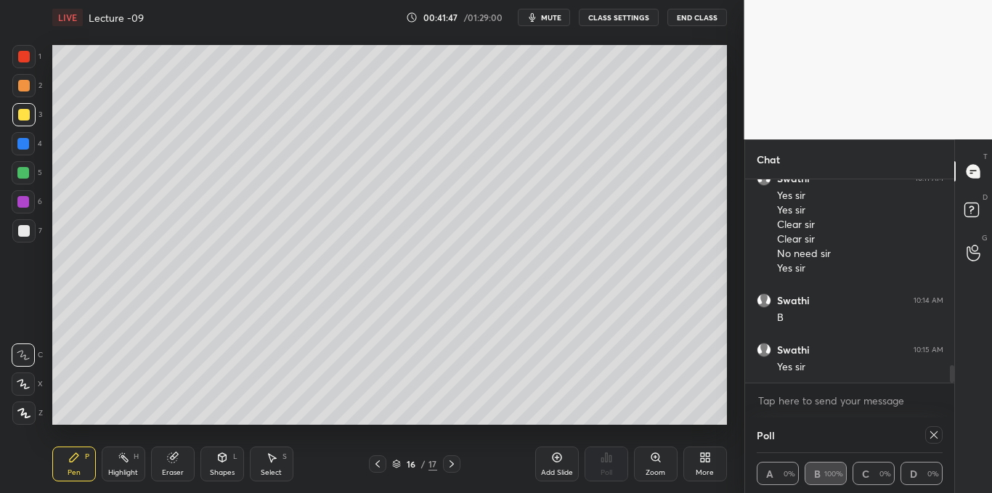
click at [261, 455] on div "Select S" at bounding box center [272, 464] width 44 height 35
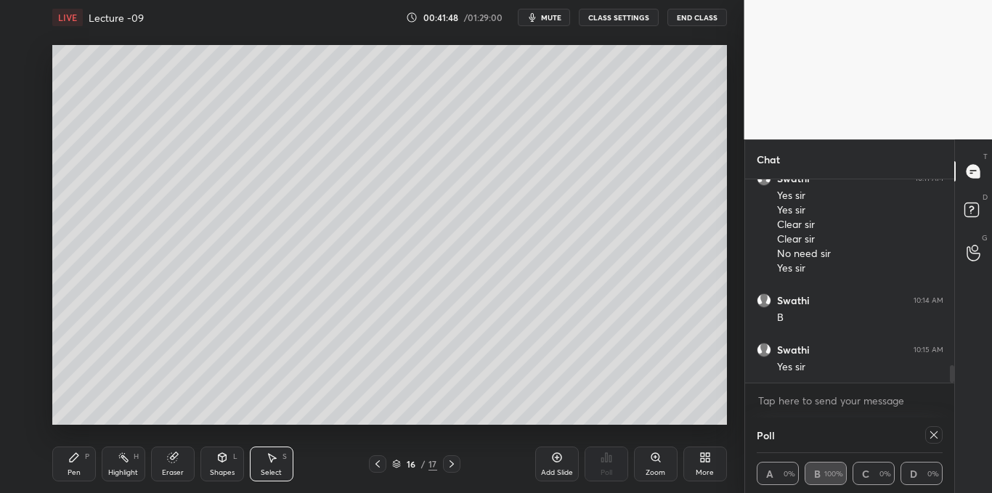
click at [211, 385] on div "0 ° Undo Copy Paste here Duplicate Duplicate to new slide Delete" at bounding box center [389, 235] width 675 height 380
click at [86, 454] on div "P" at bounding box center [87, 456] width 4 height 7
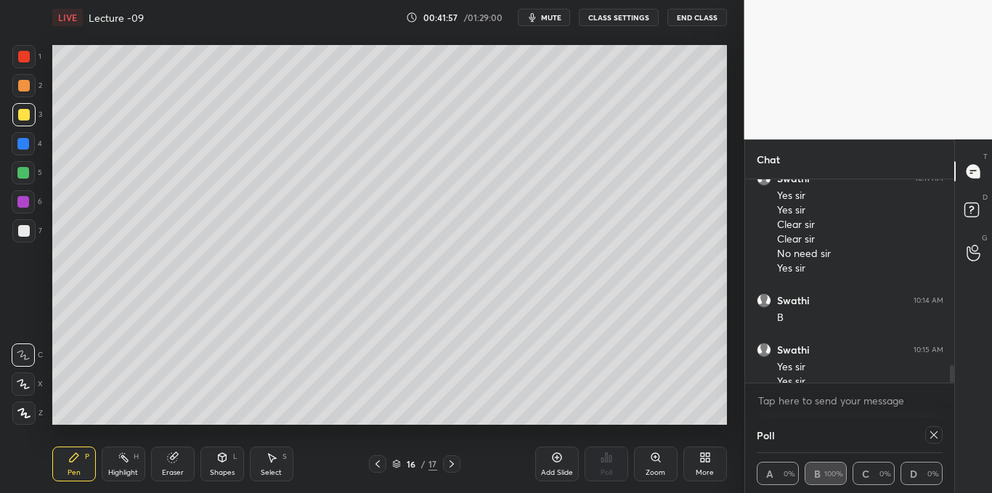
scroll to position [2203, 0]
click at [933, 436] on icon at bounding box center [934, 435] width 12 height 12
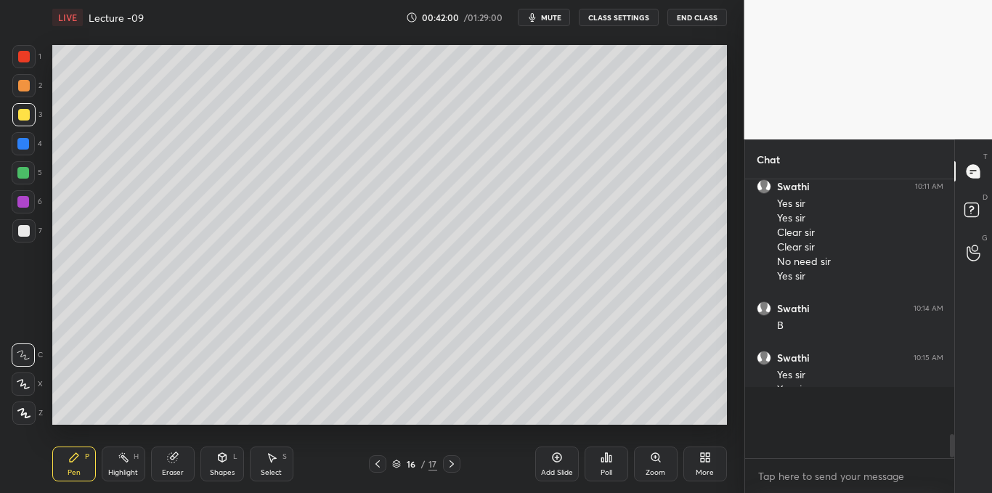
scroll to position [5, 5]
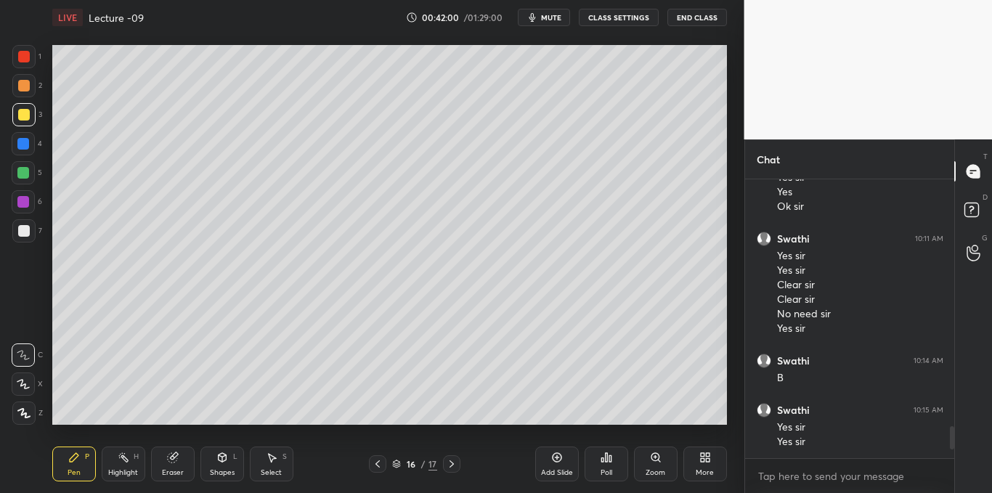
click at [551, 461] on icon at bounding box center [557, 458] width 12 height 12
click at [606, 457] on icon at bounding box center [607, 457] width 2 height 9
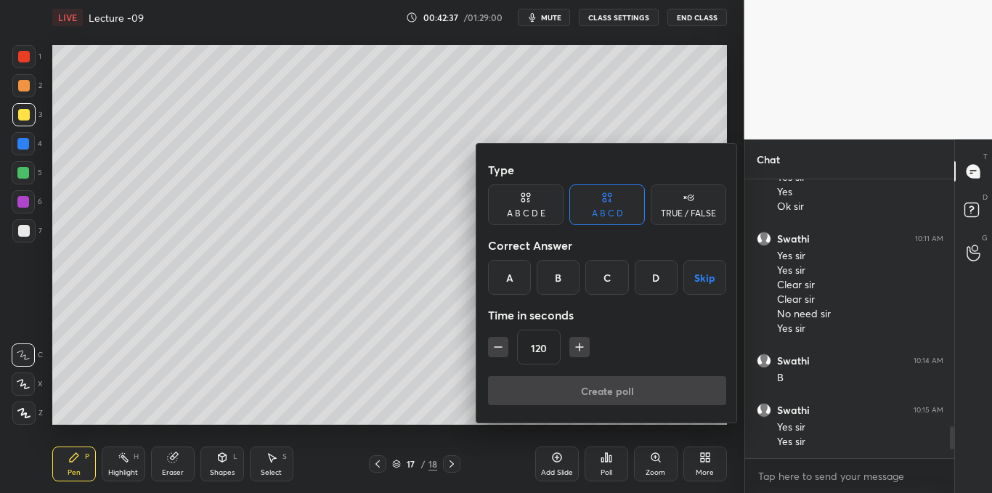
click at [699, 276] on button "Skip" at bounding box center [704, 277] width 43 height 35
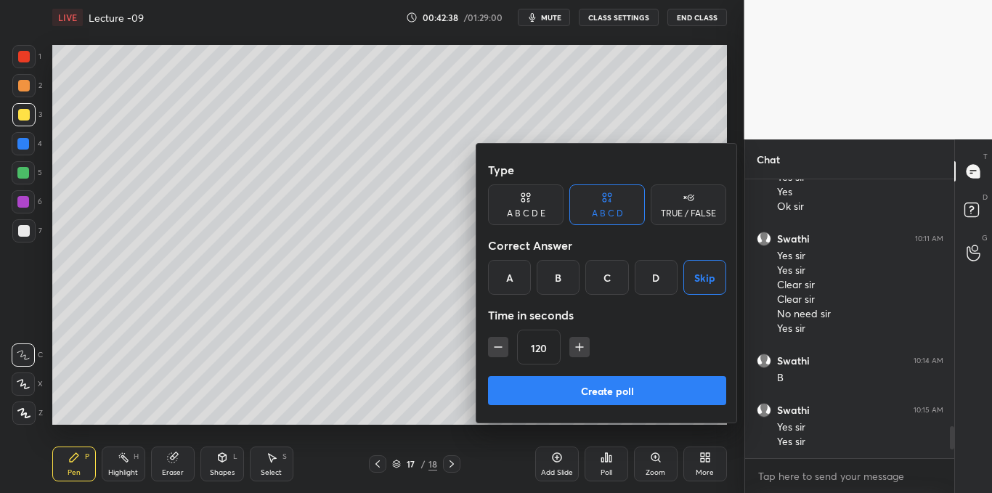
click at [583, 381] on button "Create poll" at bounding box center [607, 390] width 238 height 29
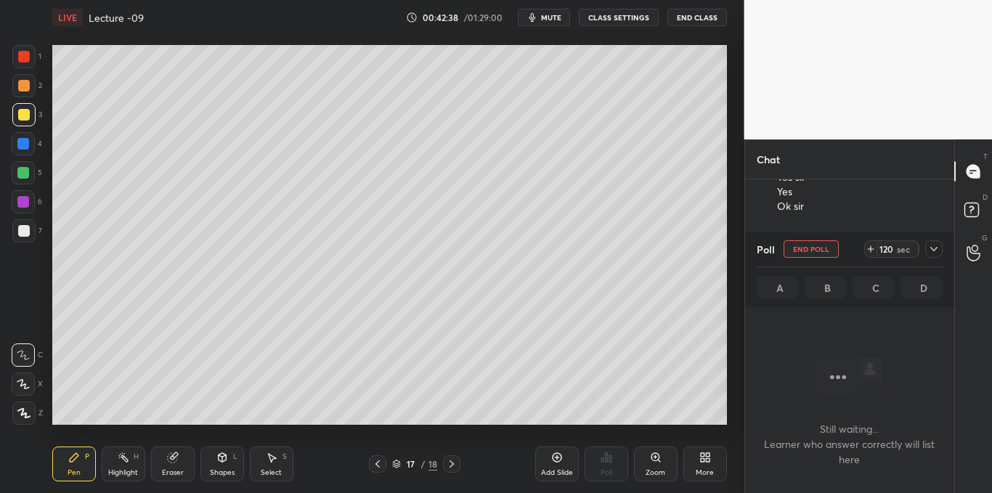
scroll to position [78, 205]
click at [936, 250] on icon at bounding box center [934, 249] width 12 height 12
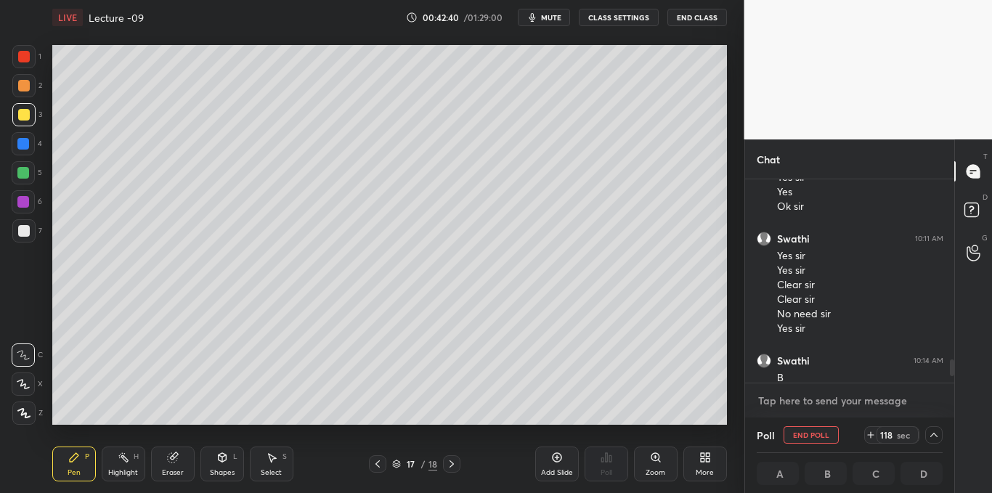
click at [783, 394] on textarea at bounding box center [850, 400] width 187 height 23
click at [932, 440] on icon at bounding box center [934, 435] width 12 height 12
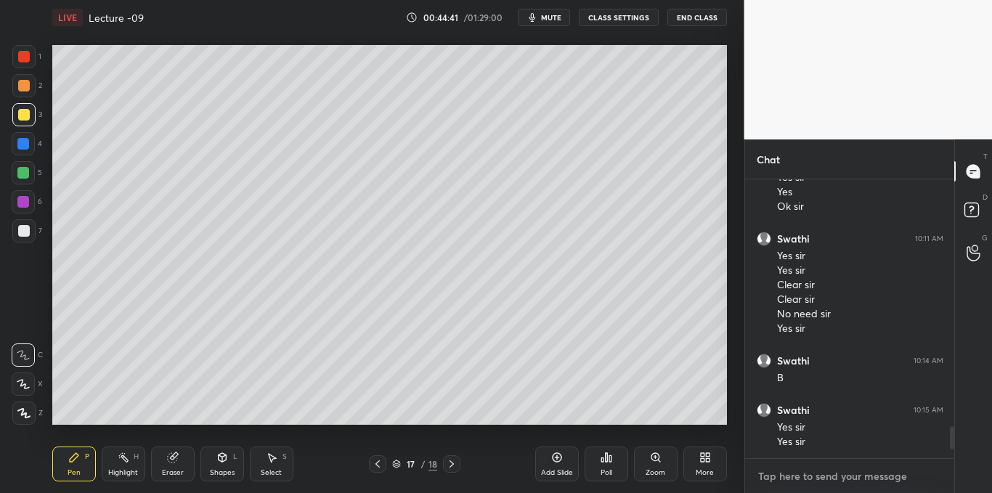
click at [806, 484] on textarea at bounding box center [850, 476] width 187 height 23
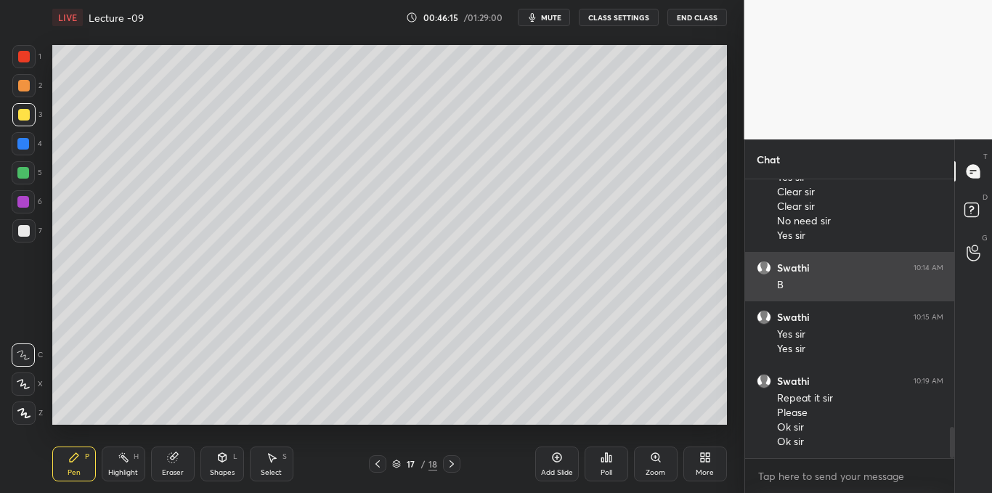
scroll to position [2236, 0]
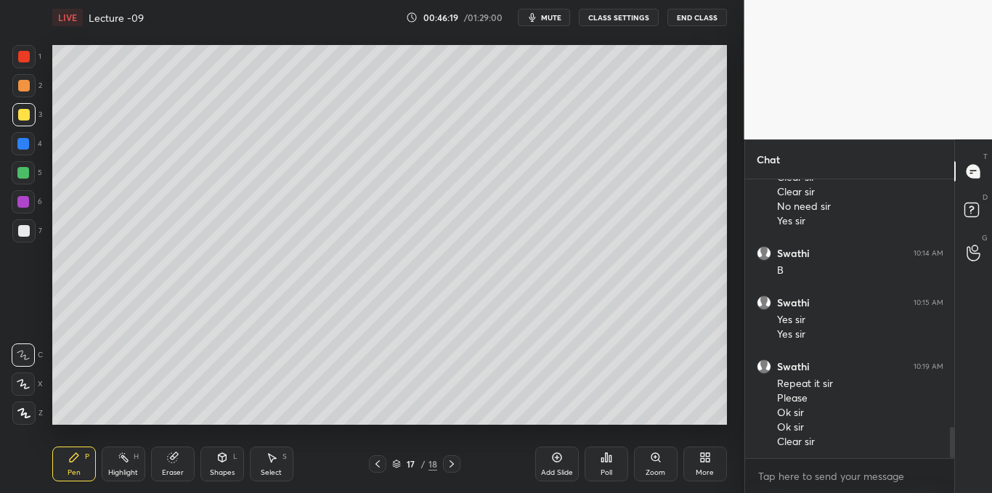
click at [548, 453] on div "Add Slide" at bounding box center [557, 464] width 44 height 35
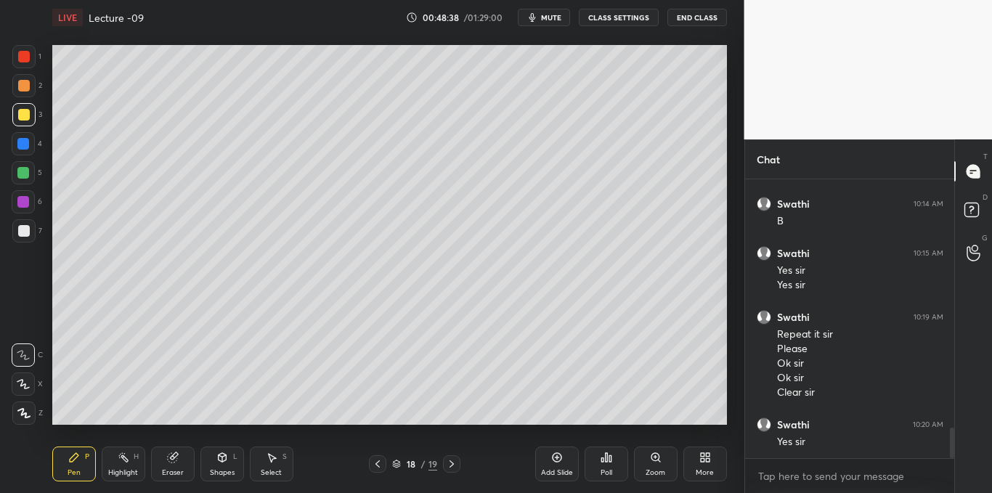
click at [603, 459] on icon at bounding box center [602, 460] width 2 height 4
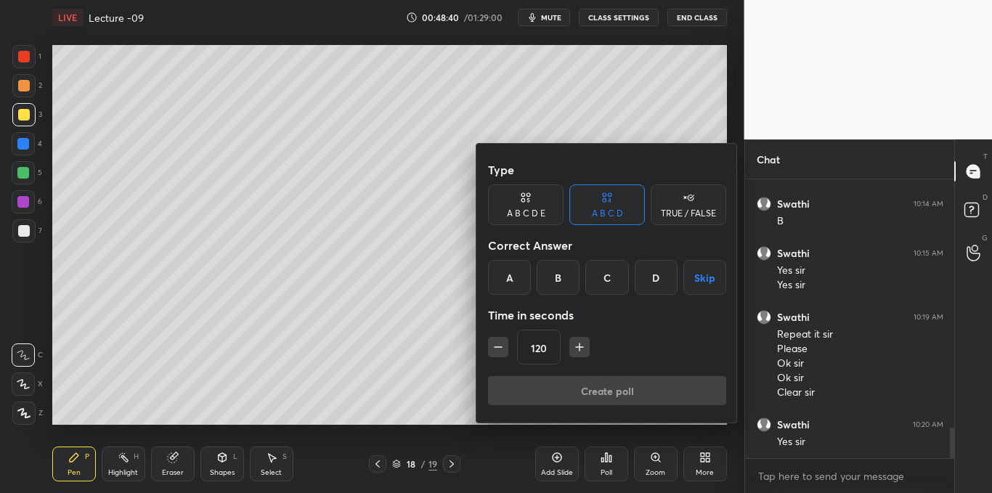
click at [708, 270] on button "Skip" at bounding box center [704, 277] width 43 height 35
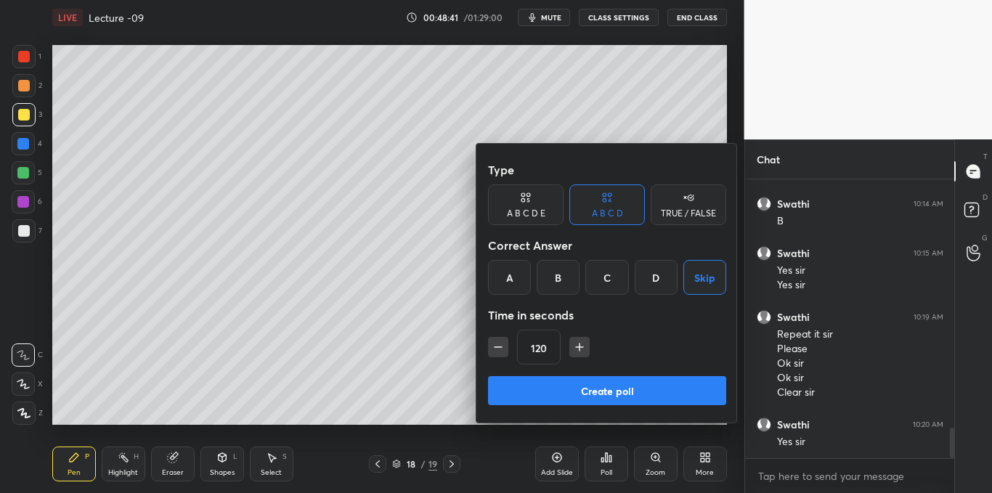
click at [601, 389] on button "Create poll" at bounding box center [607, 390] width 238 height 29
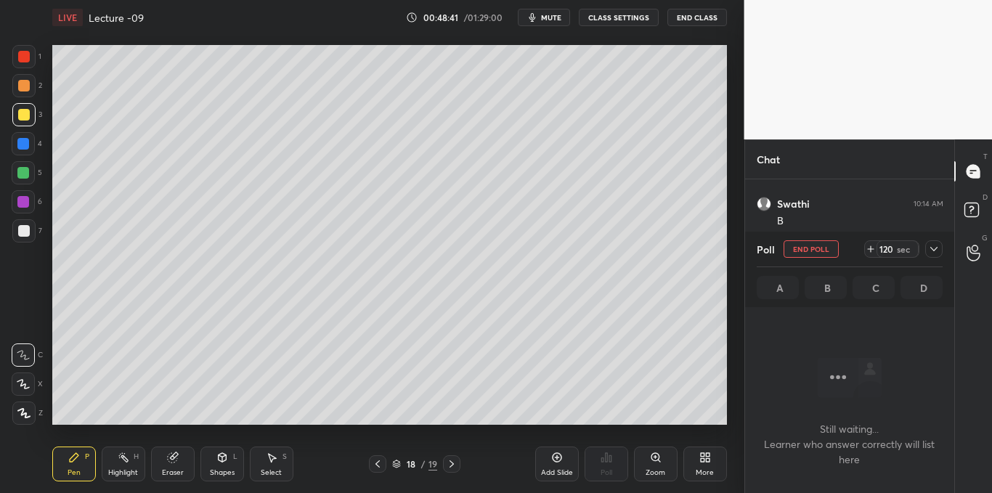
scroll to position [78, 205]
click at [547, 21] on span "mute" at bounding box center [551, 17] width 20 height 10
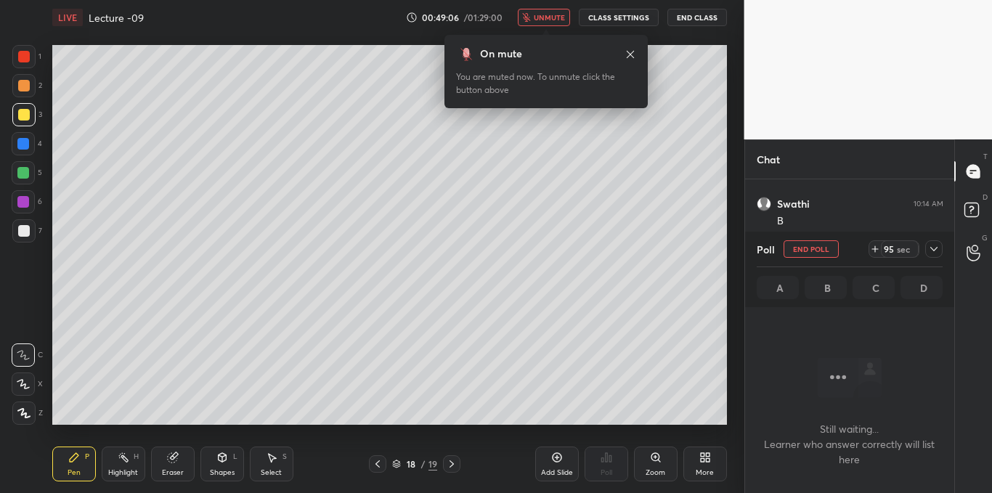
click at [631, 54] on icon at bounding box center [630, 53] width 7 height 7
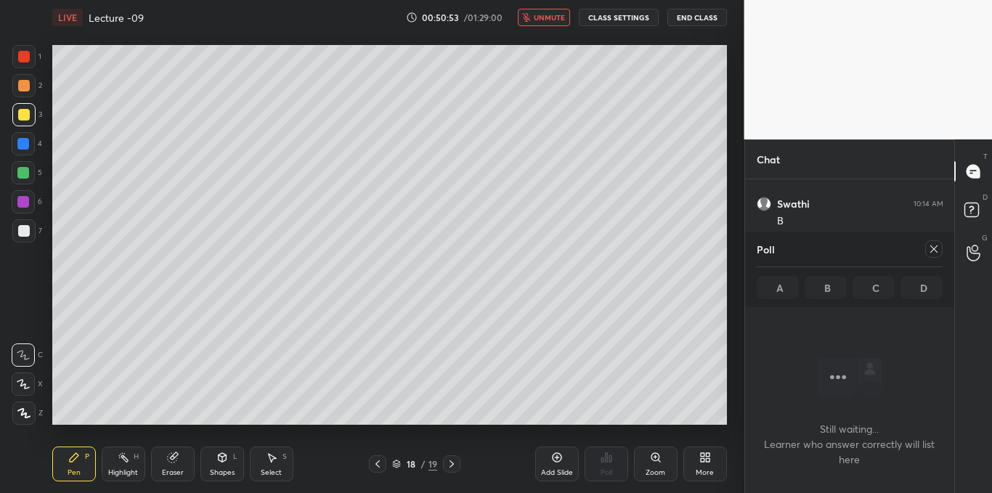
click at [935, 257] on div at bounding box center [933, 248] width 17 height 17
type textarea "x"
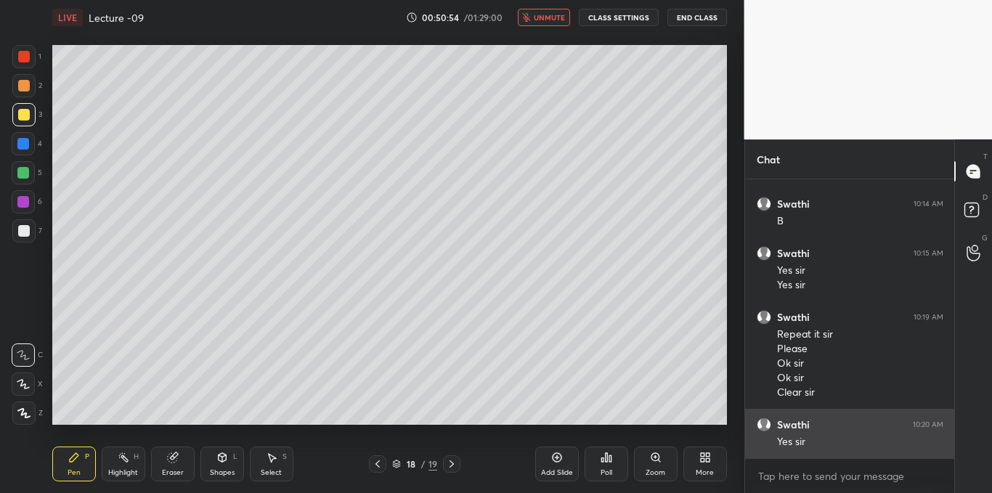
scroll to position [153, 205]
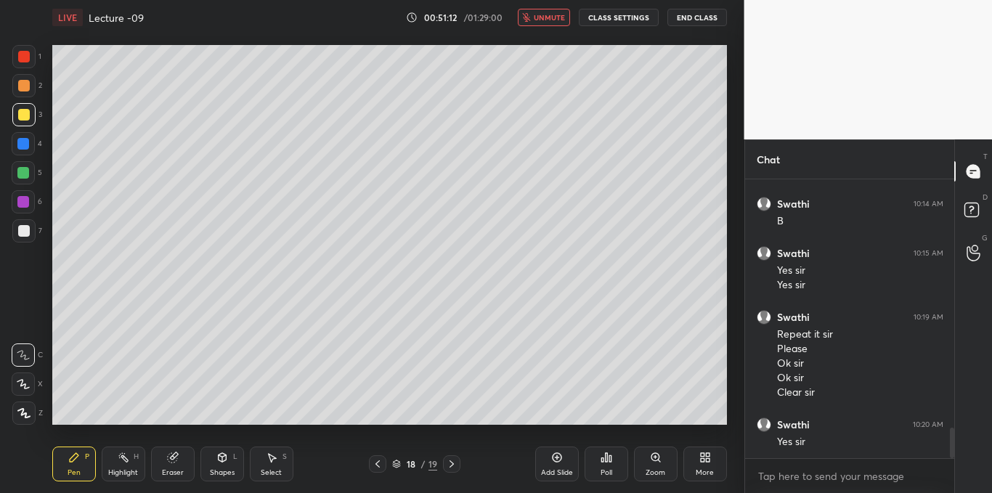
click at [540, 20] on span "unmute" at bounding box center [549, 17] width 31 height 10
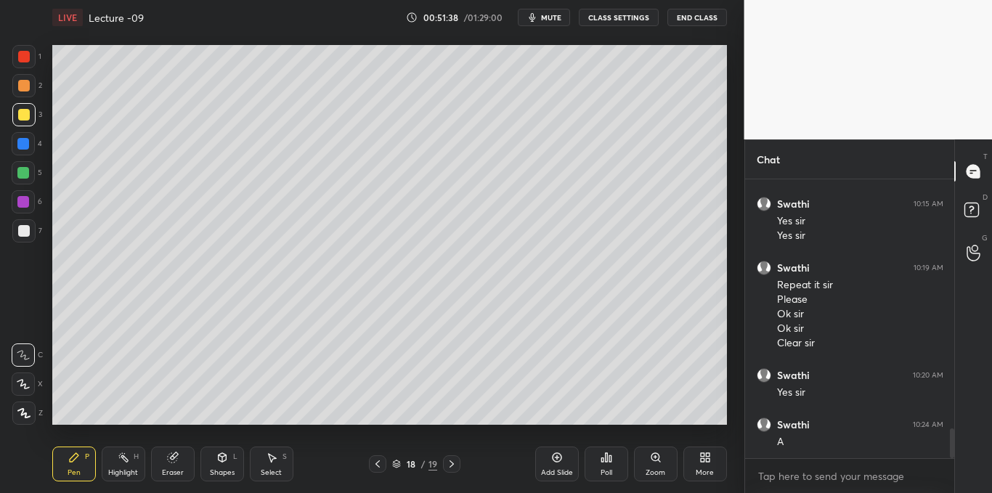
click at [26, 234] on div at bounding box center [24, 231] width 12 height 12
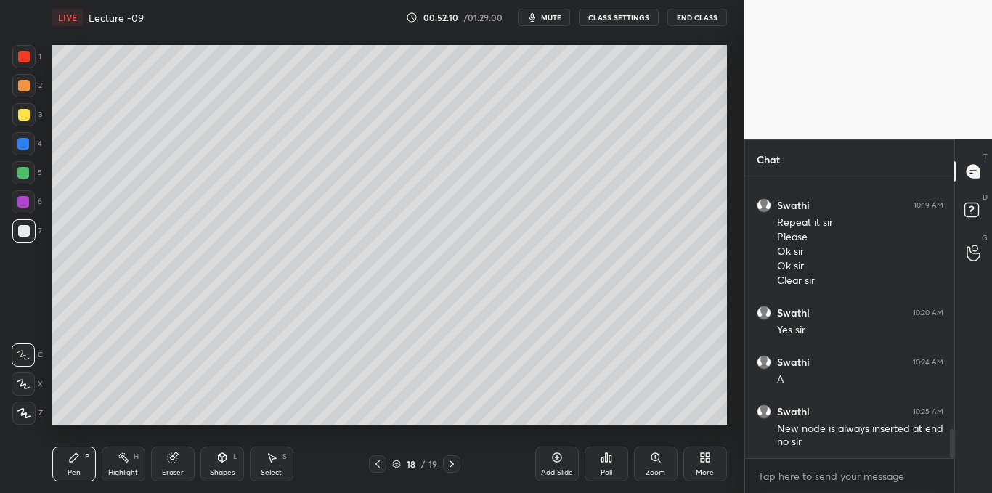
click at [268, 465] on div "Select S" at bounding box center [272, 464] width 44 height 35
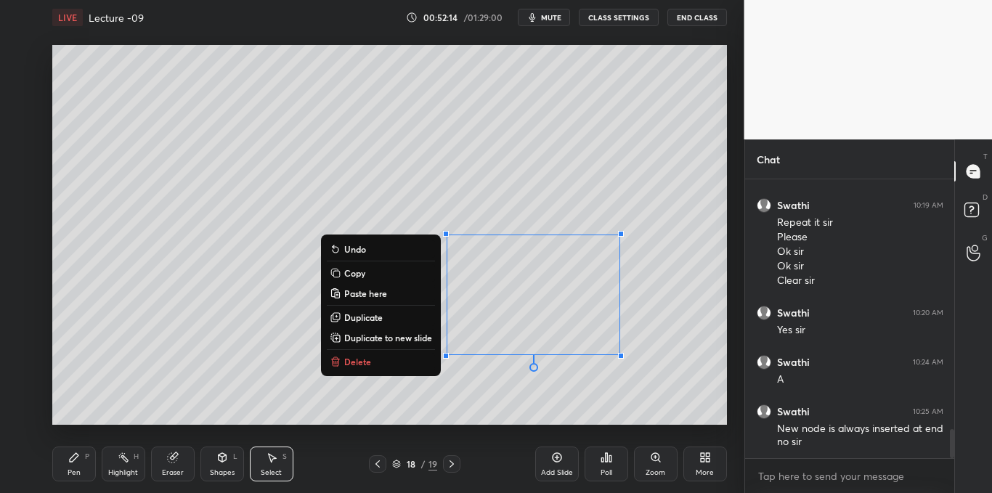
click at [392, 274] on button "Copy" at bounding box center [381, 272] width 108 height 17
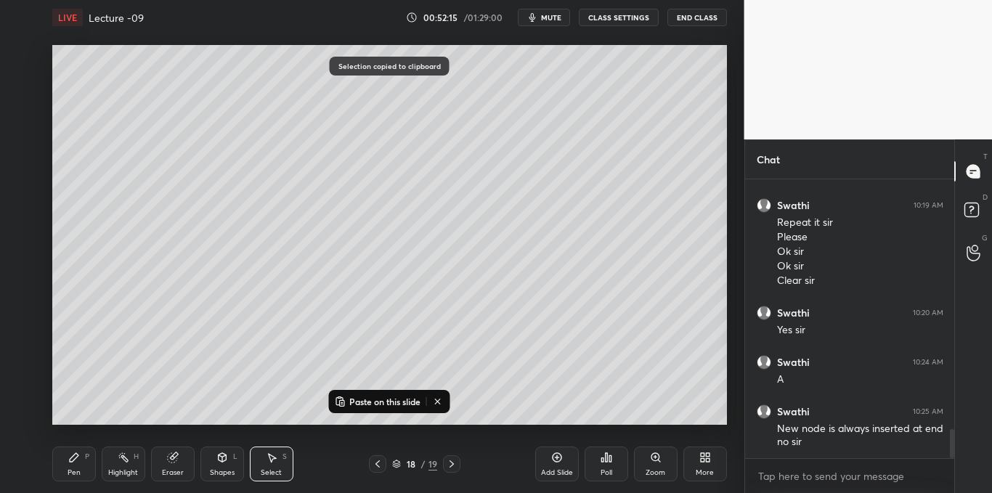
click at [561, 457] on icon at bounding box center [557, 458] width 12 height 12
click at [365, 404] on p "Paste on this slide" at bounding box center [384, 402] width 71 height 12
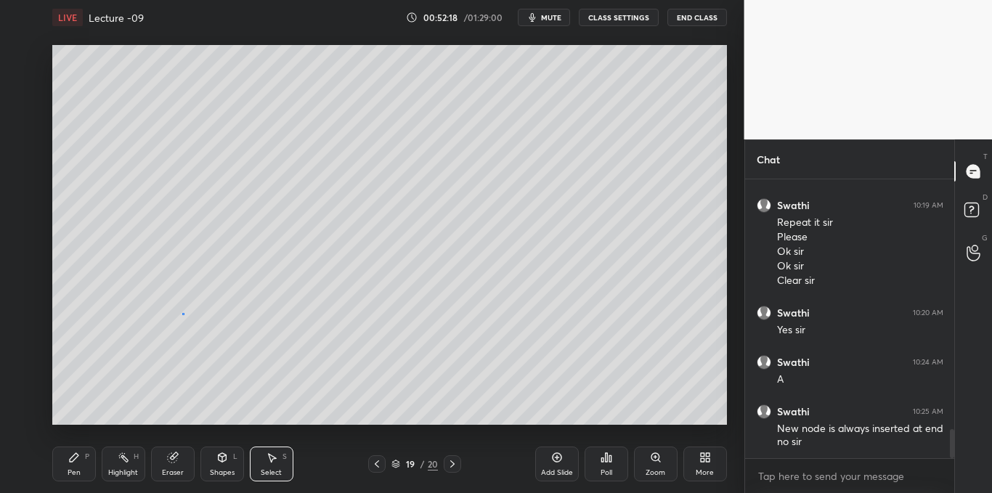
click at [182, 317] on div "0 ° Undo Copy Paste here Duplicate Duplicate to new slide Delete" at bounding box center [389, 235] width 675 height 380
click at [60, 463] on div "Pen P" at bounding box center [74, 464] width 44 height 35
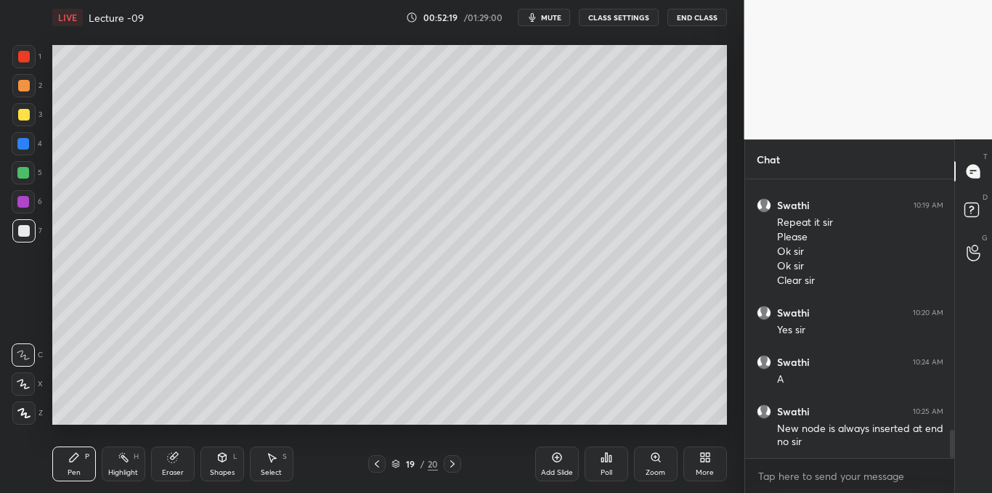
scroll to position [2446, 0]
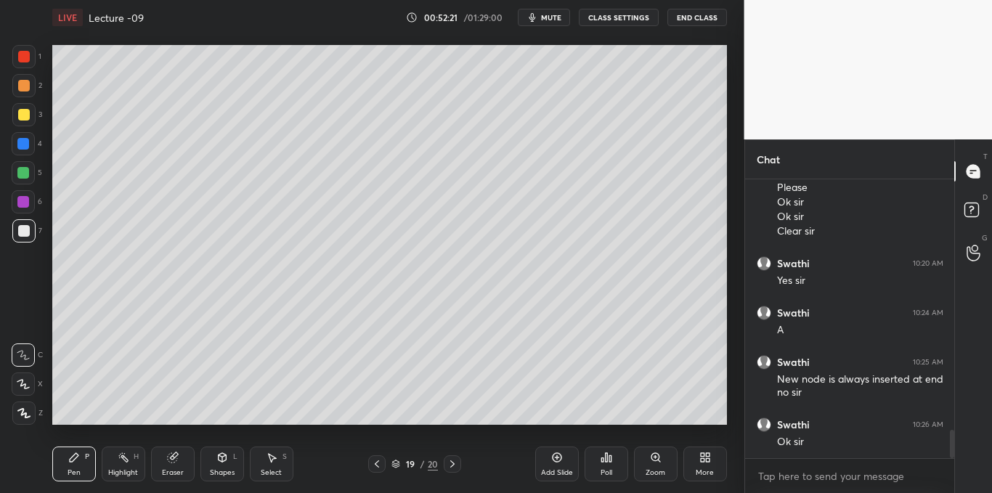
click at [24, 121] on div at bounding box center [24, 115] width 12 height 12
click at [23, 232] on div at bounding box center [24, 231] width 12 height 12
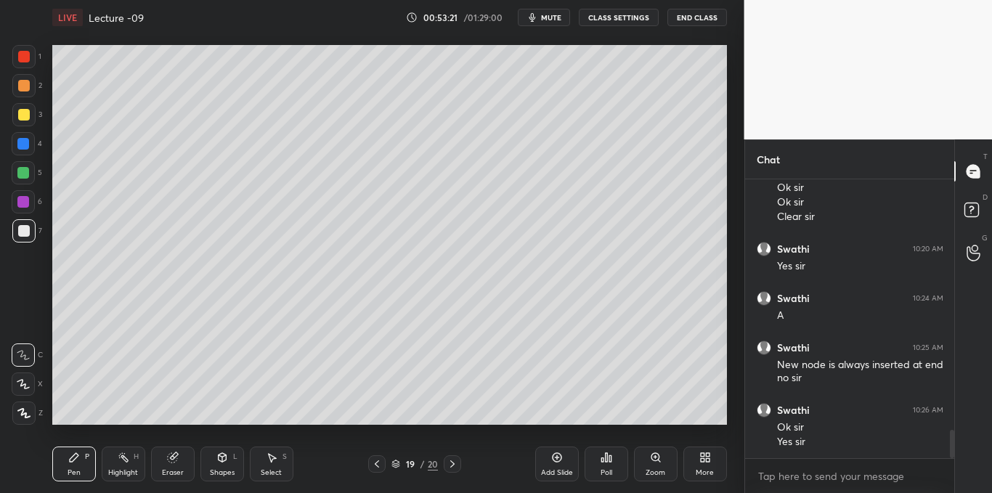
click at [23, 126] on div at bounding box center [23, 114] width 23 height 23
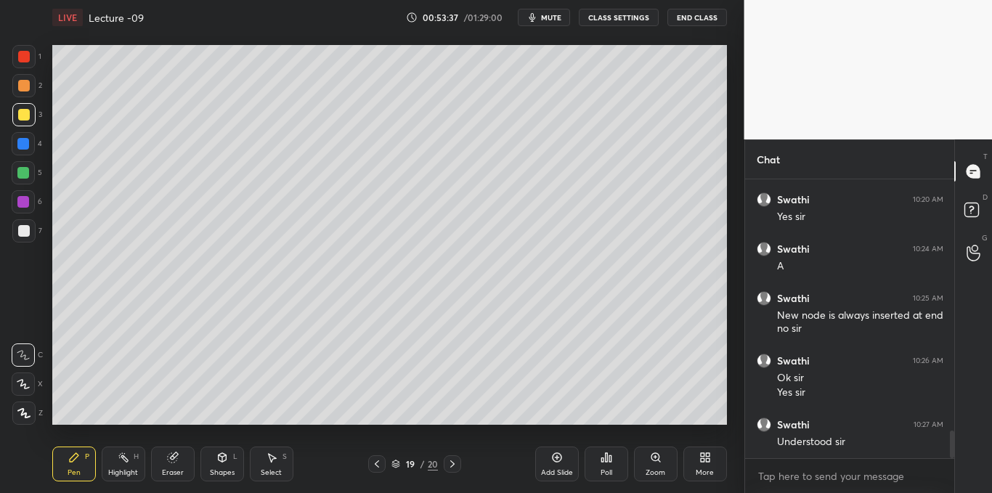
click at [376, 462] on icon at bounding box center [377, 464] width 12 height 12
click at [22, 237] on div at bounding box center [24, 231] width 12 height 12
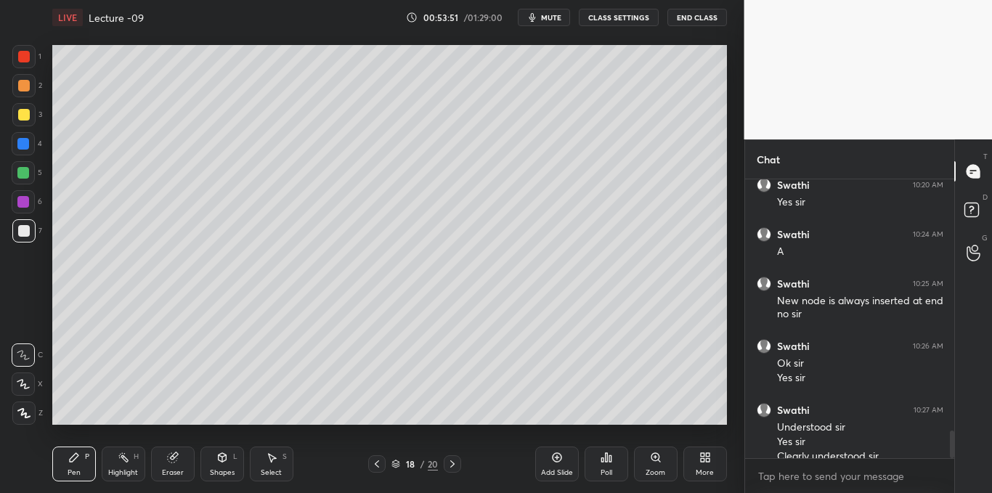
scroll to position [2539, 0]
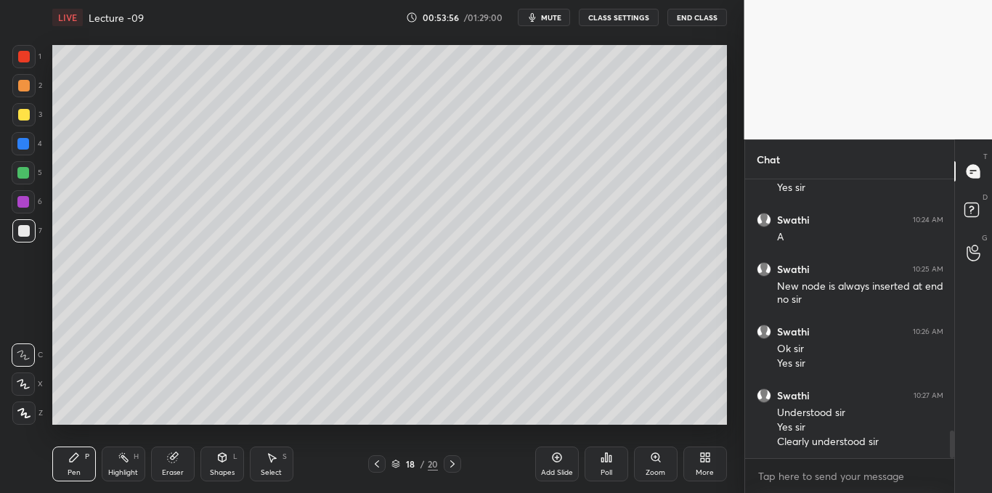
click at [554, 461] on icon at bounding box center [556, 457] width 9 height 9
click at [275, 458] on icon at bounding box center [272, 458] width 12 height 12
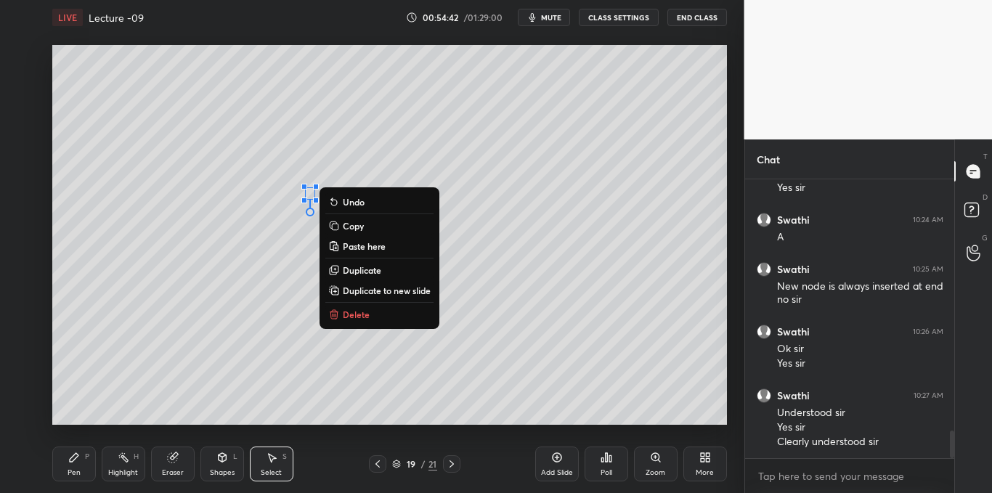
click at [343, 315] on p "Delete" at bounding box center [356, 315] width 27 height 12
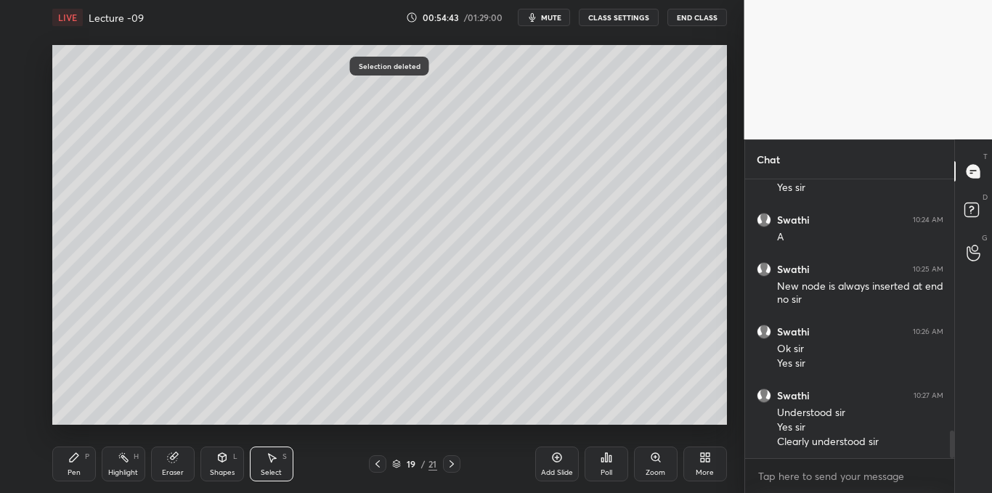
click at [70, 463] on icon at bounding box center [74, 458] width 12 height 12
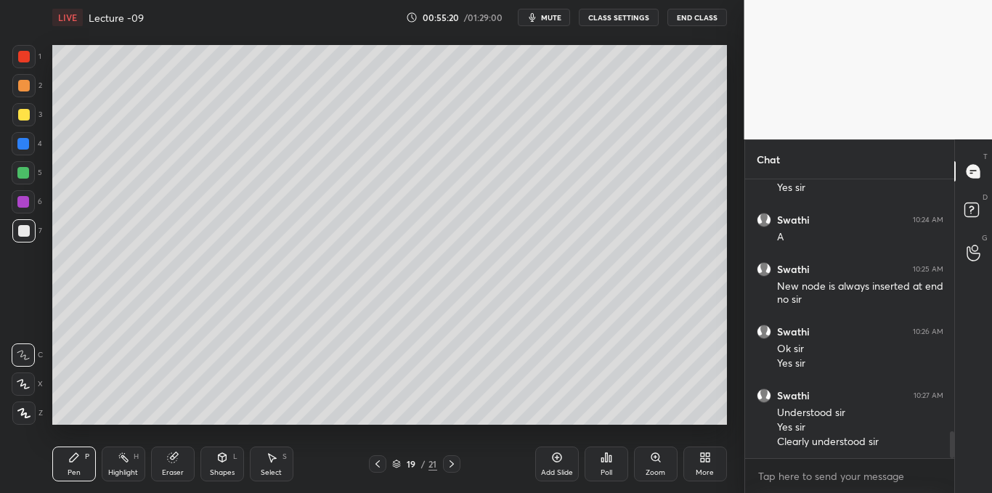
scroll to position [2589, 0]
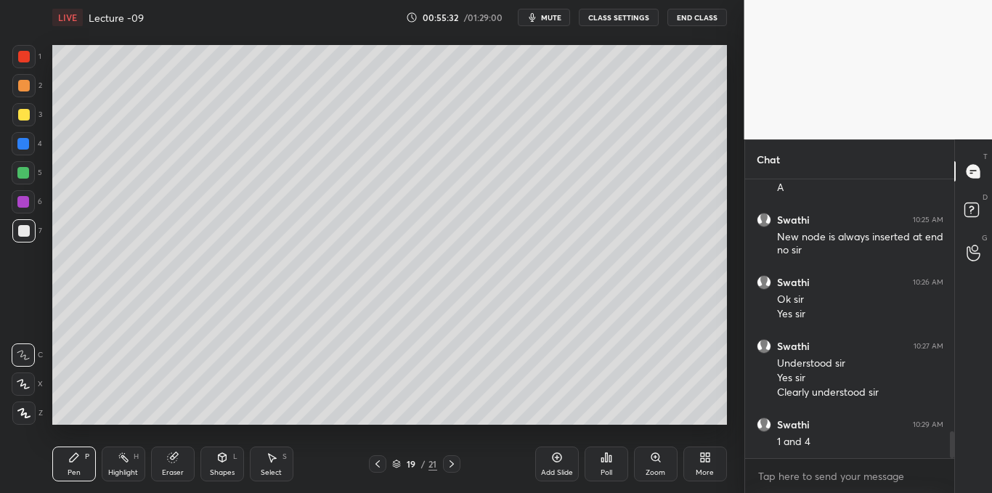
click at [27, 113] on div at bounding box center [24, 115] width 12 height 12
click at [548, 457] on div "Add Slide" at bounding box center [557, 464] width 44 height 35
click at [24, 233] on div at bounding box center [24, 231] width 12 height 12
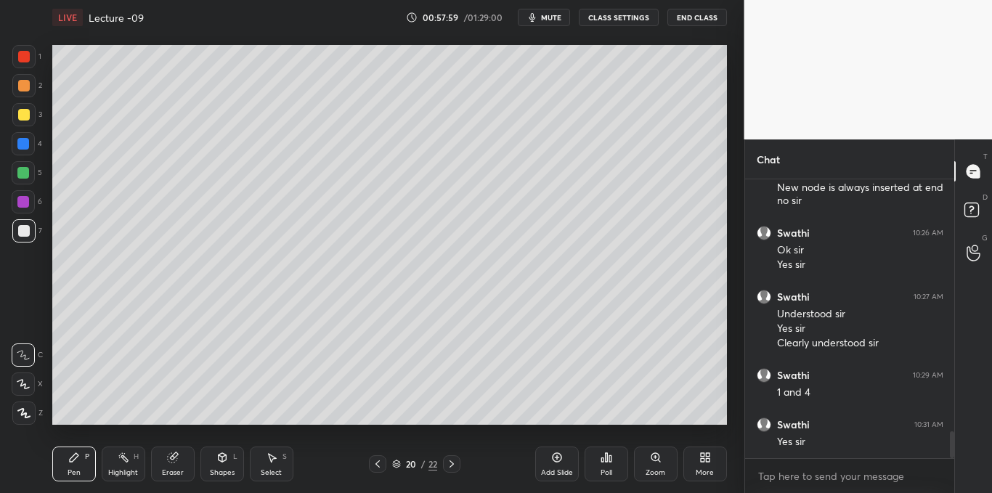
click at [277, 460] on icon at bounding box center [272, 458] width 12 height 12
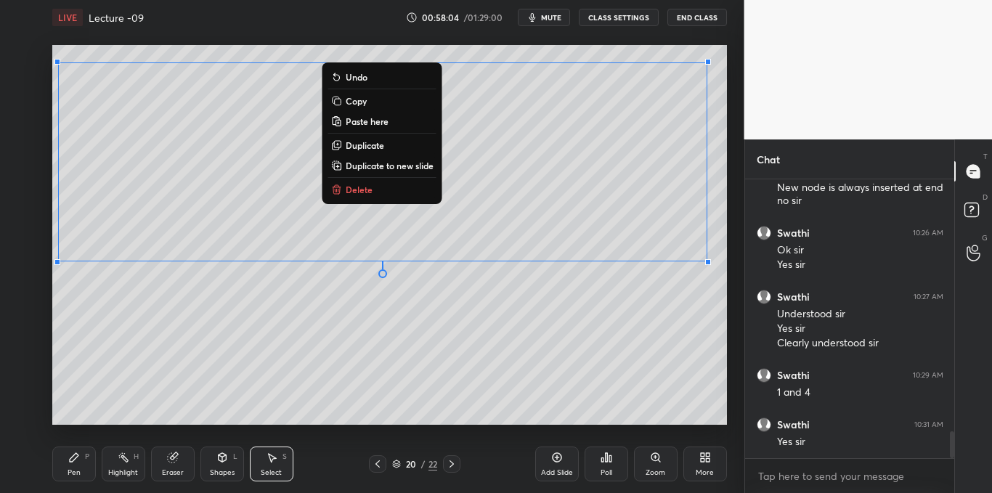
scroll to position [2653, 0]
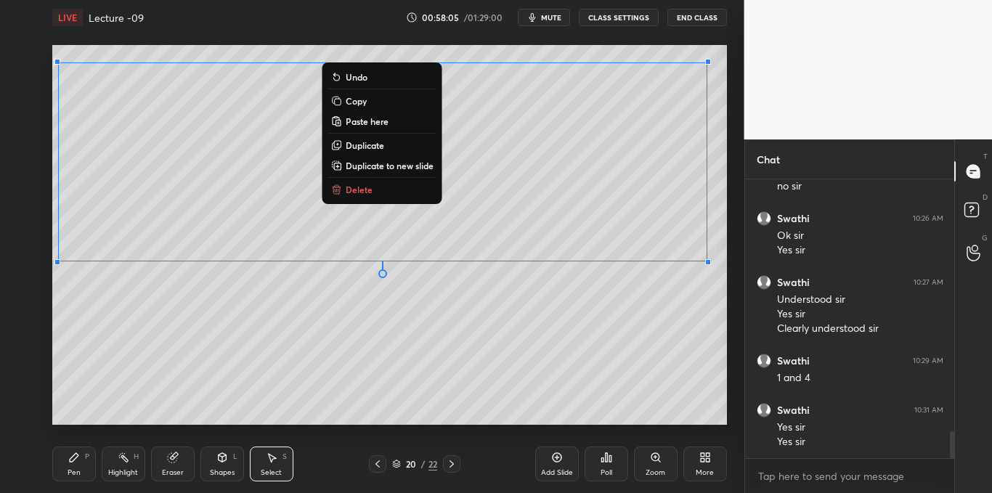
click at [71, 458] on icon at bounding box center [74, 457] width 9 height 9
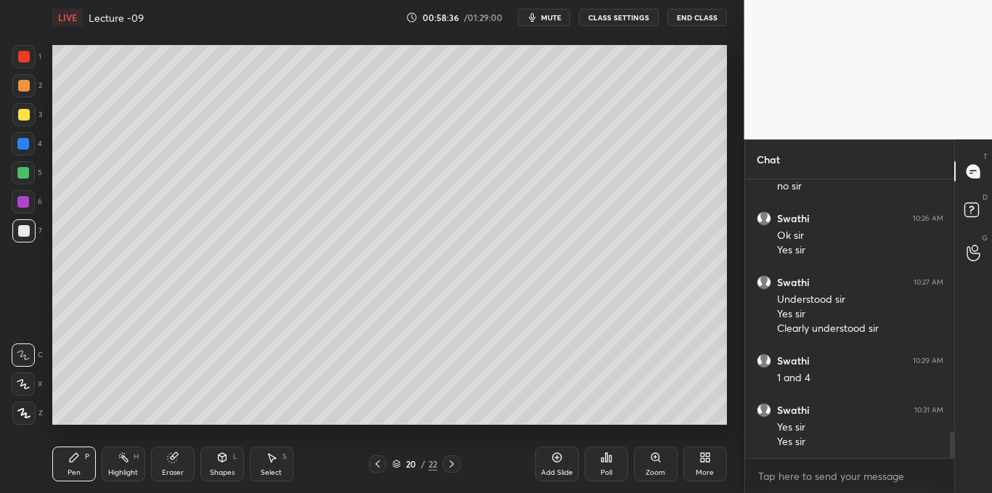
click at [607, 460] on icon at bounding box center [607, 457] width 2 height 9
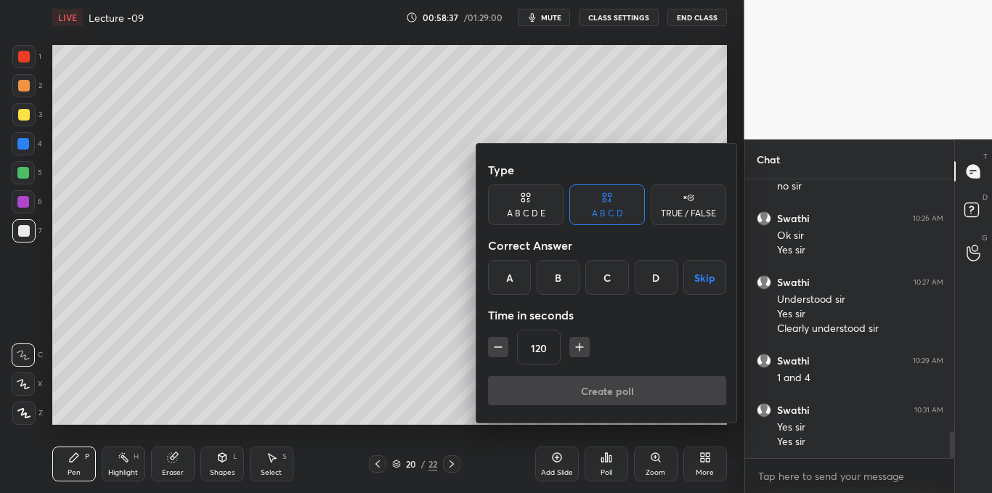
click at [573, 347] on icon "button" at bounding box center [579, 347] width 15 height 15
click at [574, 353] on icon "button" at bounding box center [579, 347] width 15 height 15
click at [575, 353] on icon "button" at bounding box center [579, 347] width 15 height 15
click at [577, 353] on icon "button" at bounding box center [579, 347] width 15 height 15
type input "180"
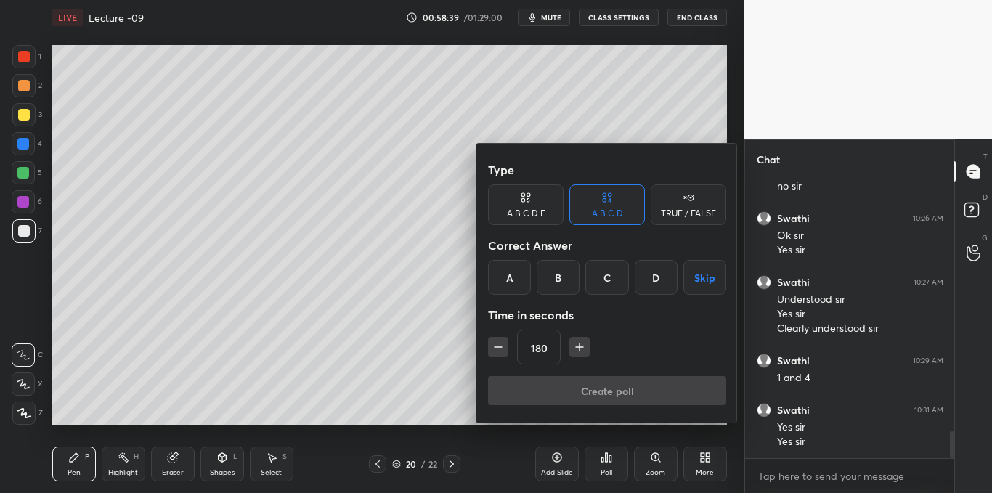
click at [707, 283] on button "Skip" at bounding box center [704, 277] width 43 height 35
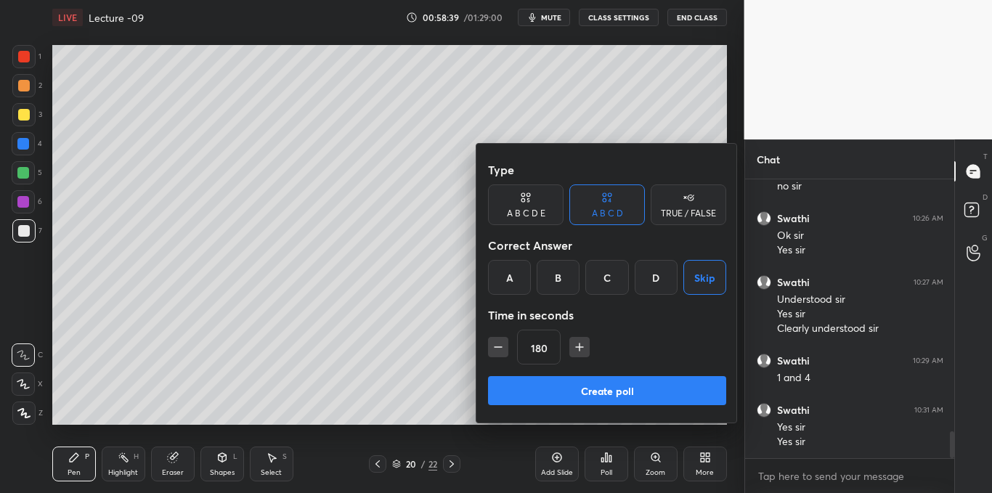
click at [612, 392] on button "Create poll" at bounding box center [607, 390] width 238 height 29
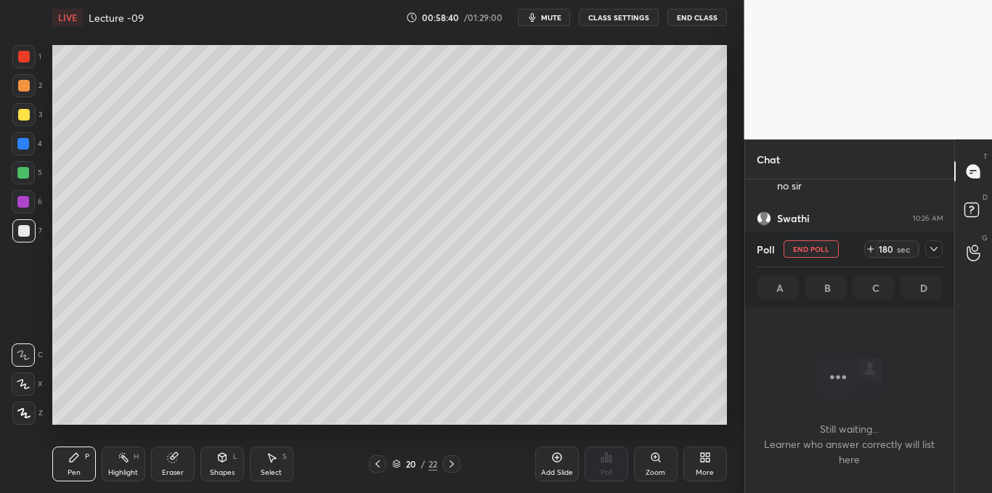
scroll to position [78, 205]
click at [551, 20] on span "mute" at bounding box center [551, 17] width 20 height 10
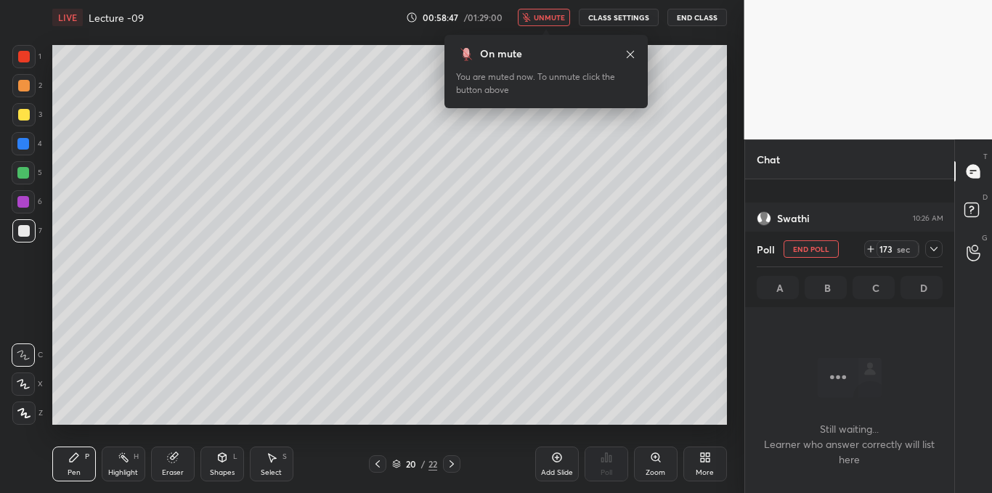
scroll to position [2778, 0]
click at [931, 251] on icon at bounding box center [934, 249] width 12 height 12
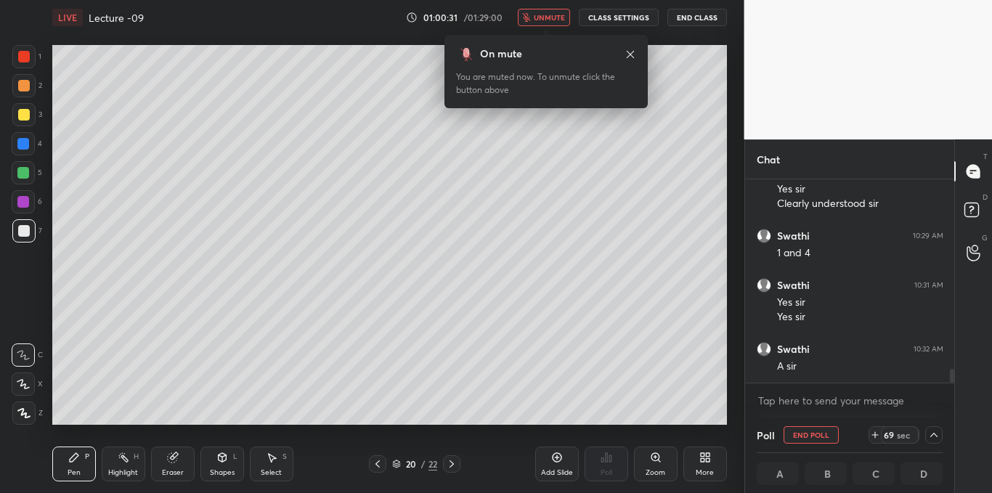
scroll to position [2827, 0]
click at [546, 28] on div "On mute You are muted now. To unmute click the button above" at bounding box center [546, 67] width 203 height 82
click at [556, 15] on span "unmute" at bounding box center [549, 17] width 31 height 10
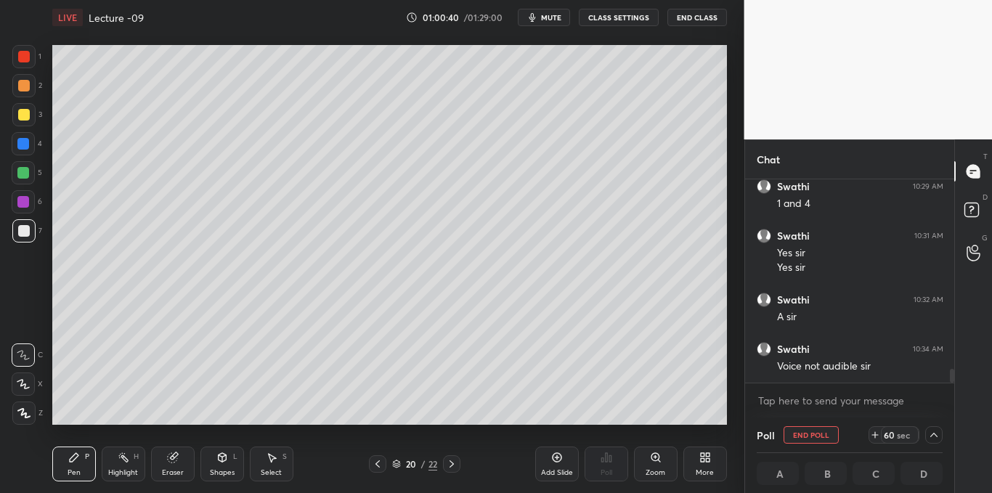
scroll to position [2841, 0]
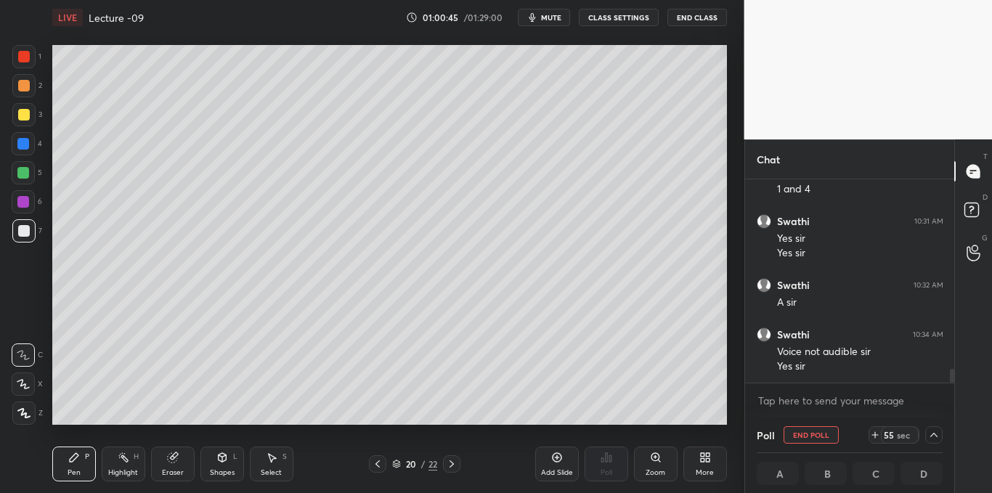
click at [23, 116] on div at bounding box center [24, 115] width 12 height 12
click at [20, 231] on div at bounding box center [24, 231] width 12 height 12
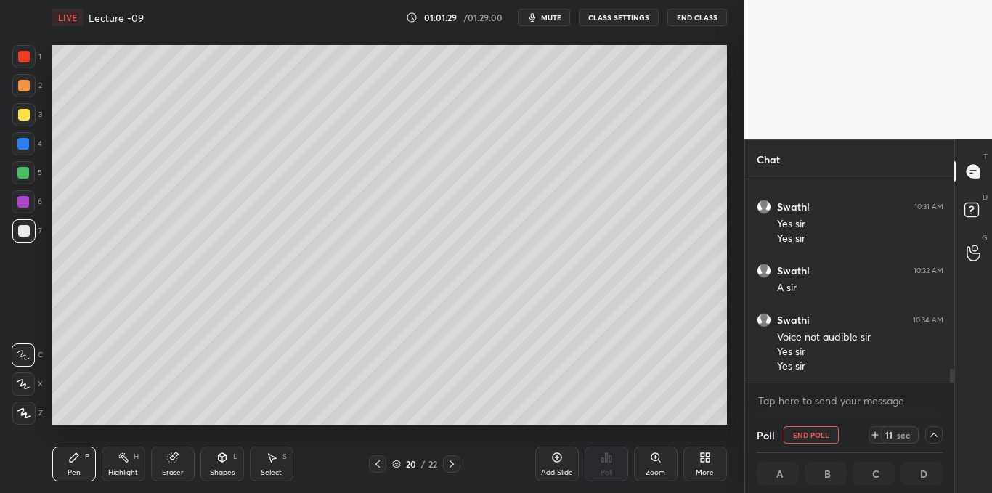
click at [24, 118] on div at bounding box center [24, 115] width 12 height 12
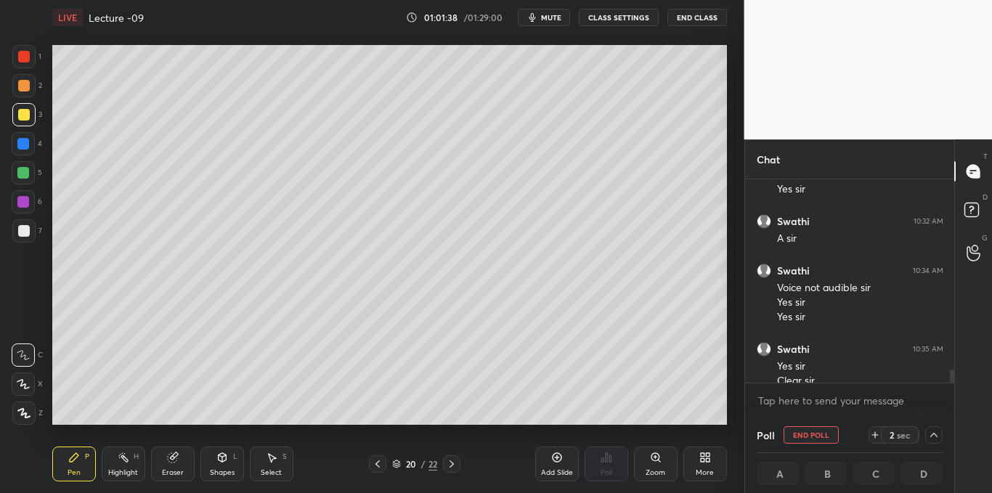
scroll to position [2920, 0]
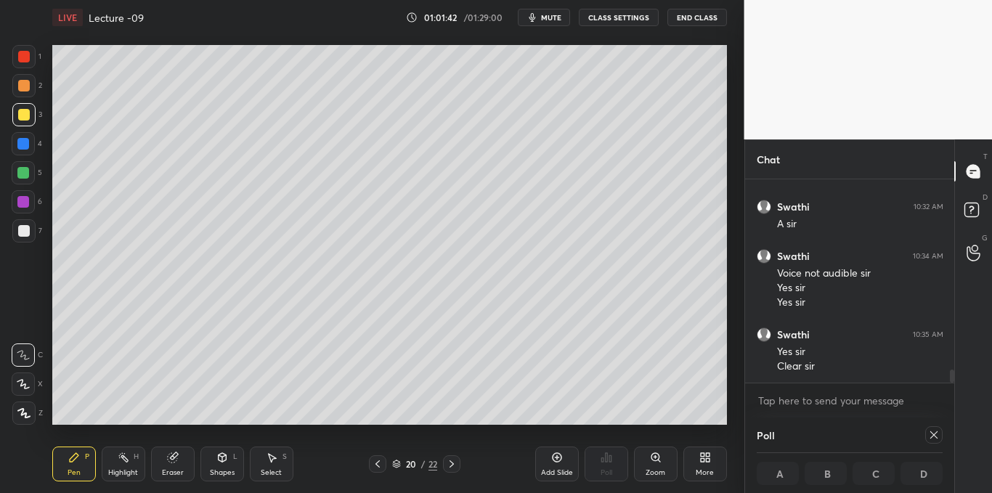
click at [934, 436] on icon at bounding box center [934, 435] width 12 height 12
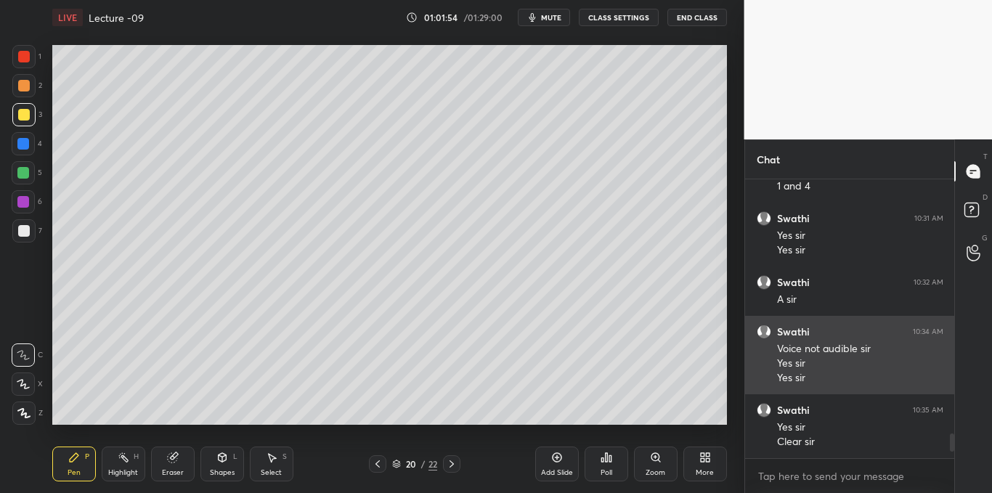
scroll to position [2859, 0]
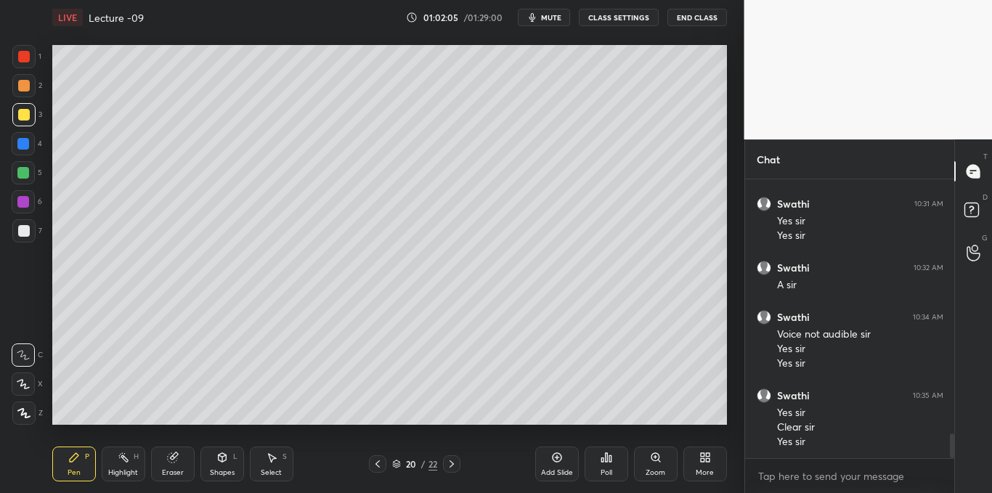
click at [559, 469] on div "Add Slide" at bounding box center [557, 472] width 32 height 7
click at [604, 457] on icon at bounding box center [607, 458] width 12 height 12
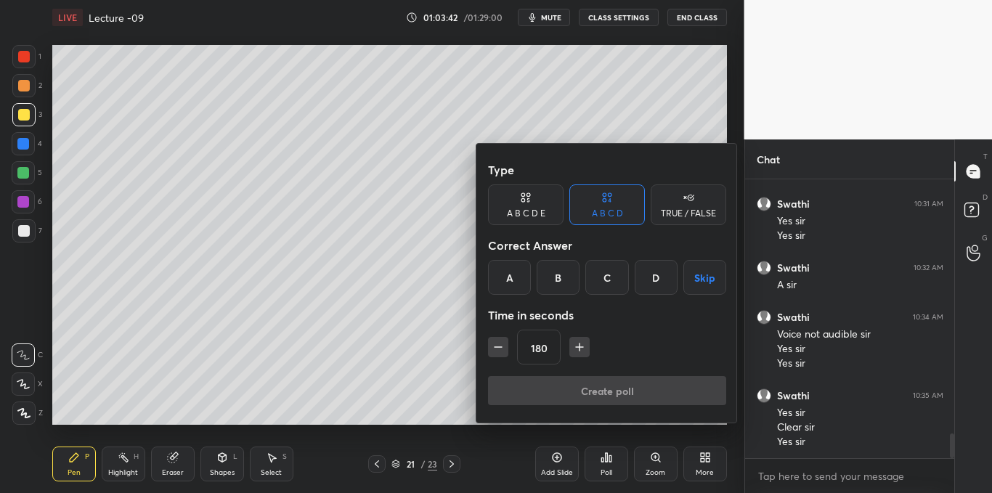
click at [697, 280] on button "Skip" at bounding box center [704, 277] width 43 height 35
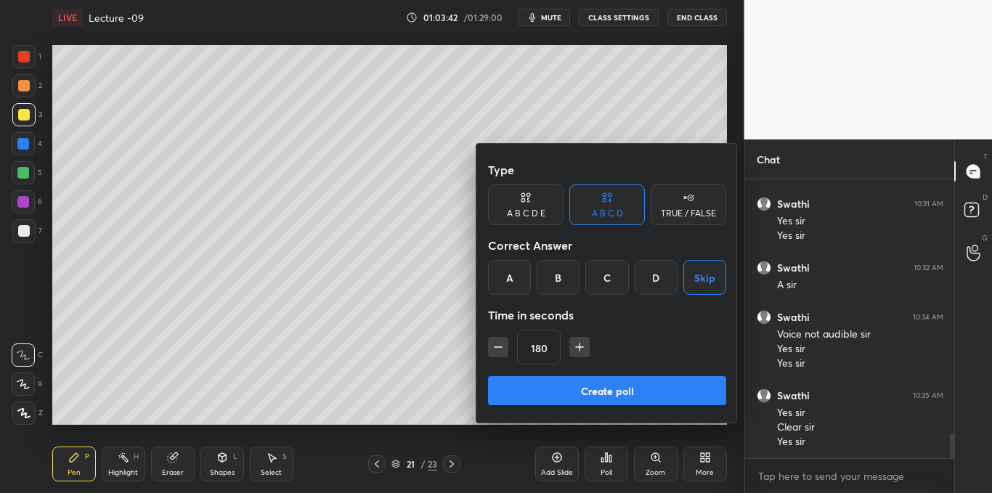
click at [601, 393] on button "Create poll" at bounding box center [607, 390] width 238 height 29
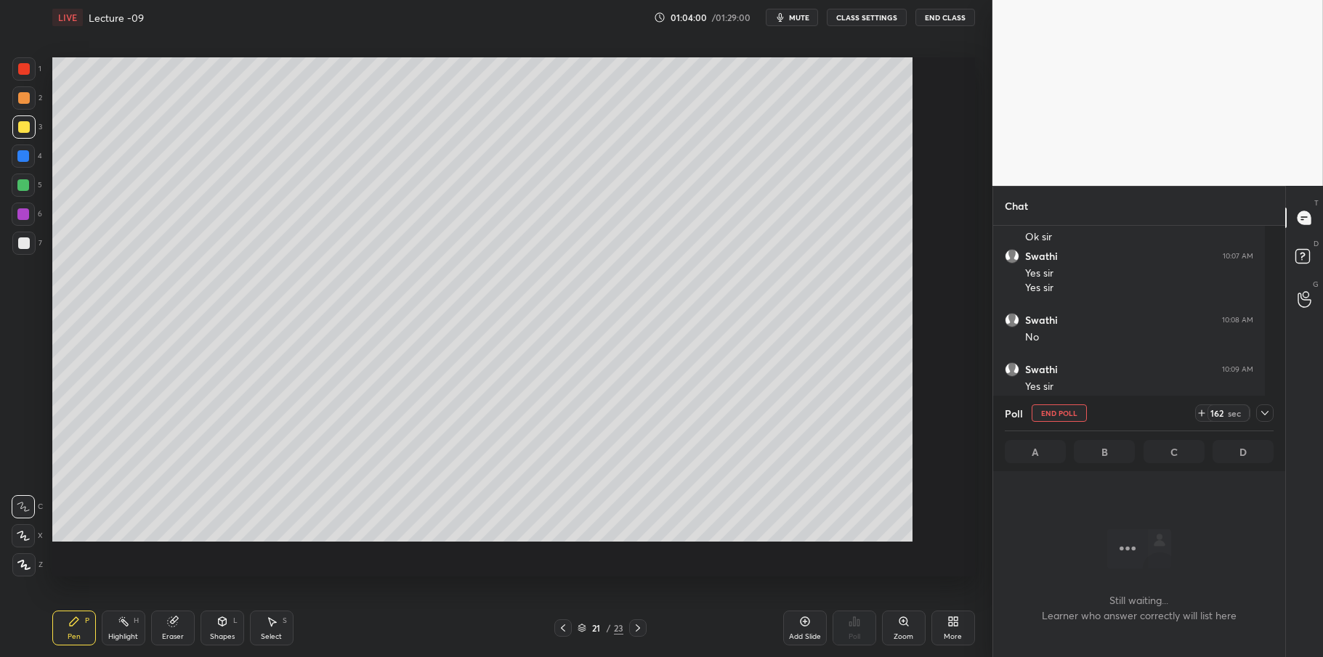
scroll to position [4, 4]
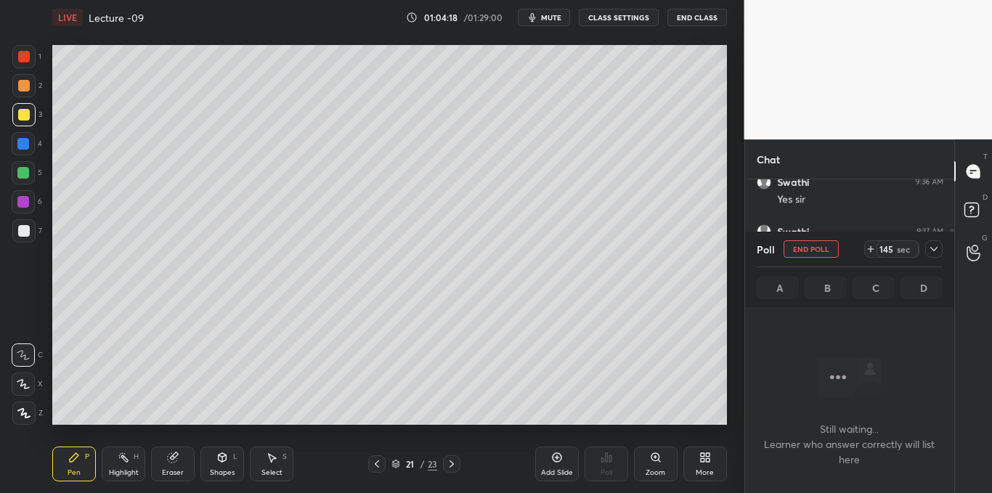
click at [936, 246] on icon at bounding box center [934, 249] width 12 height 12
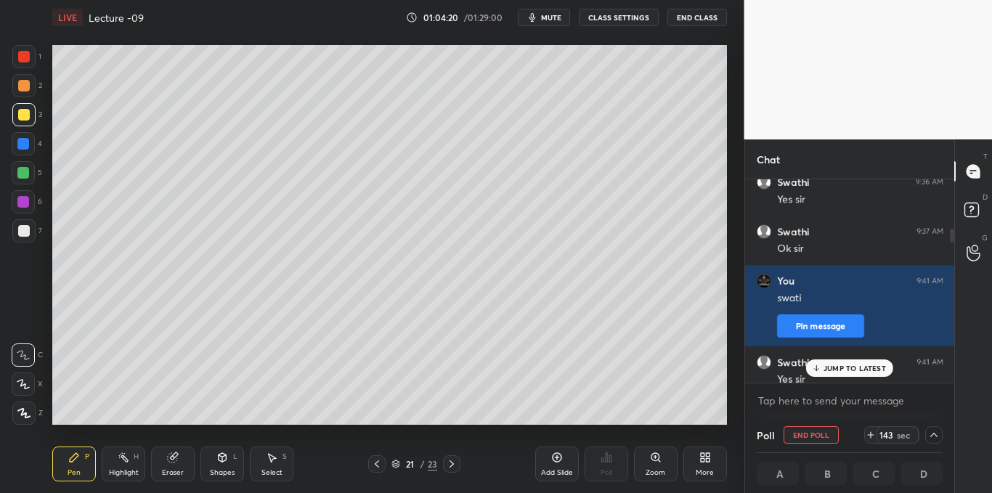
click at [844, 364] on p "JUMP TO LATEST" at bounding box center [855, 368] width 62 height 9
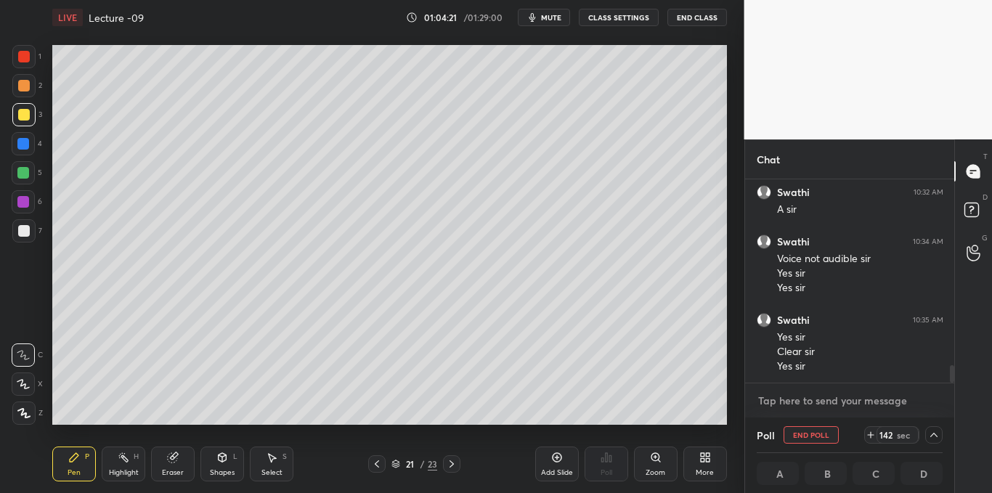
click at [808, 404] on textarea at bounding box center [850, 400] width 187 height 23
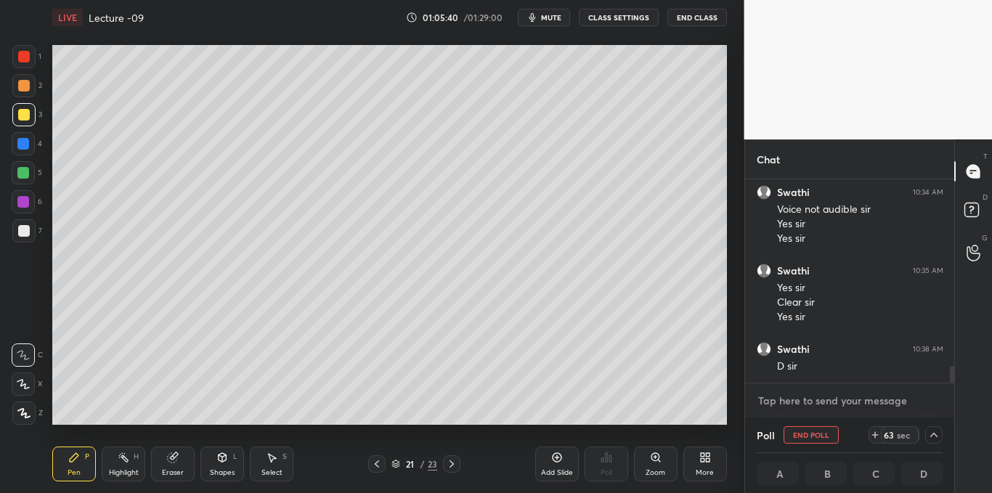
scroll to position [2279, 0]
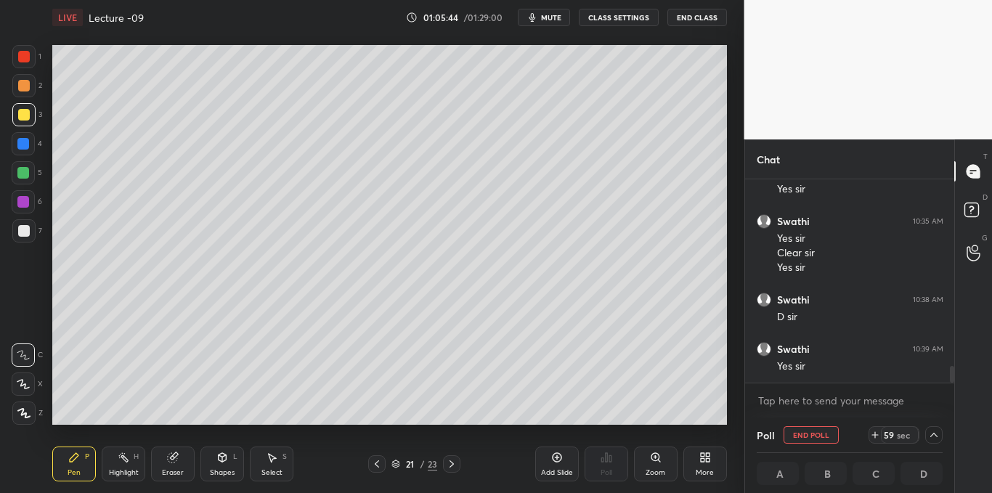
click at [935, 436] on icon at bounding box center [934, 435] width 12 height 12
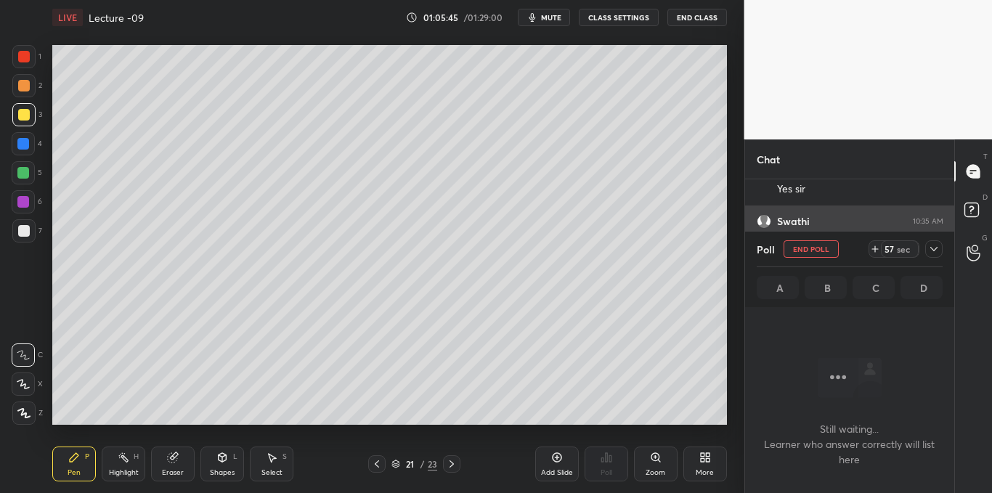
click at [939, 248] on icon at bounding box center [934, 249] width 12 height 12
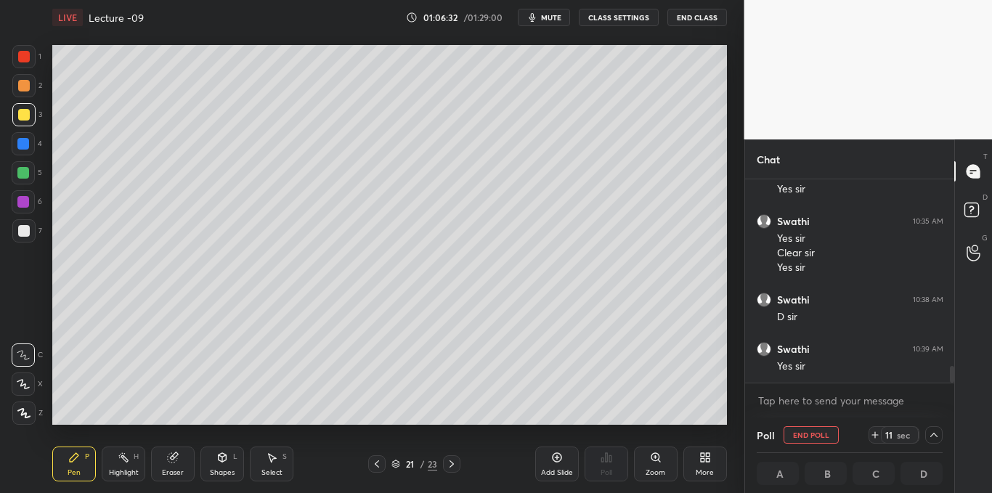
click at [18, 236] on div at bounding box center [24, 231] width 12 height 12
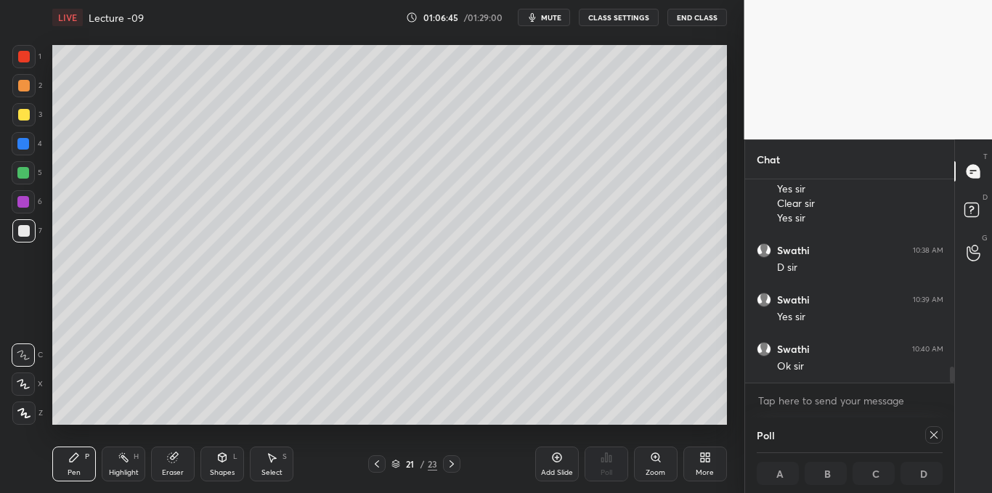
click at [936, 441] on div at bounding box center [933, 434] width 17 height 17
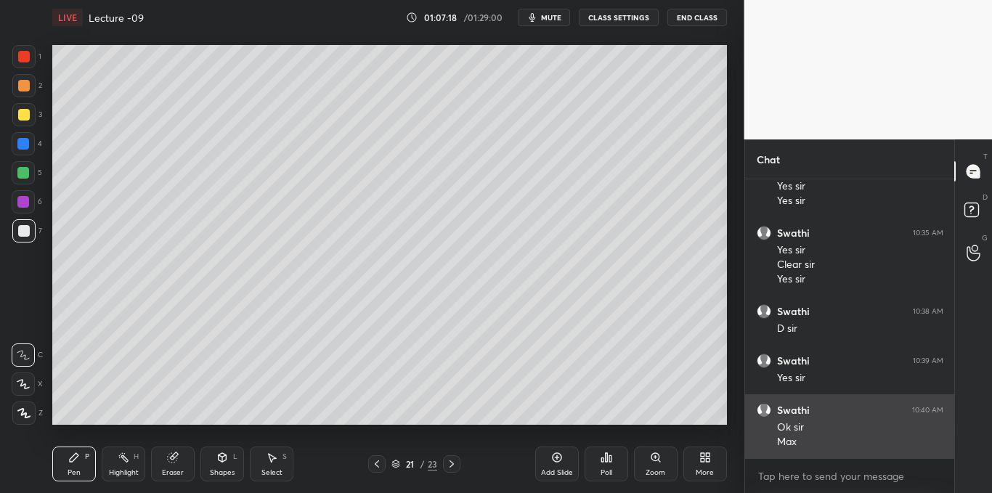
scroll to position [2420, 0]
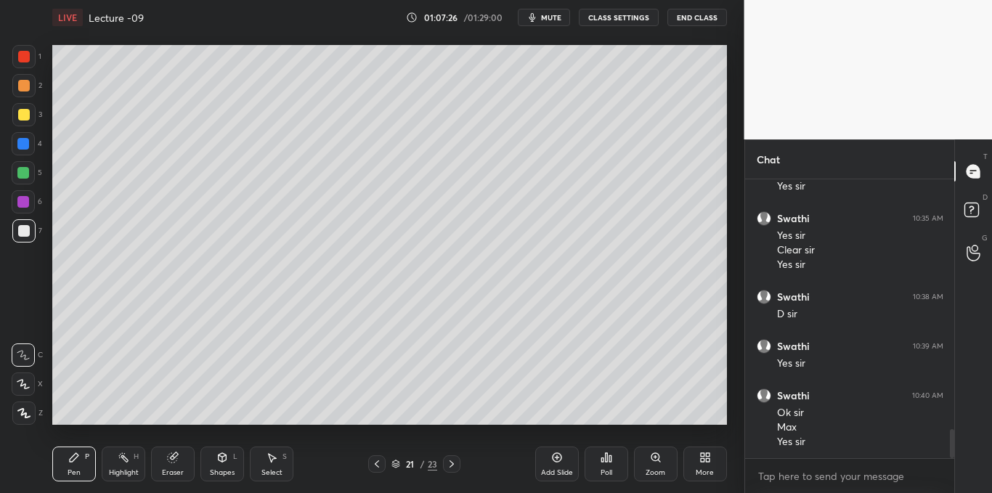
click at [271, 461] on icon at bounding box center [273, 458] width 8 height 9
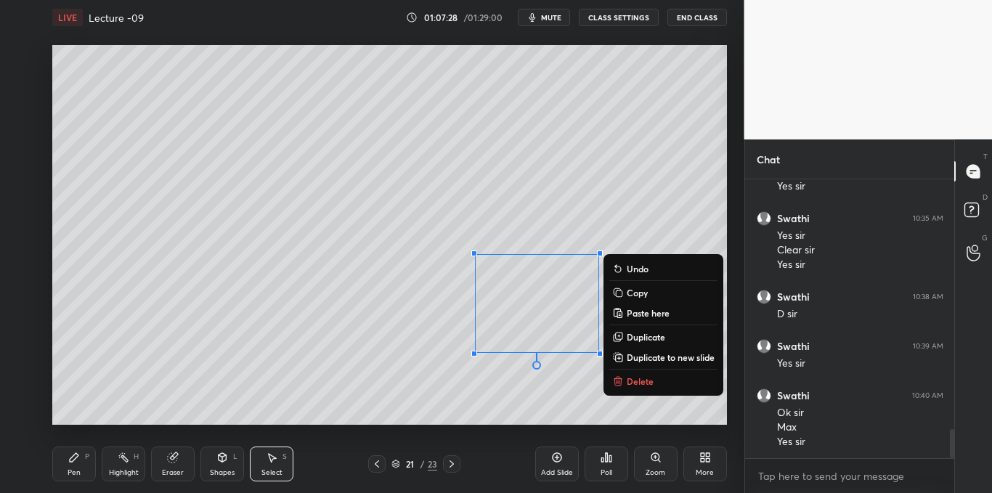
click at [637, 378] on p "Delete" at bounding box center [640, 382] width 27 height 12
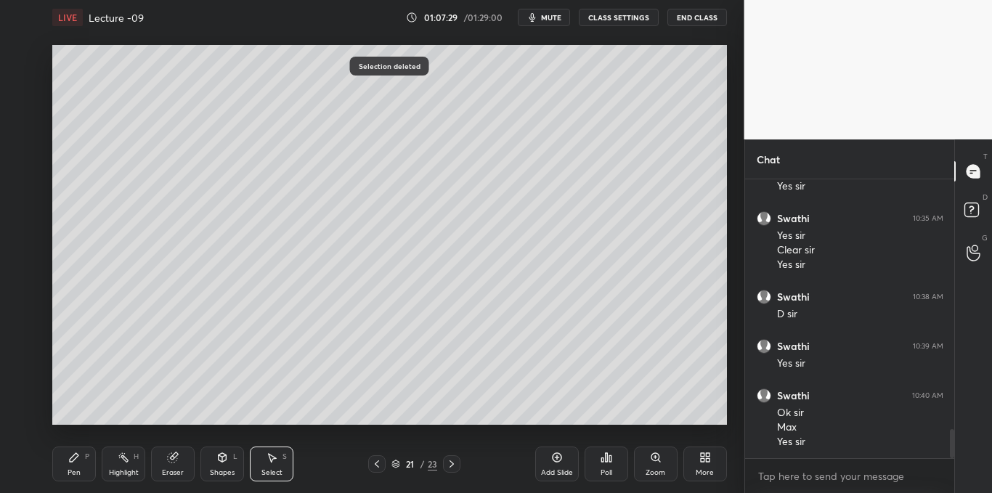
click at [77, 466] on div "Pen P" at bounding box center [74, 464] width 44 height 35
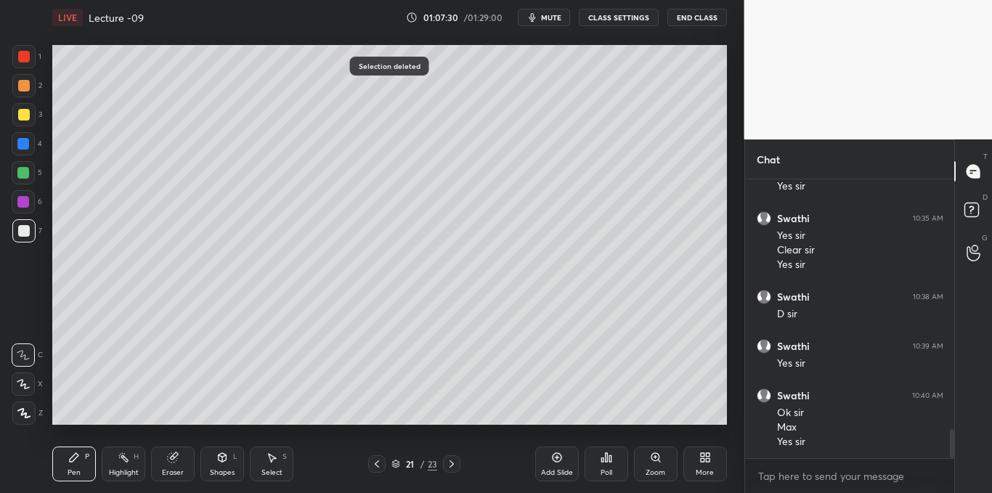
scroll to position [2470, 0]
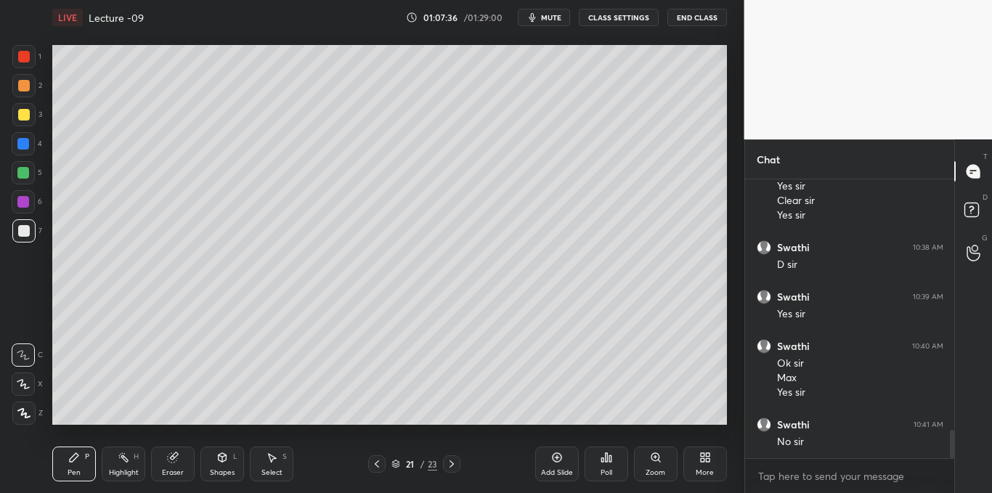
click at [552, 454] on icon at bounding box center [557, 458] width 12 height 12
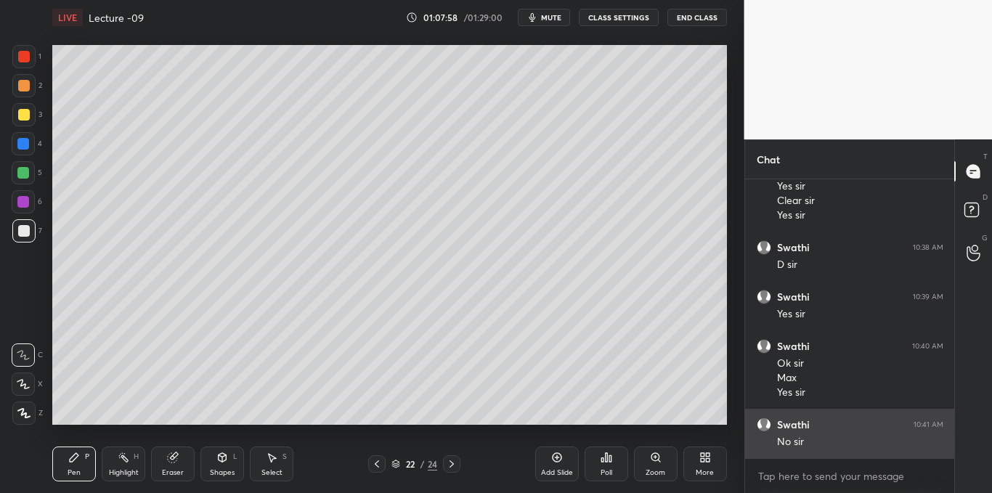
scroll to position [2484, 0]
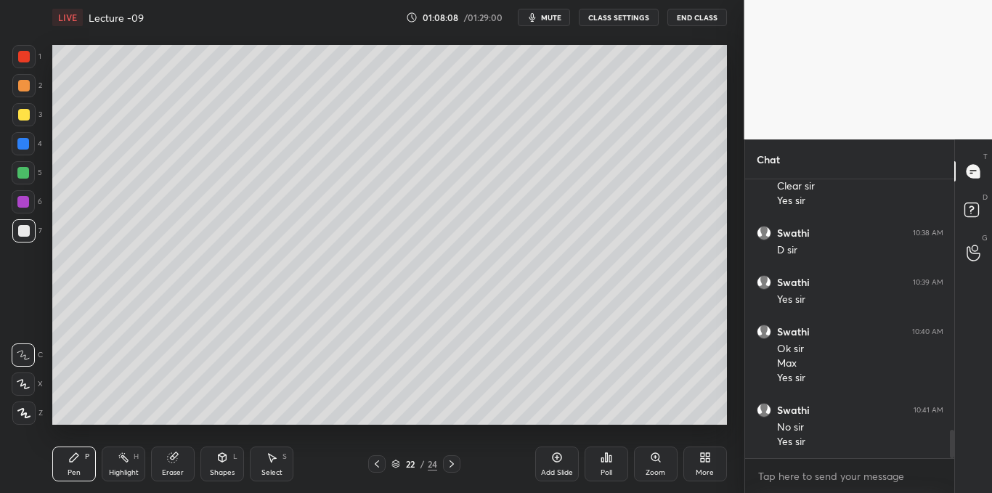
click at [24, 113] on div at bounding box center [24, 115] width 12 height 12
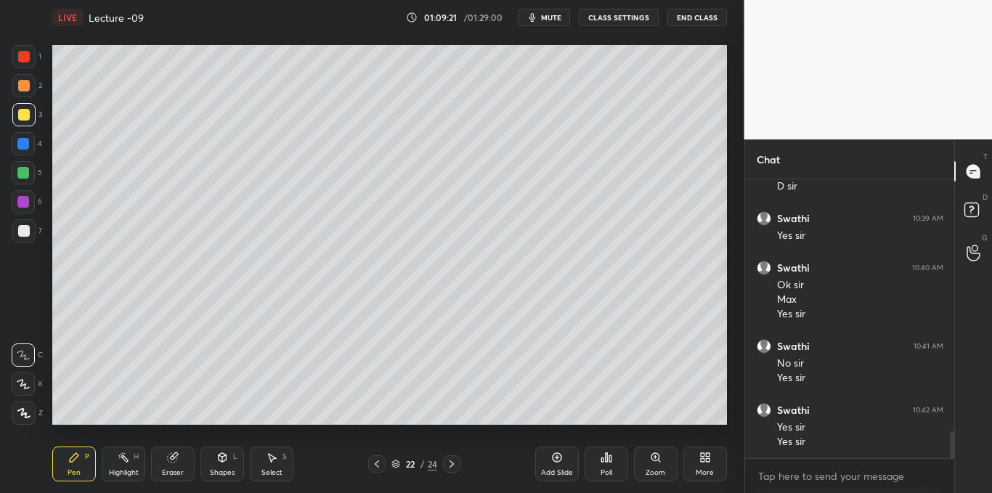
scroll to position [2597, 0]
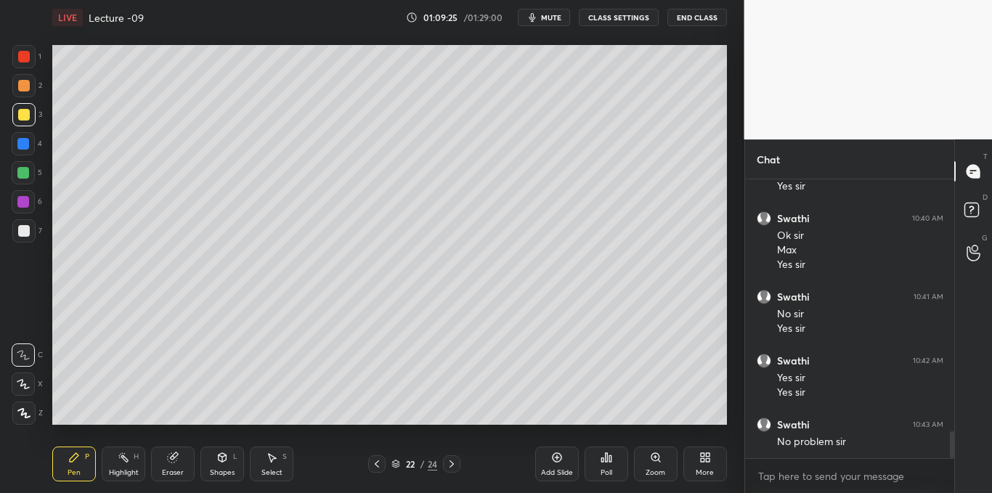
click at [451, 466] on icon at bounding box center [452, 464] width 12 height 12
click at [379, 462] on icon at bounding box center [377, 464] width 12 height 12
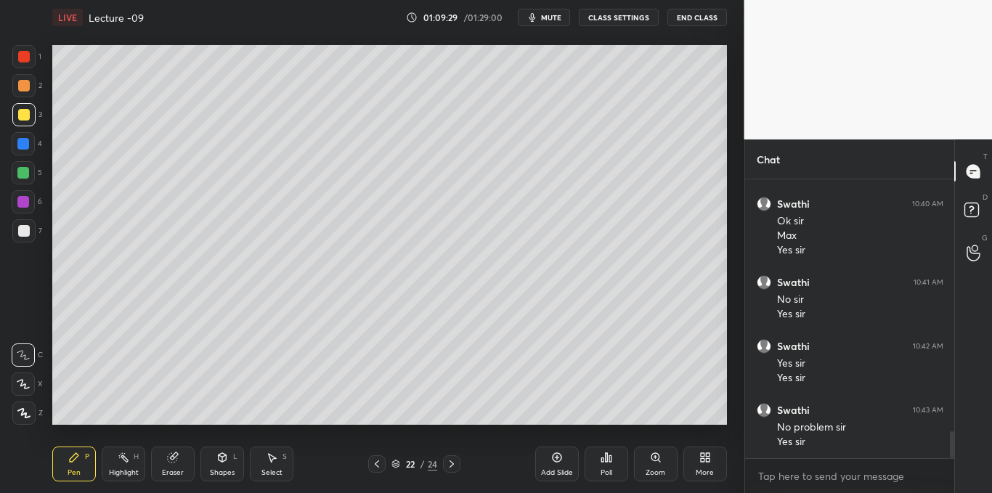
click at [552, 458] on icon at bounding box center [556, 457] width 9 height 9
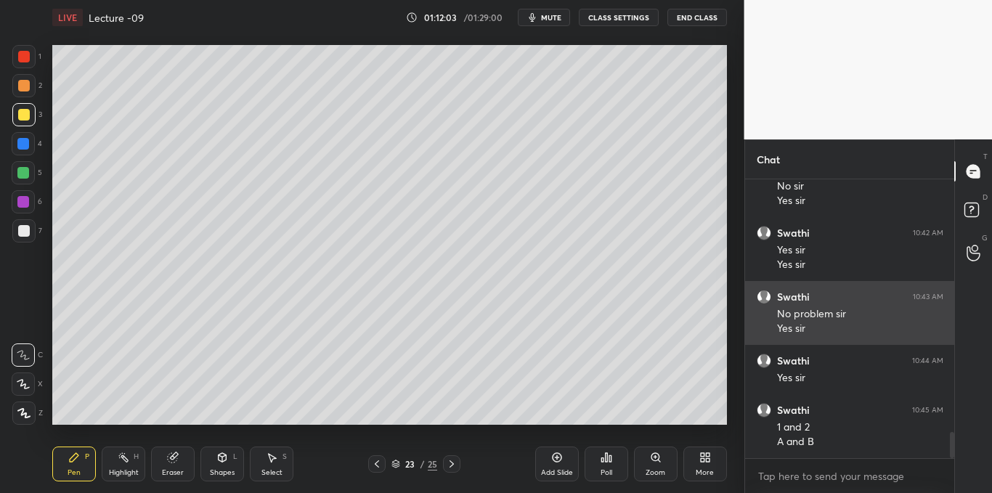
scroll to position [2740, 0]
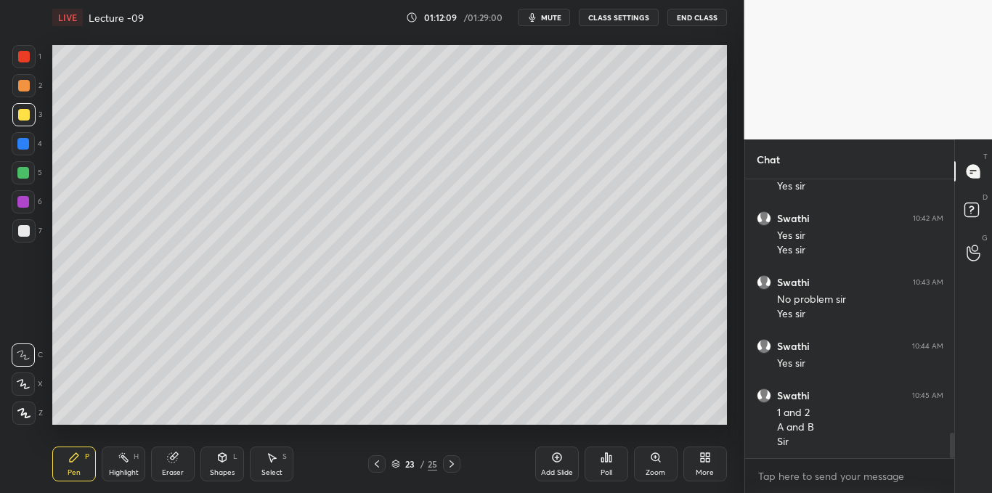
click at [22, 233] on div at bounding box center [24, 231] width 12 height 12
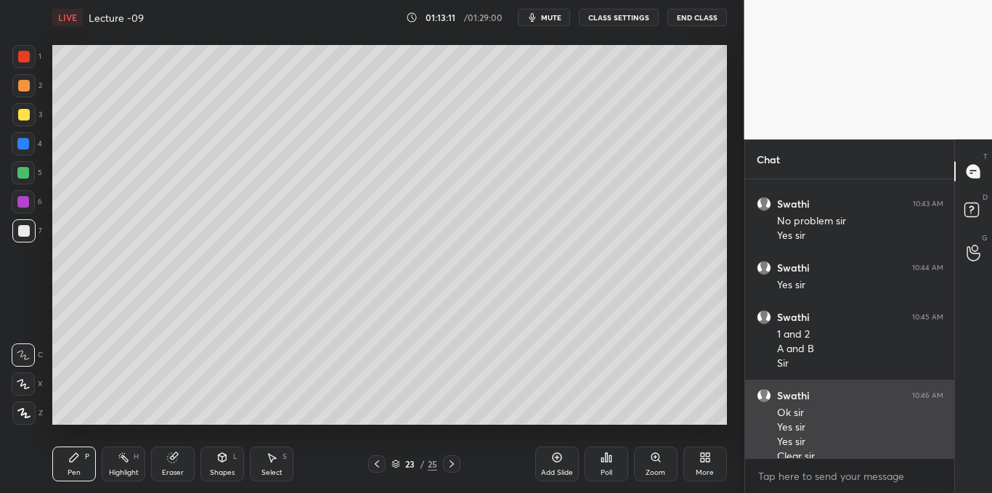
scroll to position [2833, 0]
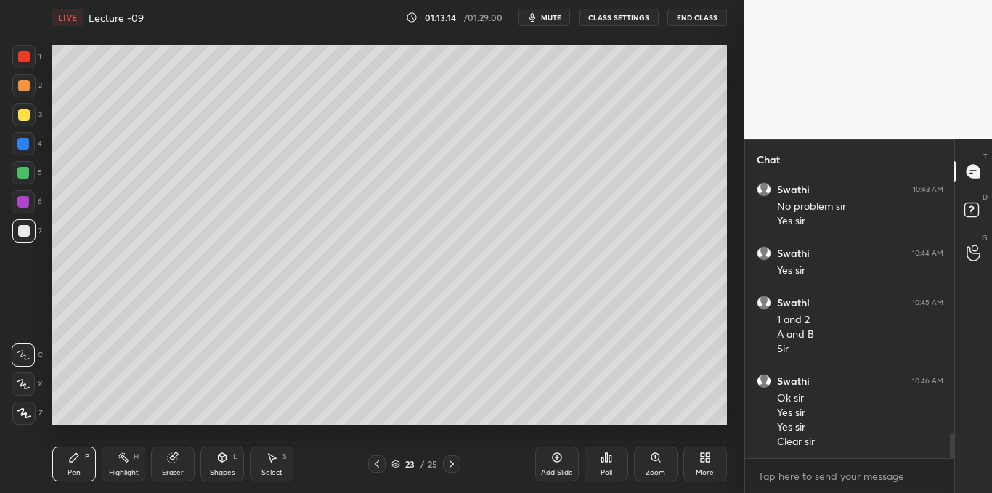
click at [565, 460] on div "Add Slide" at bounding box center [557, 464] width 44 height 35
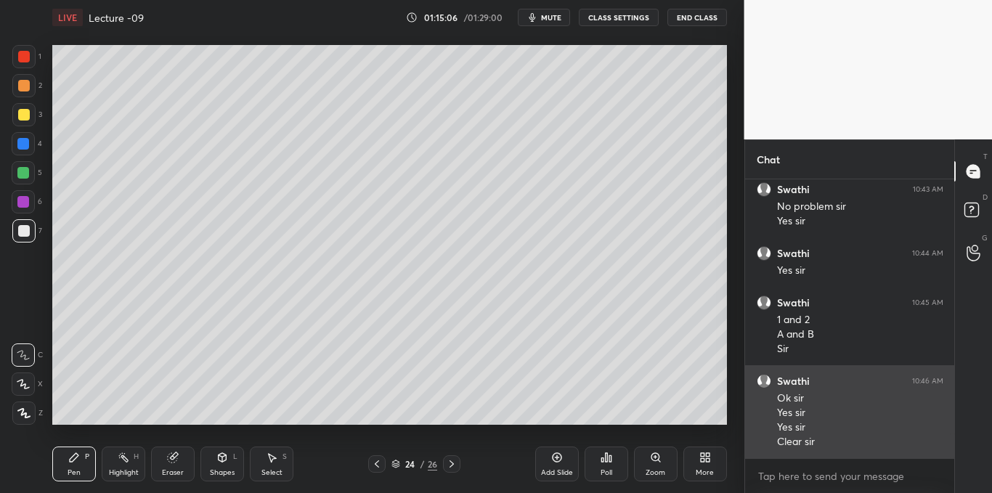
scroll to position [2882, 0]
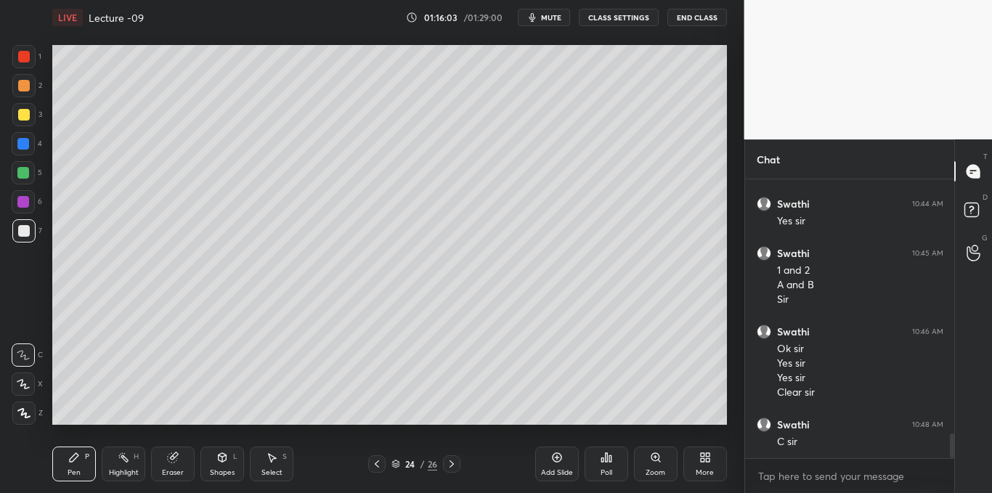
click at [23, 122] on div at bounding box center [23, 114] width 23 height 23
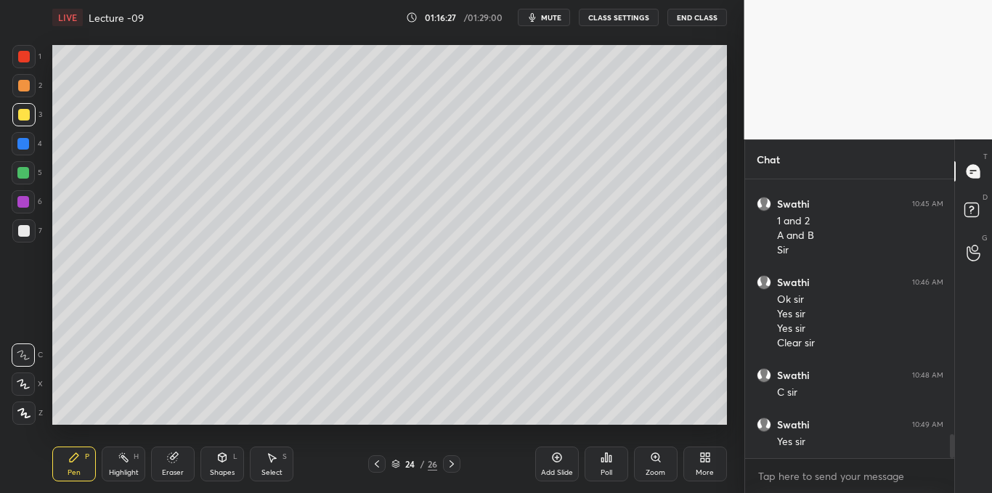
scroll to position [2981, 0]
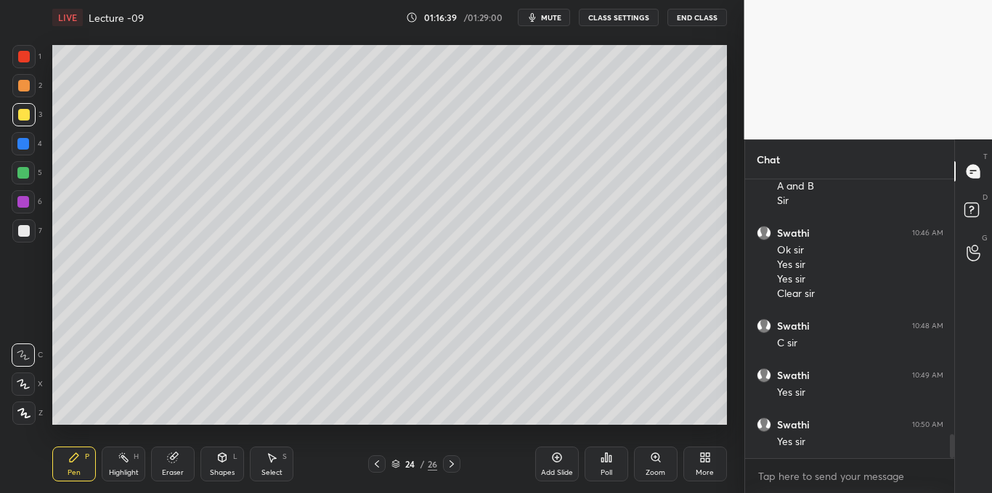
click at [270, 467] on div "Select S" at bounding box center [272, 464] width 44 height 35
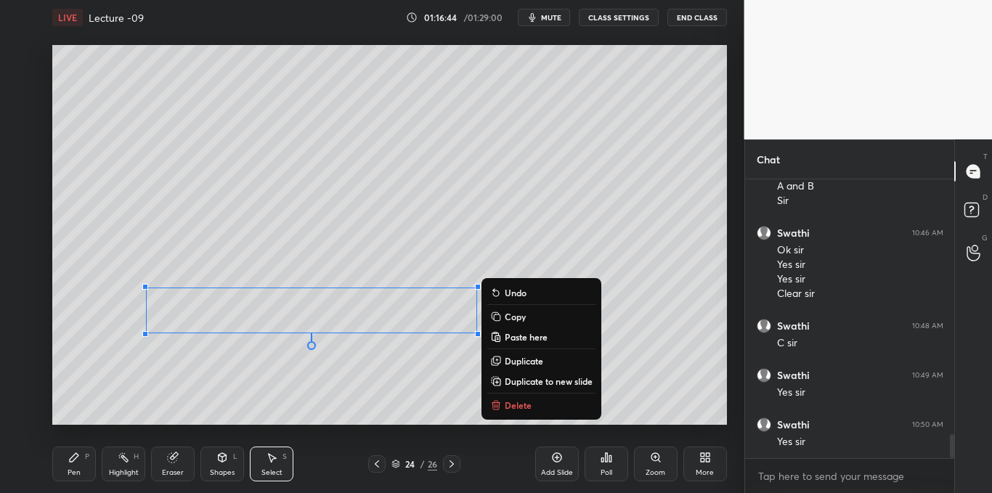
click at [506, 315] on p "Copy" at bounding box center [515, 317] width 21 height 12
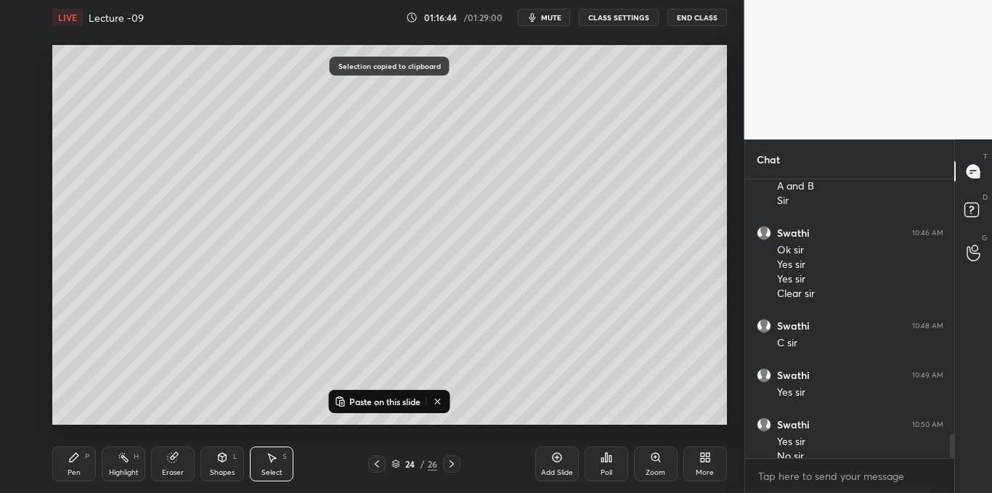
scroll to position [2995, 0]
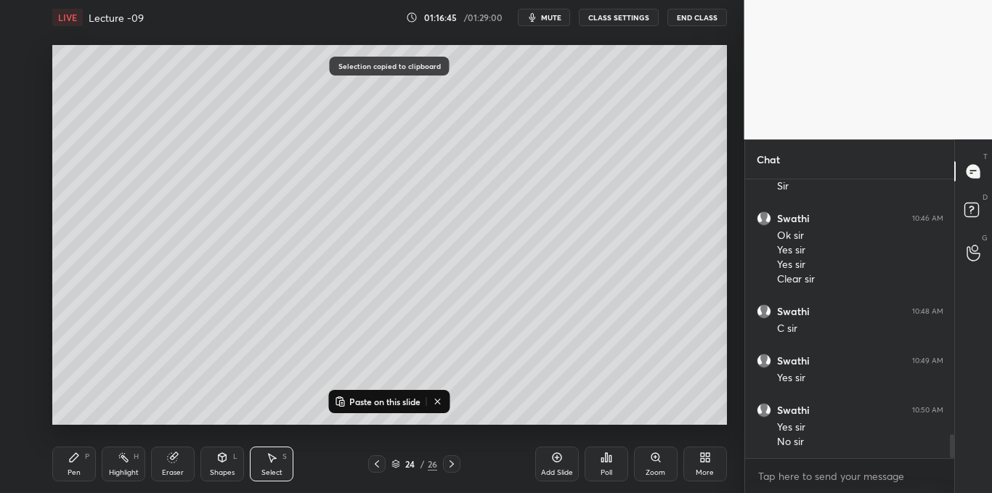
click at [555, 458] on icon at bounding box center [557, 458] width 12 height 12
click at [407, 404] on p "Paste on this slide" at bounding box center [384, 402] width 71 height 12
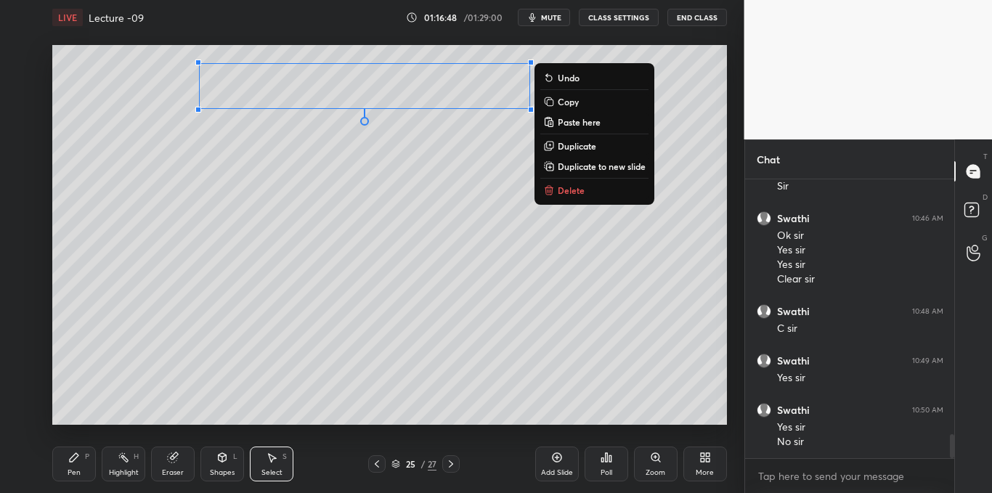
click at [303, 289] on div "0 ° Undo Copy Paste here Duplicate Duplicate to new slide Delete" at bounding box center [389, 234] width 675 height 379
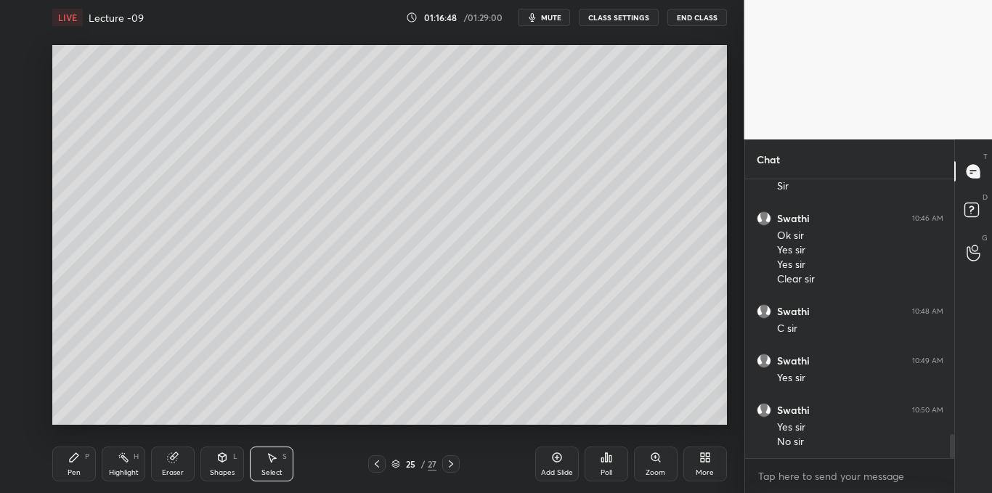
click at [78, 463] on div "Pen P" at bounding box center [74, 464] width 44 height 35
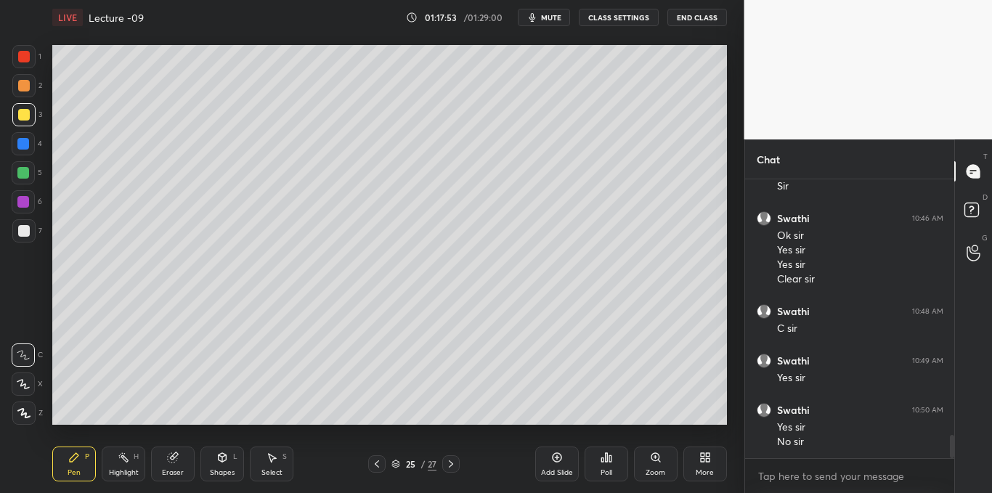
scroll to position [3045, 0]
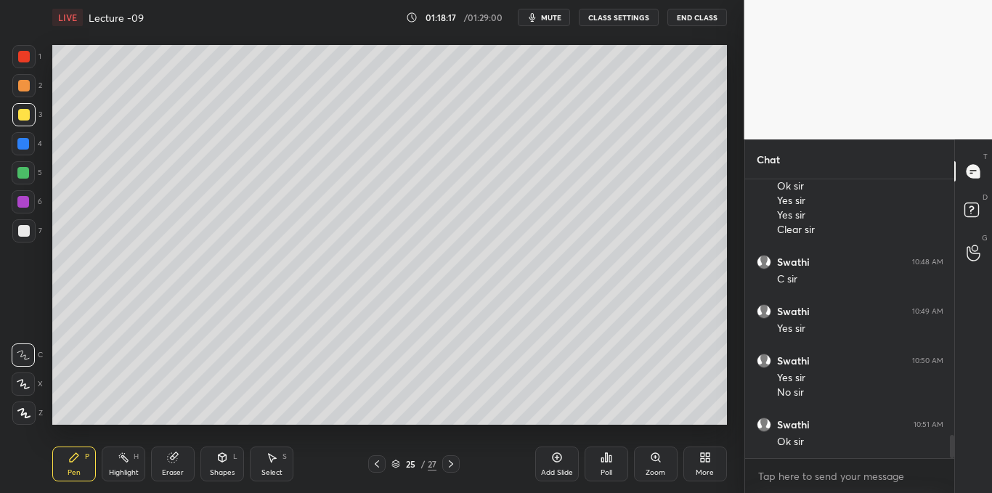
click at [256, 426] on div "Setting up your live class Poll for secs No correct answer Start poll" at bounding box center [389, 235] width 686 height 400
click at [604, 463] on icon at bounding box center [607, 458] width 12 height 12
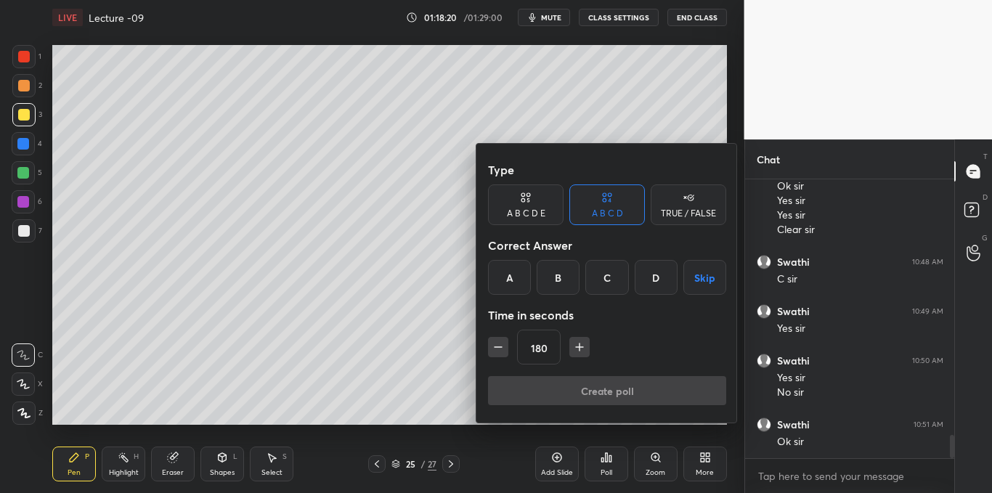
click at [696, 282] on button "Skip" at bounding box center [704, 277] width 43 height 35
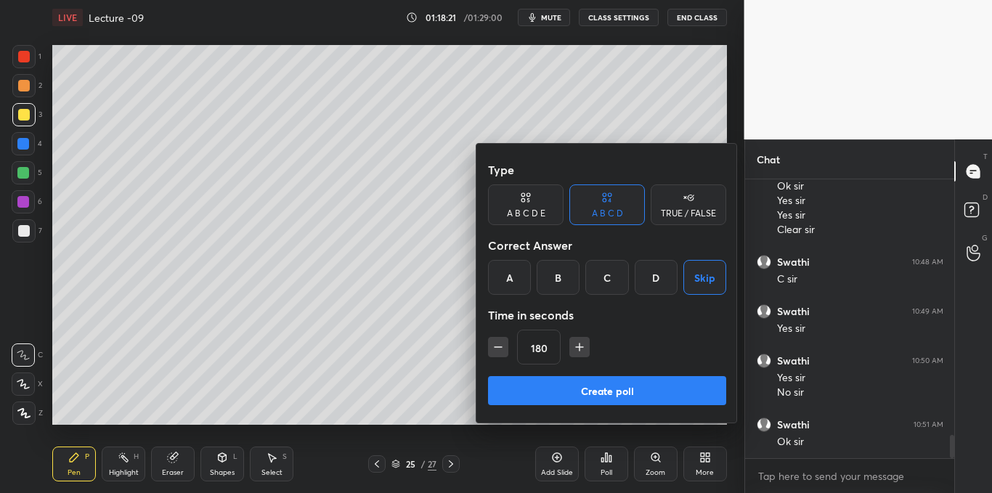
click at [577, 389] on button "Create poll" at bounding box center [607, 390] width 238 height 29
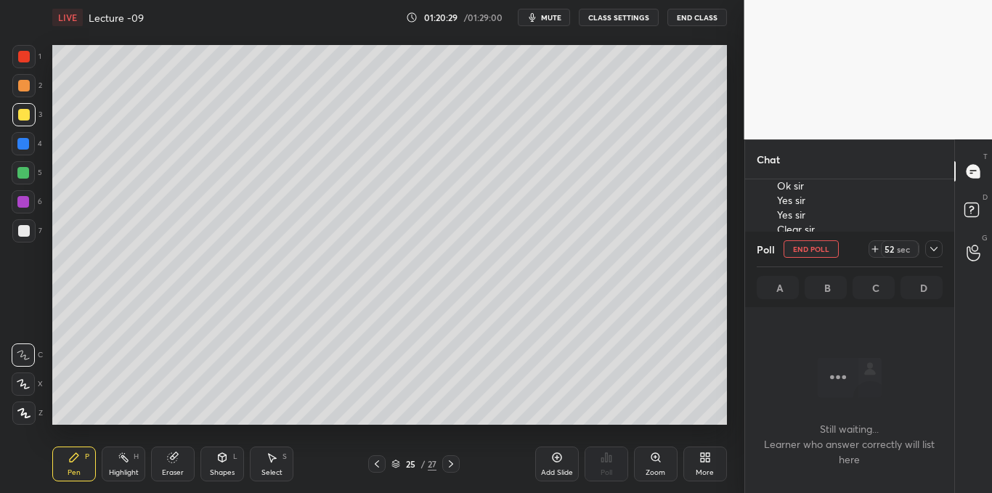
scroll to position [3170, 0]
click at [933, 250] on icon at bounding box center [933, 249] width 7 height 4
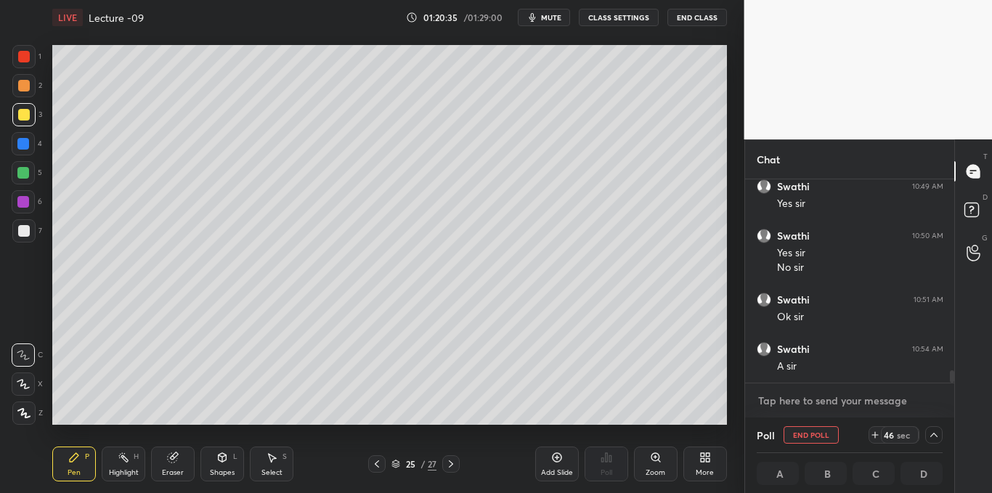
click at [834, 401] on textarea at bounding box center [850, 400] width 187 height 23
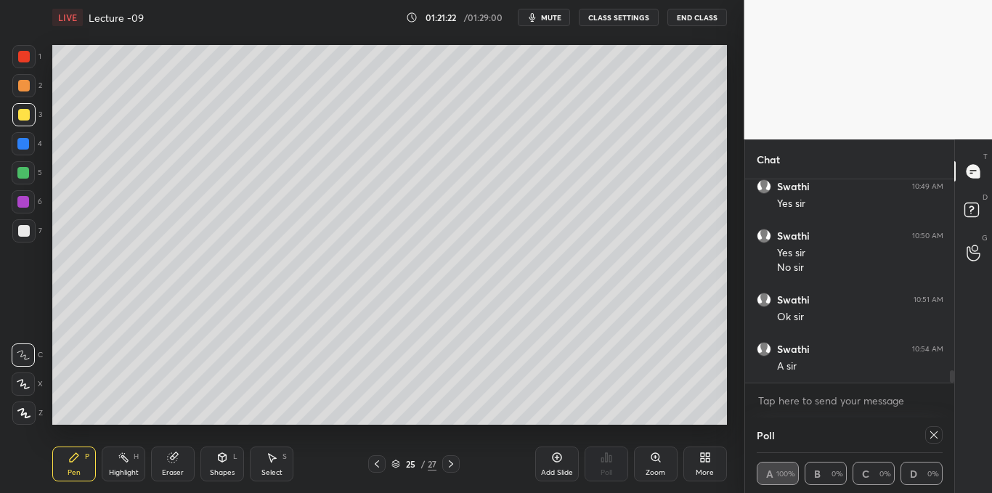
click at [933, 437] on icon at bounding box center [934, 435] width 12 height 12
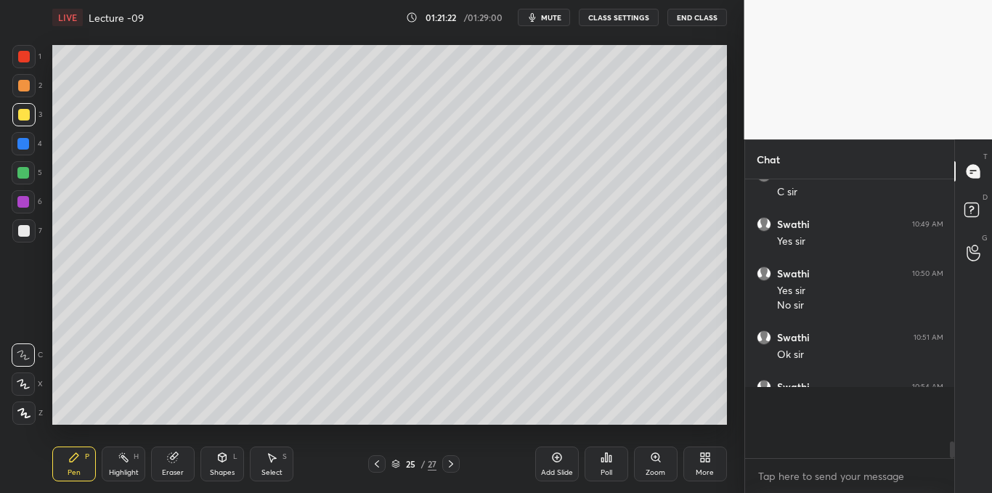
scroll to position [3096, 0]
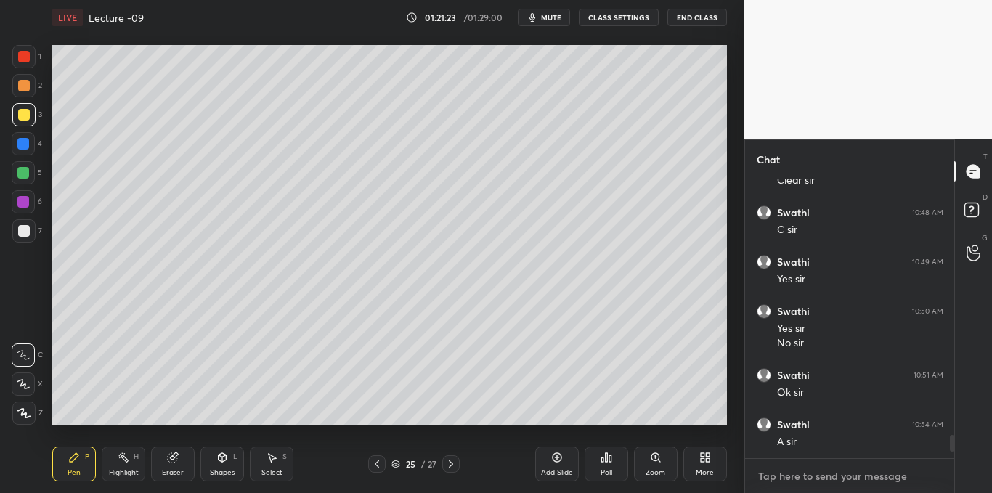
click at [817, 471] on textarea at bounding box center [850, 476] width 187 height 23
click at [275, 461] on icon at bounding box center [272, 458] width 12 height 12
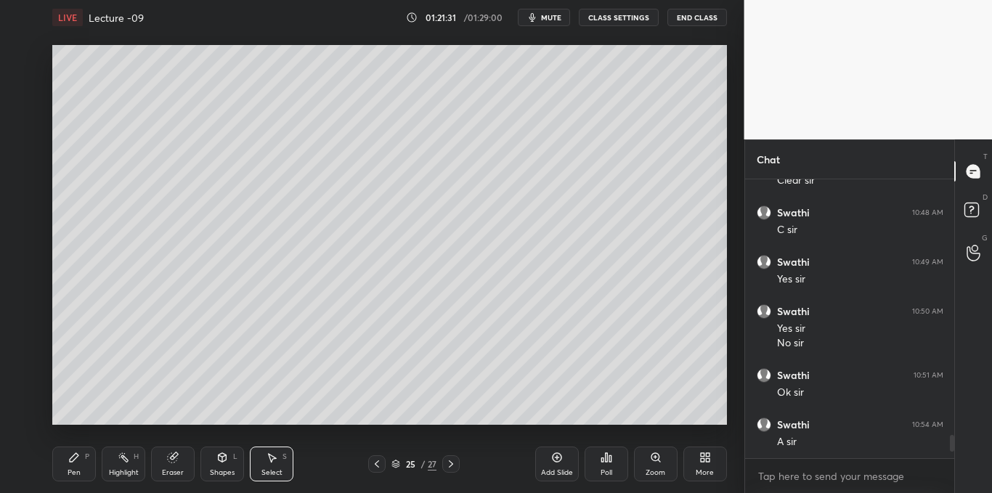
scroll to position [3144, 0]
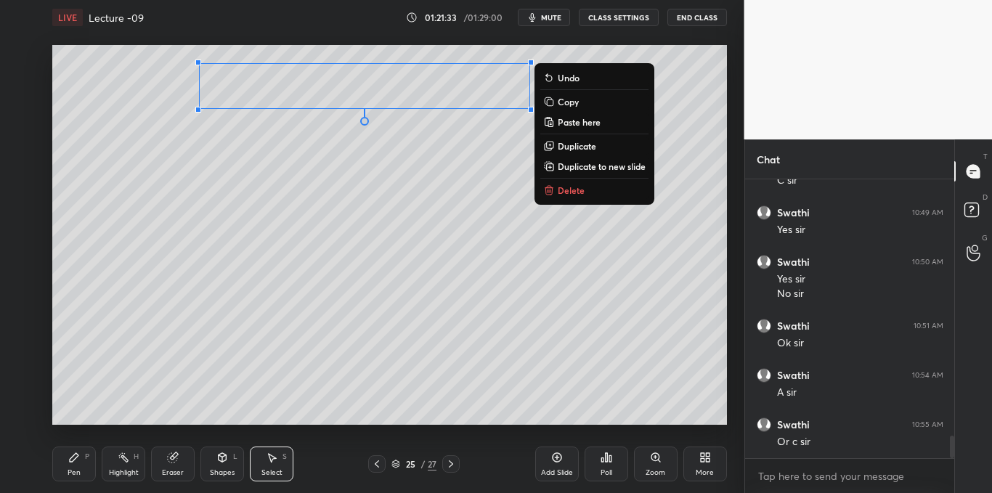
click at [562, 102] on p "Copy" at bounding box center [568, 102] width 21 height 12
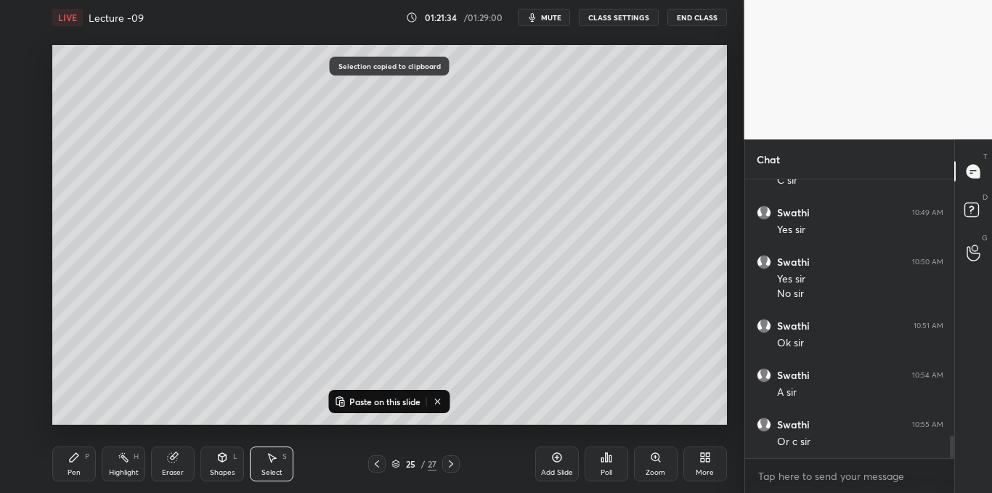
click at [549, 465] on div "Add Slide" at bounding box center [557, 464] width 44 height 35
click at [400, 403] on p "Paste on this slide" at bounding box center [384, 402] width 71 height 12
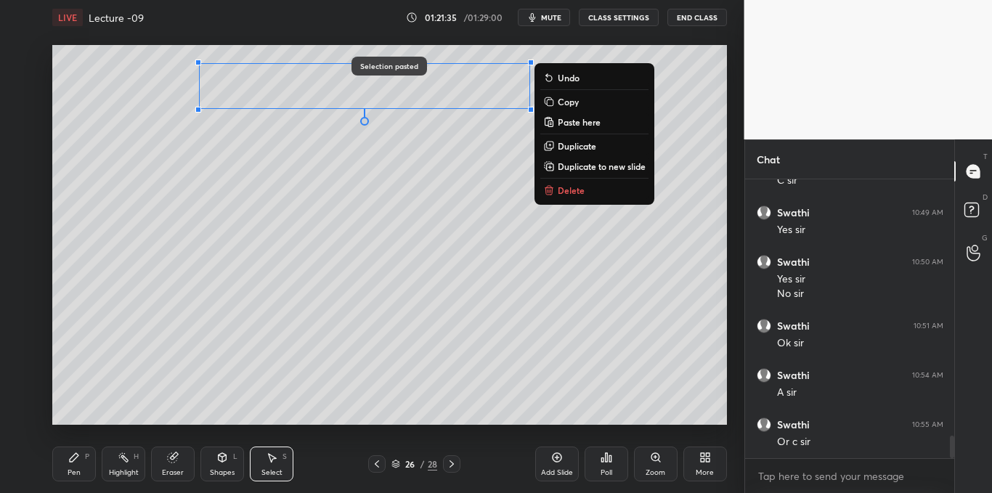
click at [208, 201] on div "0 ° Undo Copy Paste here Duplicate Duplicate to new slide Delete" at bounding box center [389, 234] width 675 height 379
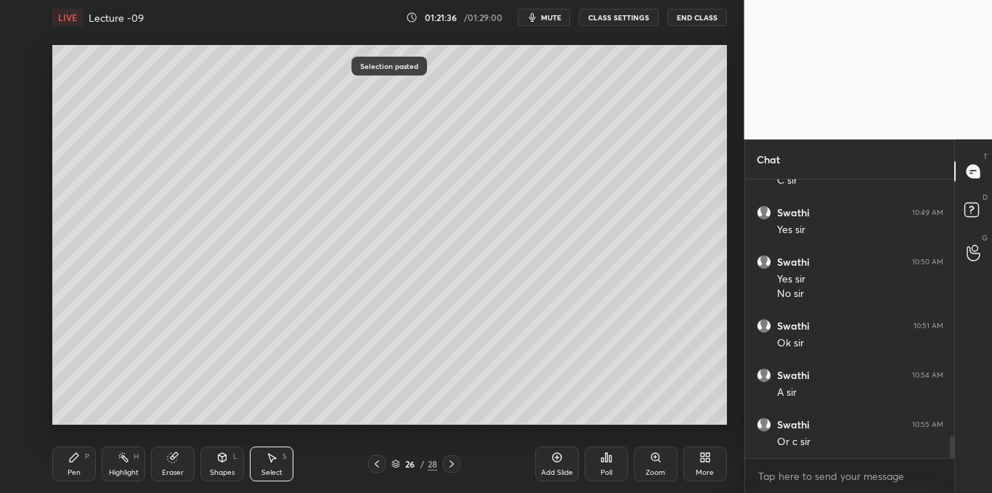
click at [71, 460] on icon at bounding box center [74, 457] width 9 height 9
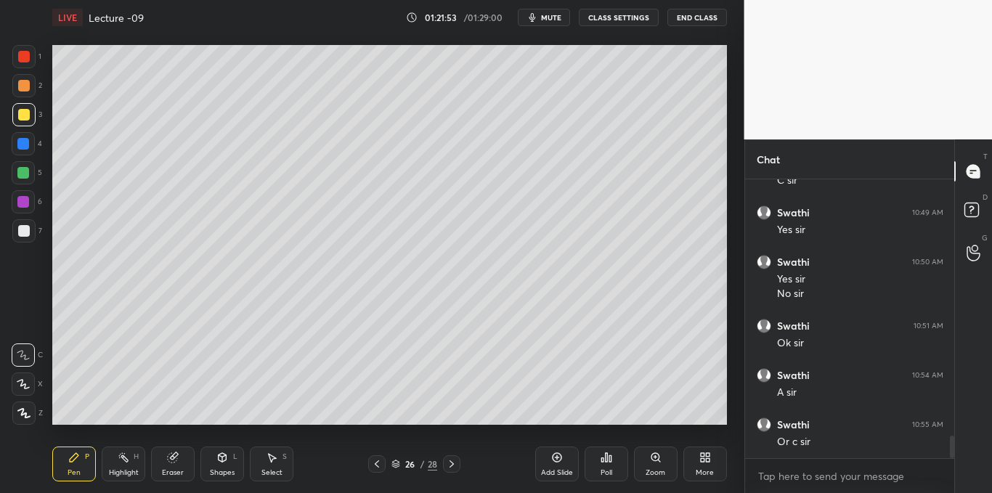
scroll to position [3158, 0]
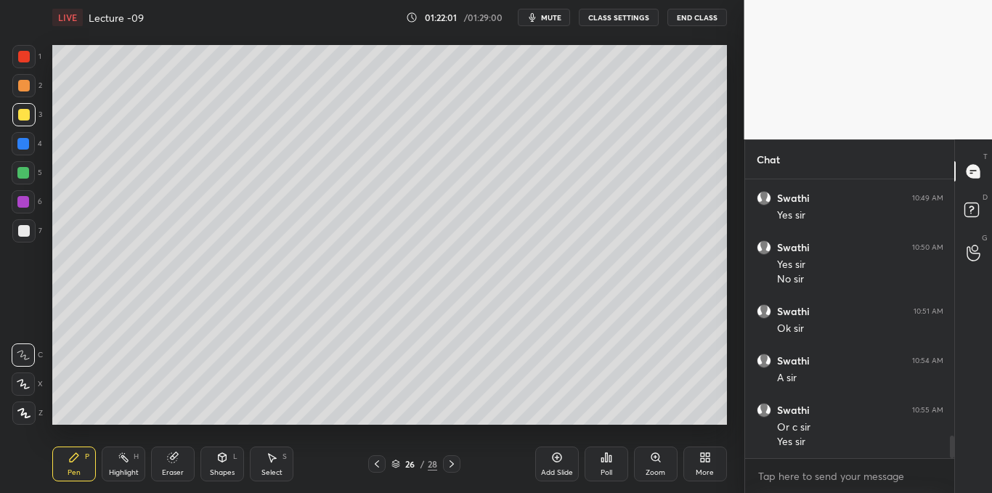
click at [28, 235] on div at bounding box center [24, 231] width 12 height 12
click at [219, 460] on icon at bounding box center [223, 457] width 8 height 9
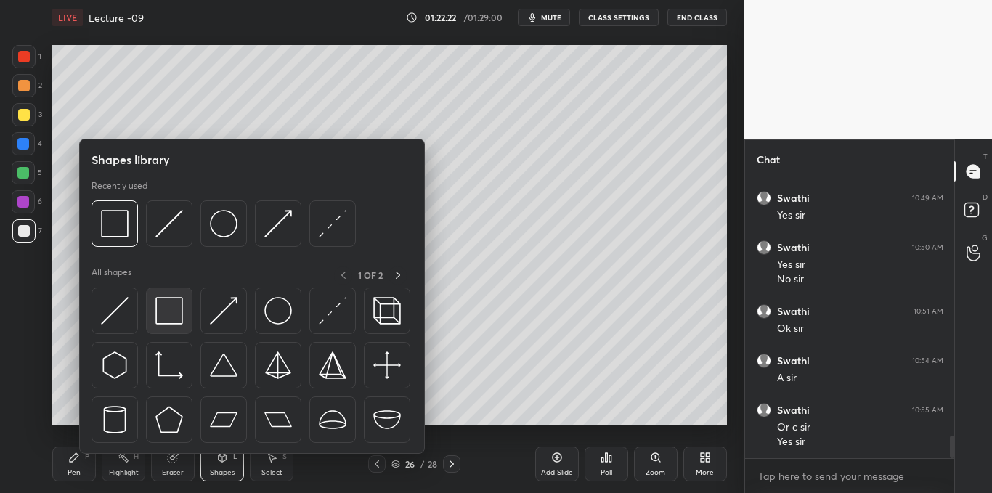
click at [172, 312] on img at bounding box center [169, 311] width 28 height 28
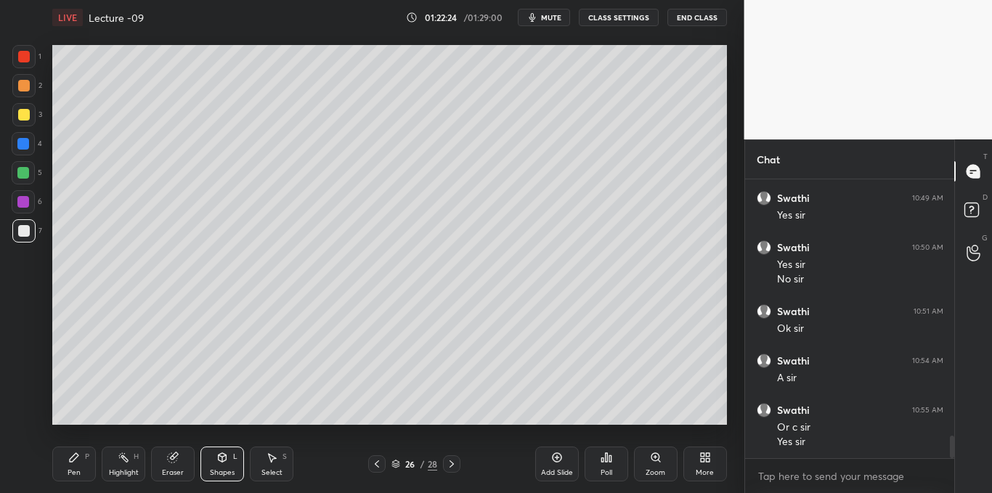
click at [76, 464] on div "Pen P" at bounding box center [74, 464] width 44 height 35
click at [275, 464] on div "Select S" at bounding box center [272, 464] width 44 height 35
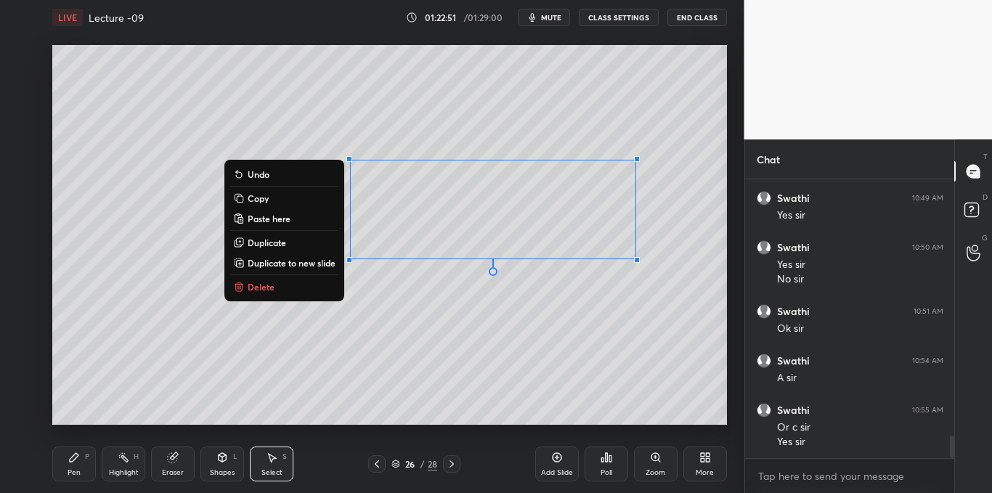
click at [304, 201] on button "Copy" at bounding box center [284, 198] width 108 height 17
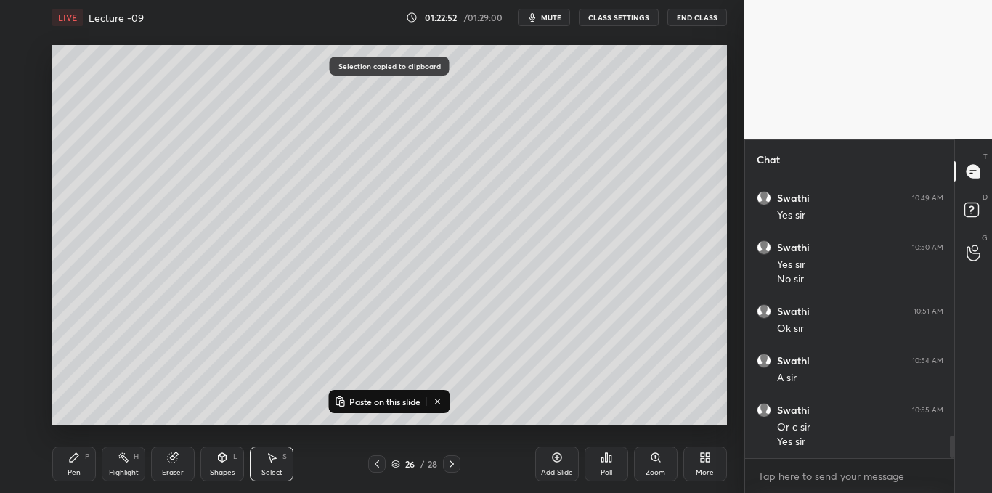
click at [553, 459] on icon at bounding box center [556, 457] width 9 height 9
click at [412, 400] on p "Paste on this slide" at bounding box center [384, 402] width 71 height 12
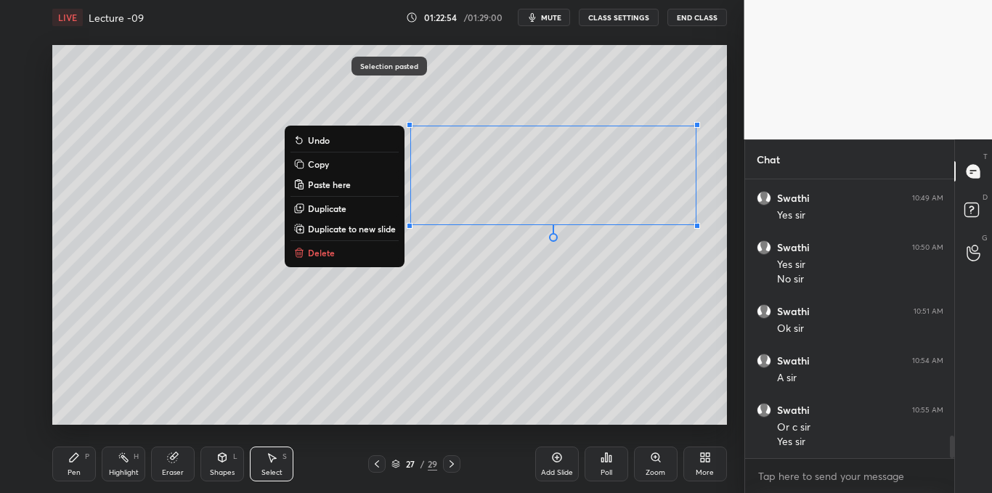
scroll to position [3208, 0]
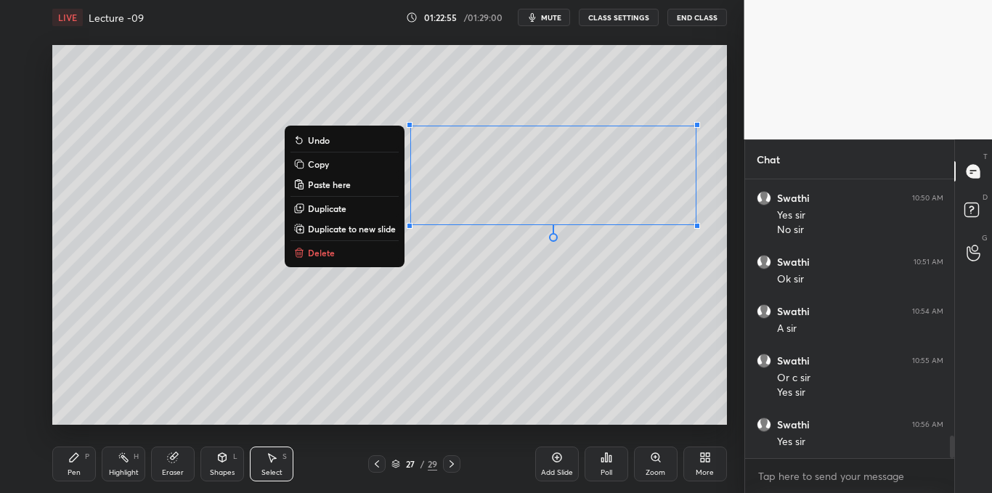
click at [73, 466] on div "Pen P" at bounding box center [74, 464] width 44 height 35
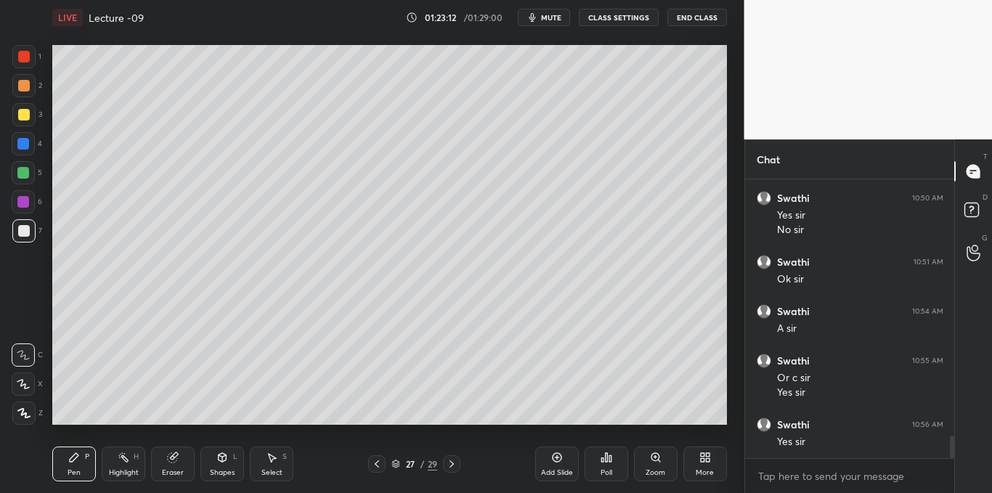
click at [23, 114] on div at bounding box center [24, 115] width 12 height 12
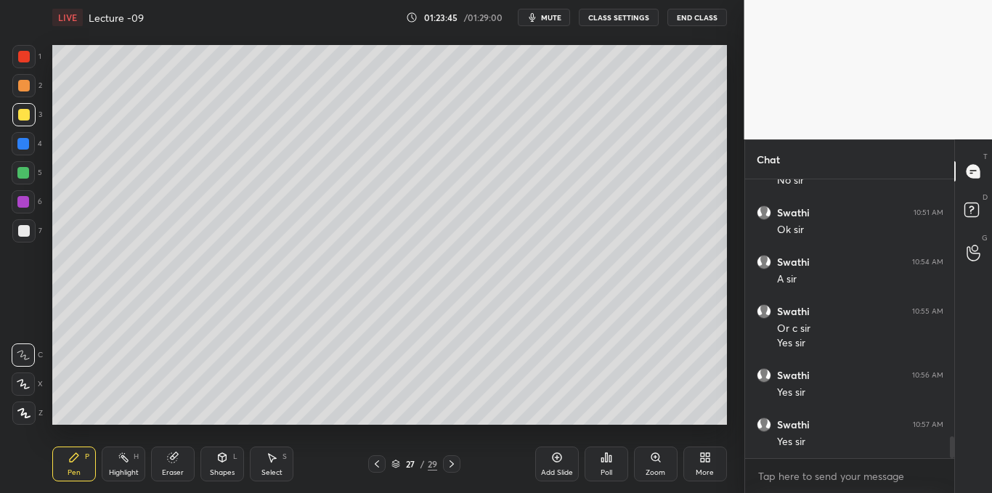
click at [231, 467] on div "Shapes L" at bounding box center [222, 464] width 44 height 35
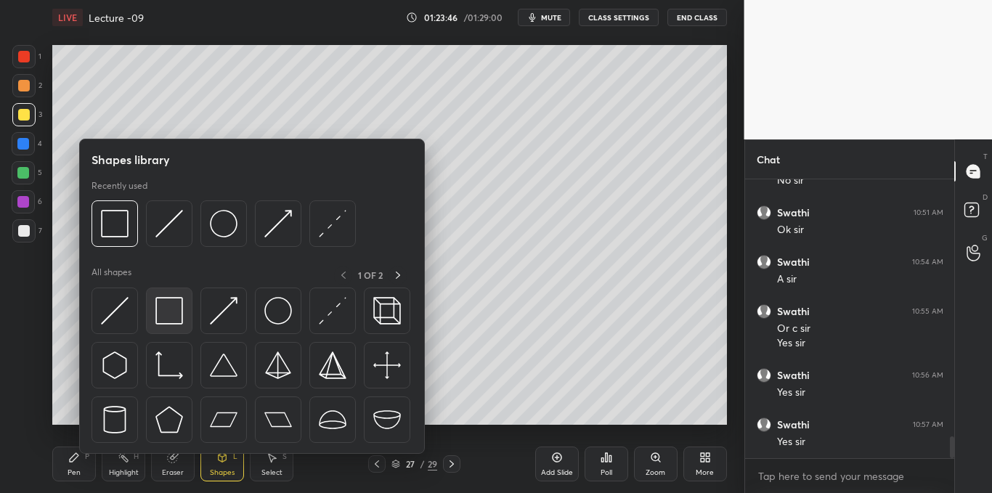
click at [176, 308] on img at bounding box center [169, 311] width 28 height 28
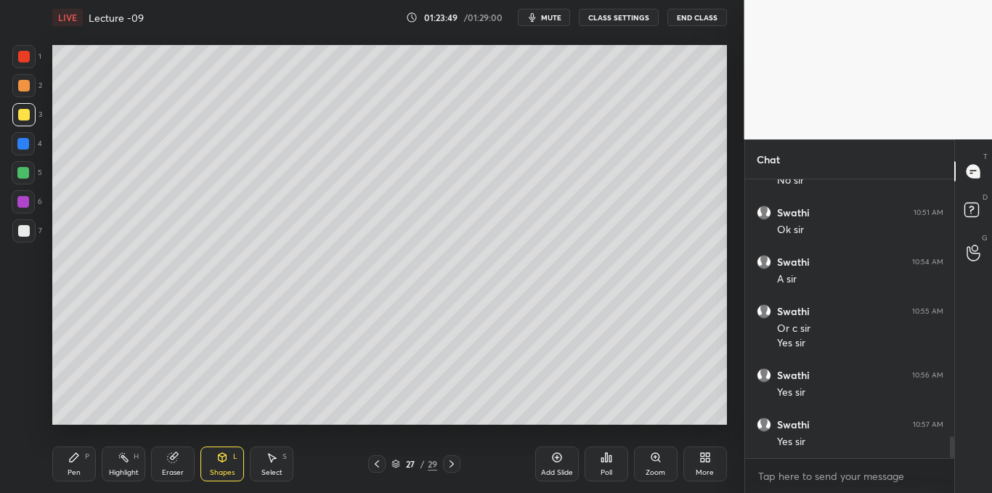
click at [81, 458] on div "Pen P" at bounding box center [74, 464] width 44 height 35
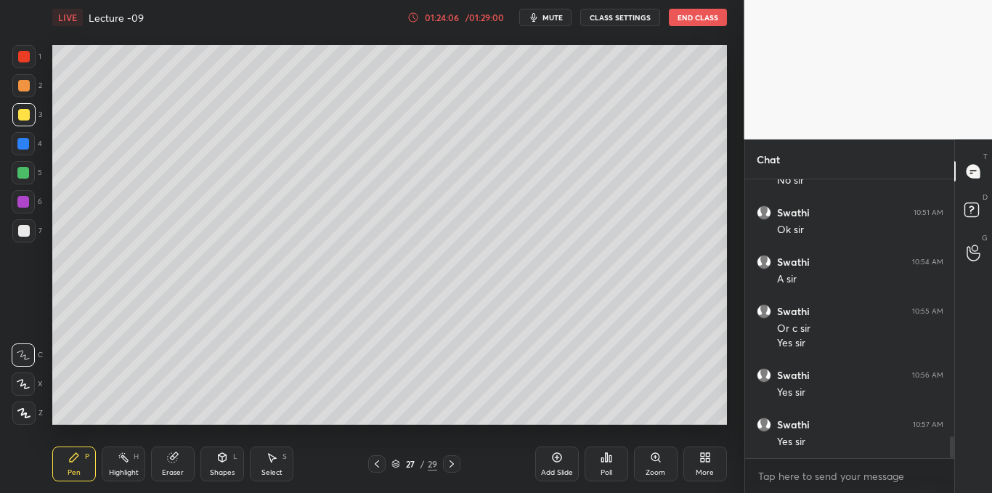
click at [23, 231] on div at bounding box center [24, 231] width 12 height 12
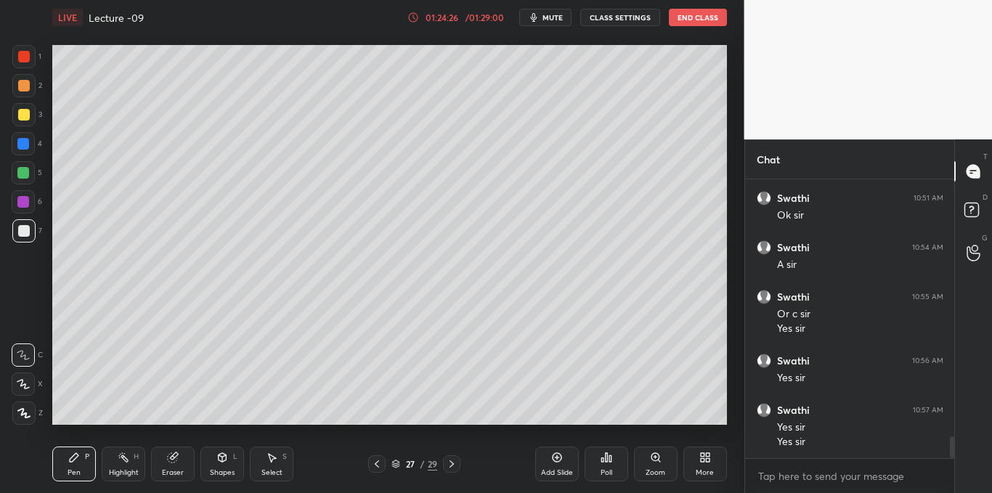
click at [25, 146] on div at bounding box center [23, 144] width 12 height 12
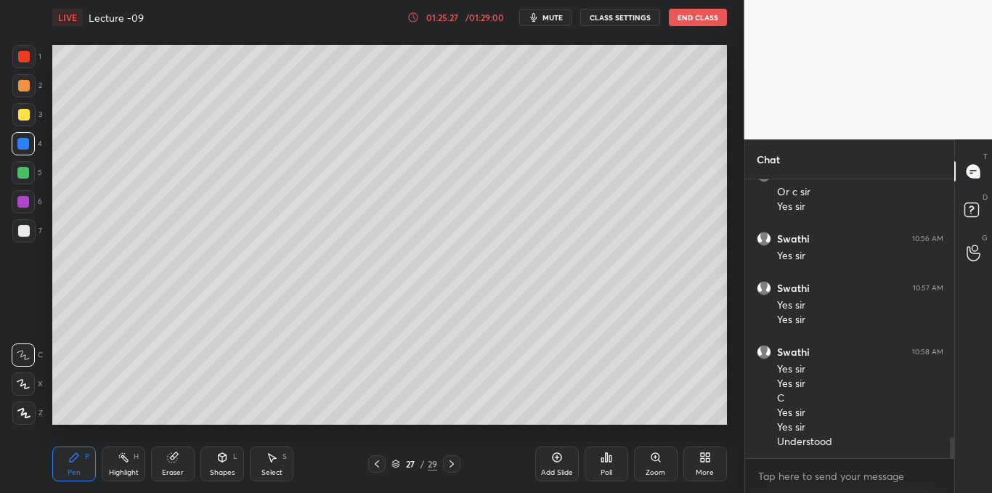
scroll to position [3443, 0]
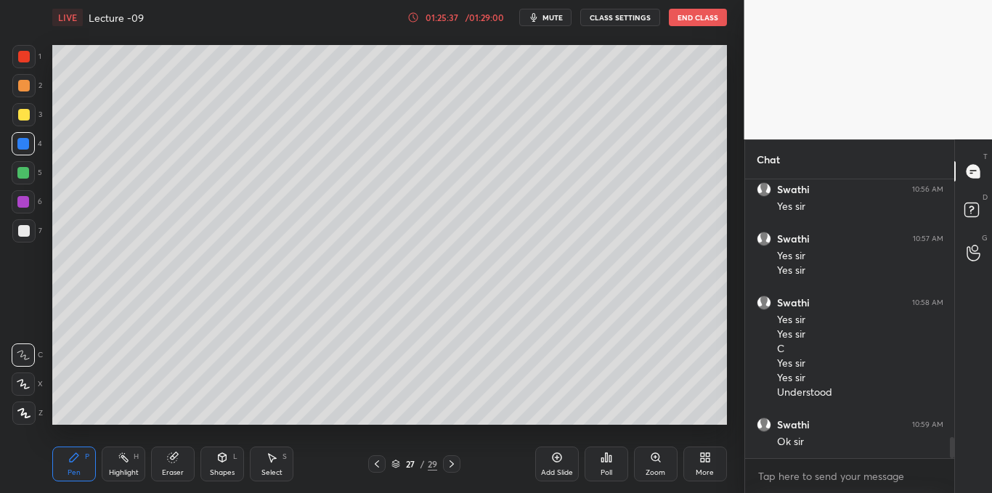
click at [696, 20] on button "End Class" at bounding box center [698, 17] width 58 height 17
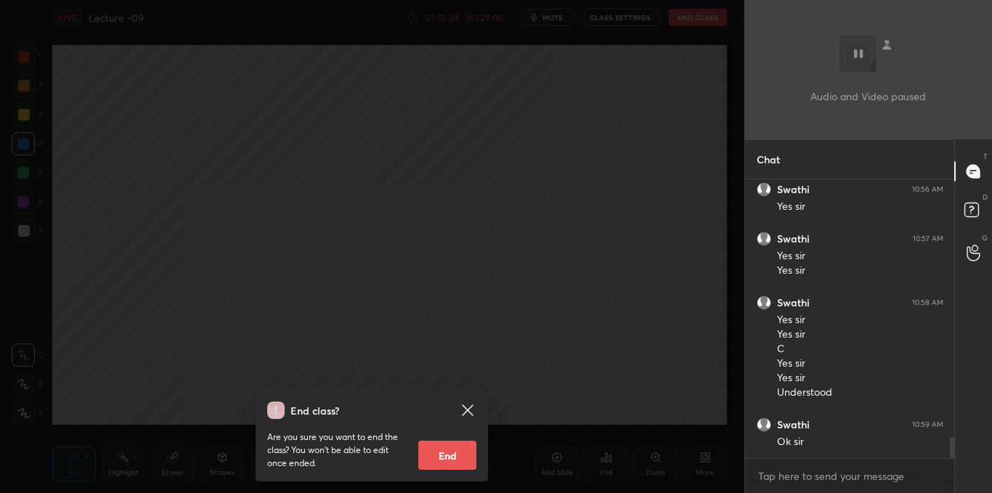
scroll to position [3457, 0]
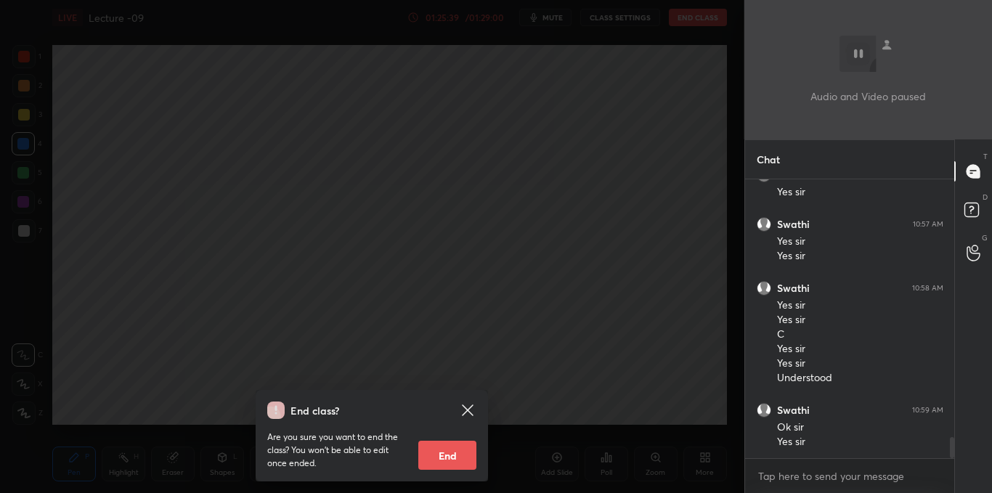
click at [451, 446] on button "End" at bounding box center [447, 455] width 58 height 29
type textarea "x"
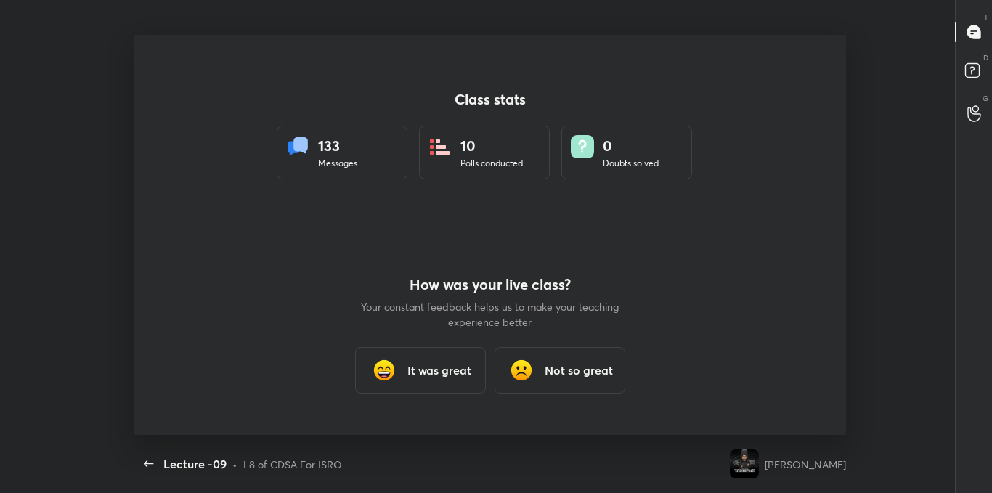
scroll to position [0, 0]
click at [429, 372] on h3 "It was great" at bounding box center [439, 370] width 64 height 17
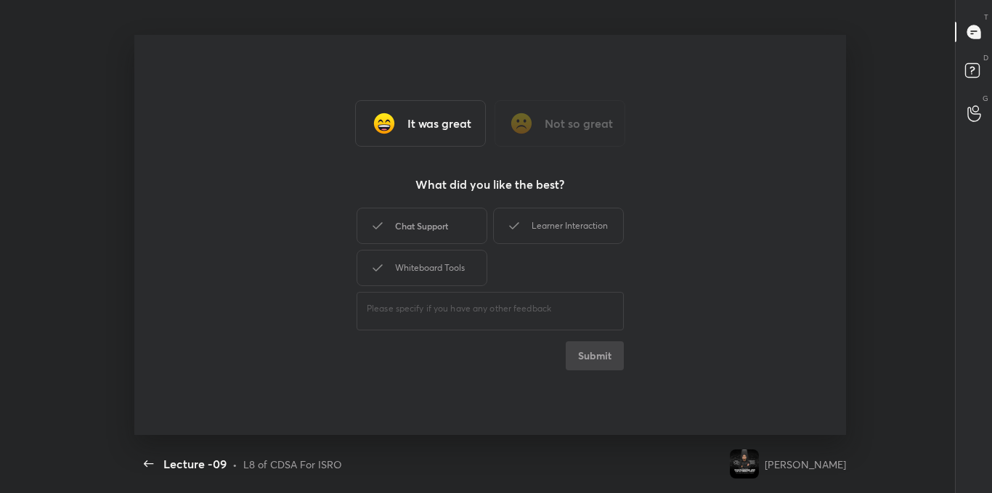
click at [439, 227] on div "Chat Support" at bounding box center [422, 226] width 131 height 36
click at [532, 224] on div "Learner Interaction" at bounding box center [558, 226] width 131 height 36
click at [444, 262] on div "Whiteboard Tools" at bounding box center [422, 268] width 131 height 36
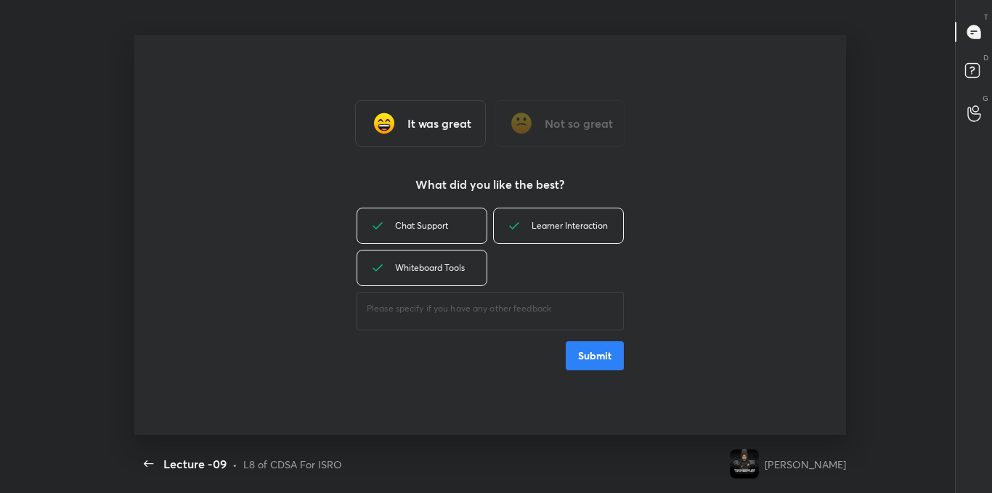
click at [445, 309] on textarea at bounding box center [490, 309] width 247 height 14
type textarea "great"
click at [601, 352] on button "Submit" at bounding box center [595, 355] width 58 height 29
